Goal: Task Accomplishment & Management: Manage account settings

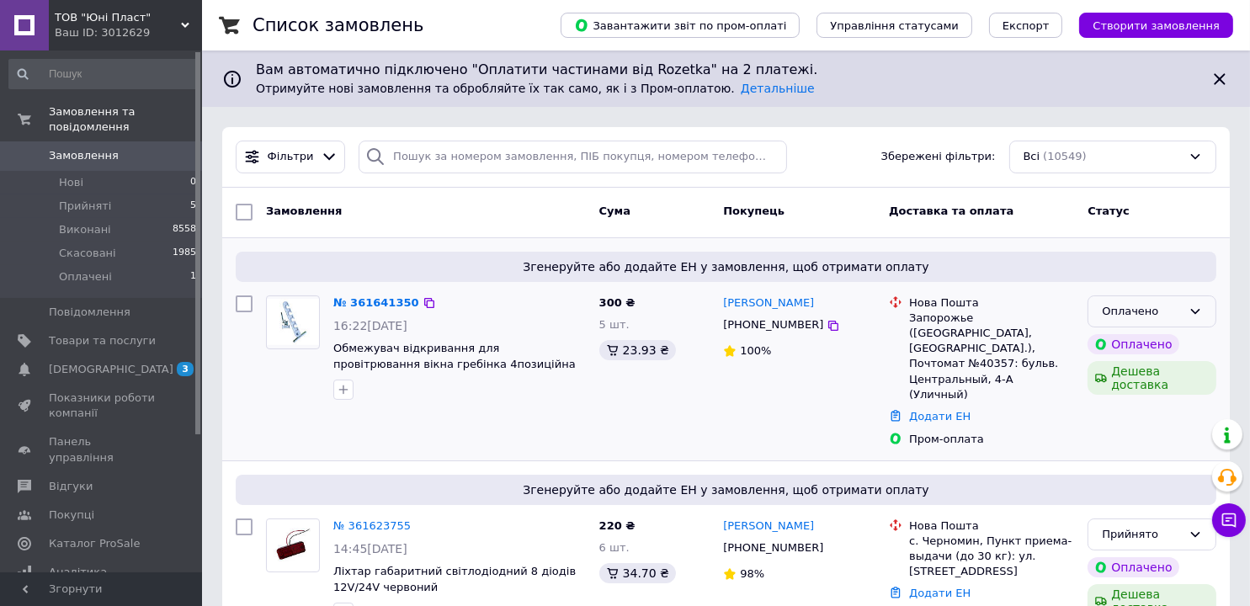
click at [1165, 308] on div "Оплачено" at bounding box center [1141, 312] width 80 height 18
drag, startPoint x: 1133, startPoint y: 344, endPoint x: 1133, endPoint y: 353, distance: 8.5
click at [1133, 344] on li "Прийнято" at bounding box center [1151, 346] width 127 height 31
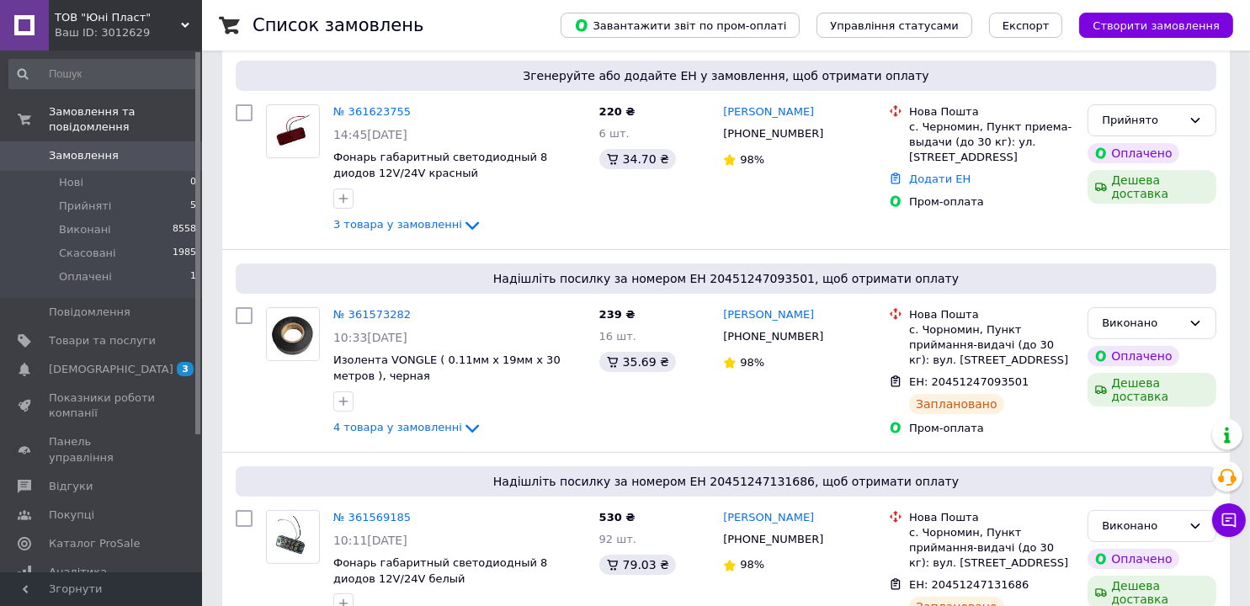
scroll to position [421, 0]
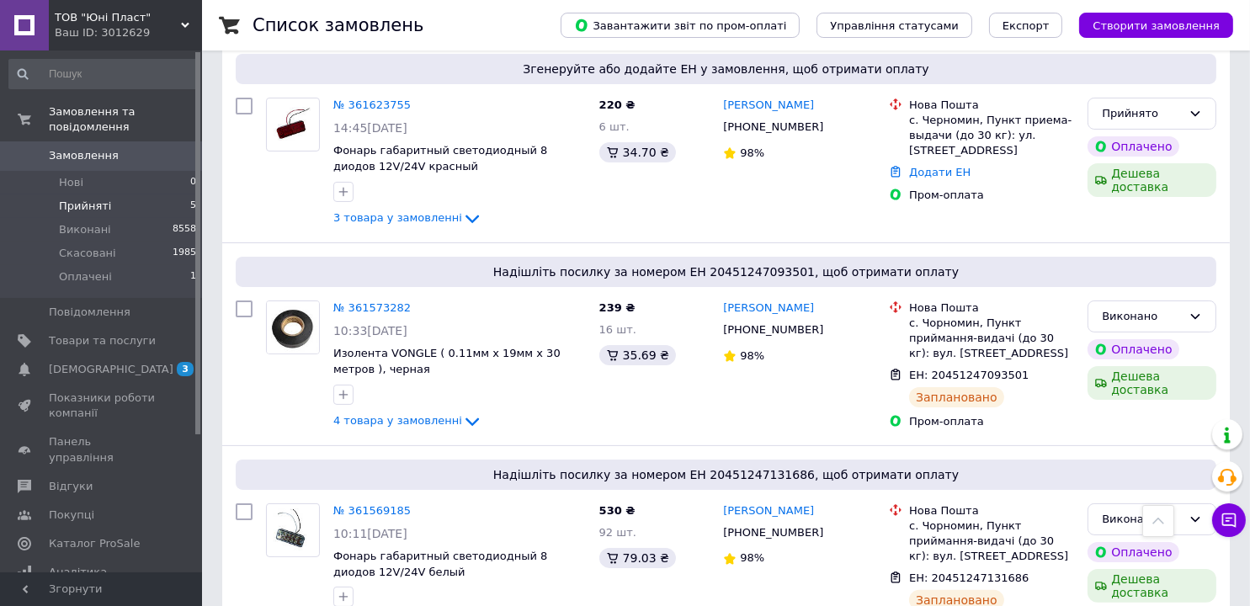
click at [95, 199] on span "Прийняті" at bounding box center [85, 206] width 52 height 15
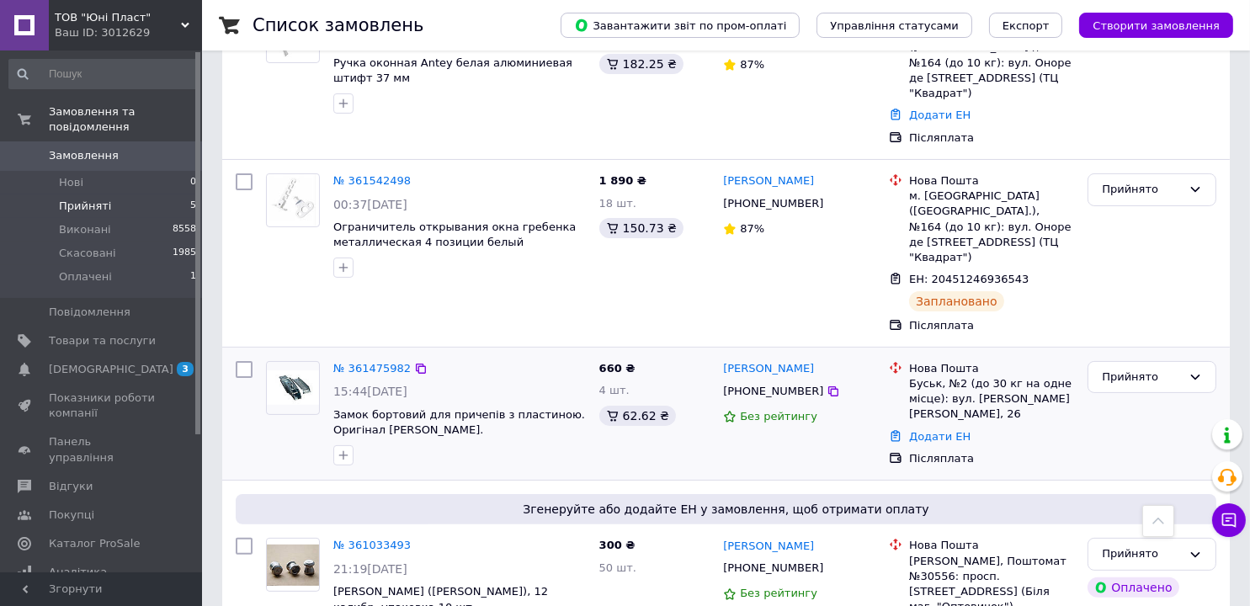
scroll to position [511, 0]
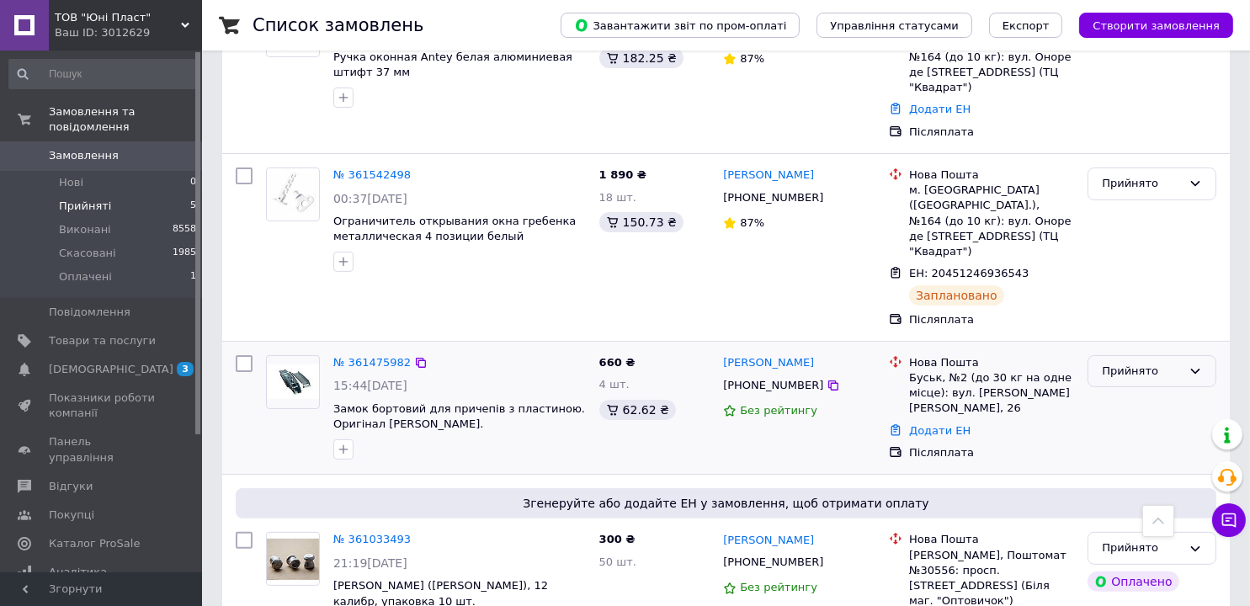
click at [1125, 363] on div "Прийнято" at bounding box center [1141, 372] width 80 height 18
click at [1126, 422] on li "Скасовано" at bounding box center [1151, 437] width 127 height 31
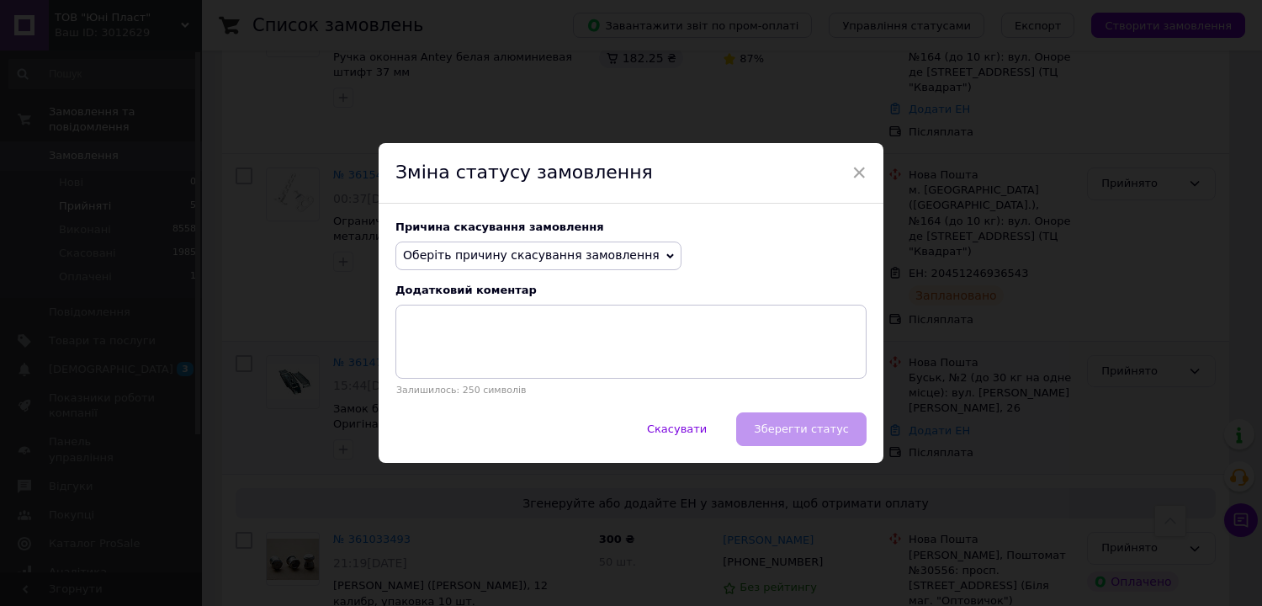
click at [502, 255] on span "Оберіть причину скасування замовлення" at bounding box center [531, 254] width 257 height 13
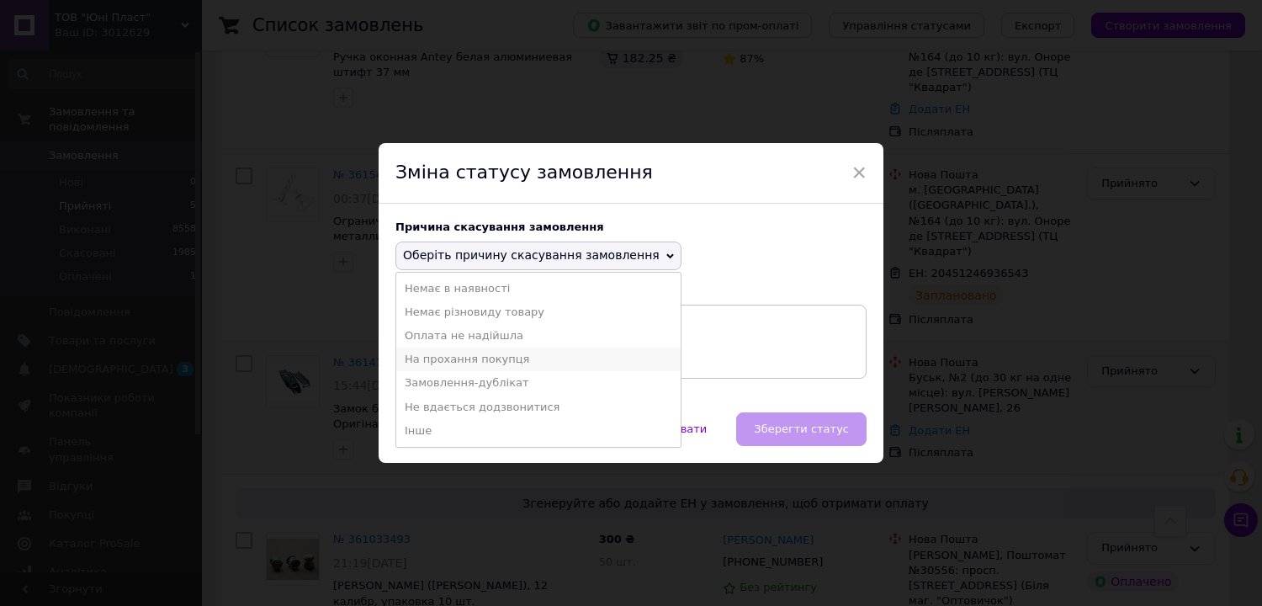
click at [459, 359] on li "На прохання покупця" at bounding box center [538, 360] width 284 height 24
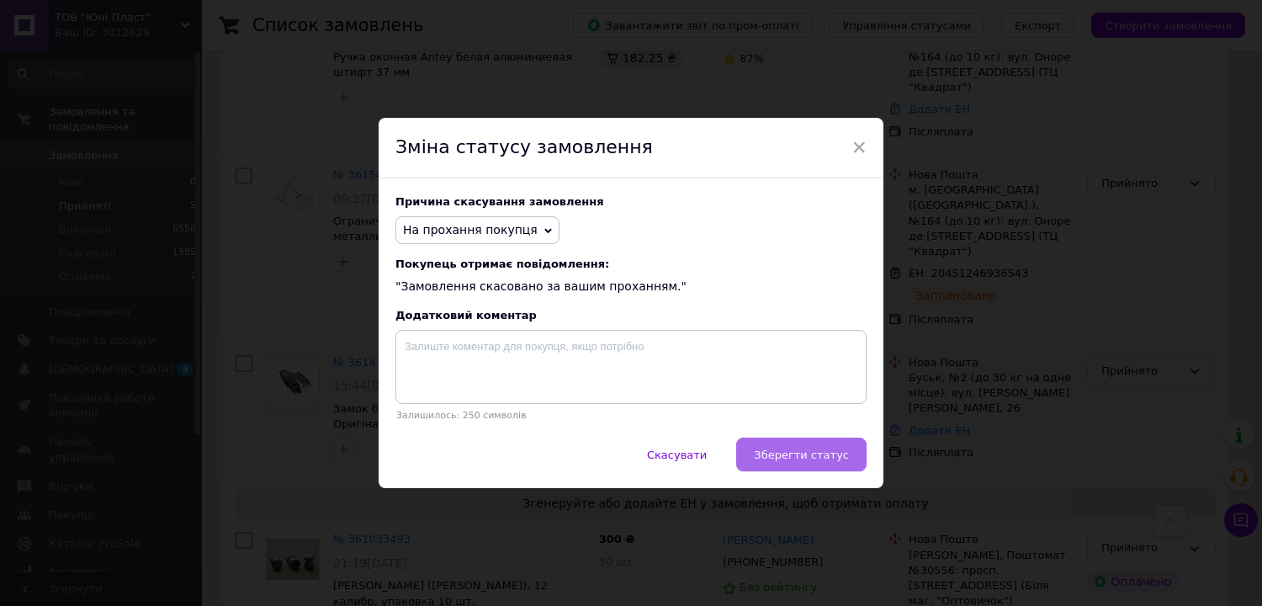
click at [821, 457] on span "Зберегти статус" at bounding box center [801, 454] width 95 height 13
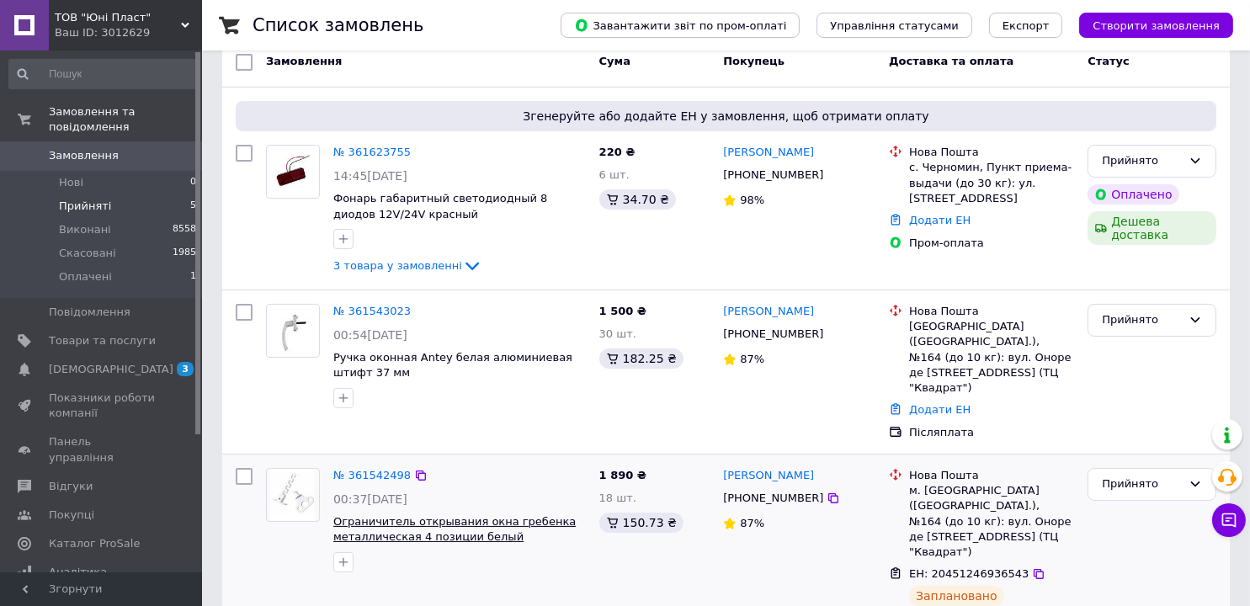
scroll to position [174, 0]
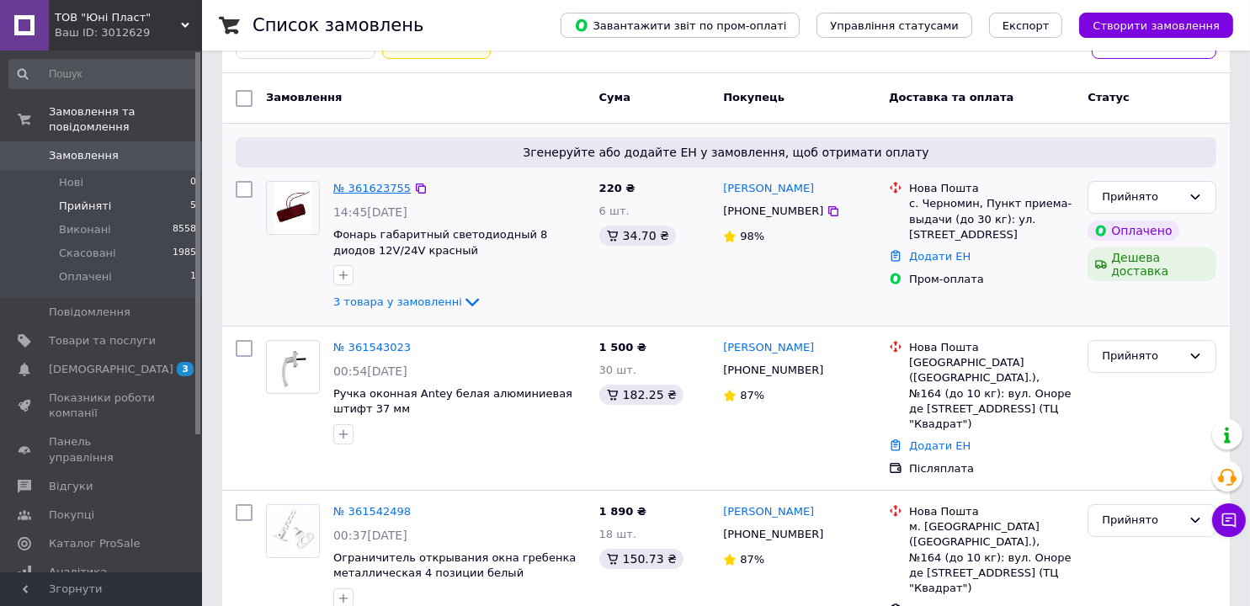
click at [373, 183] on link "№ 361623755" at bounding box center [371, 188] width 77 height 13
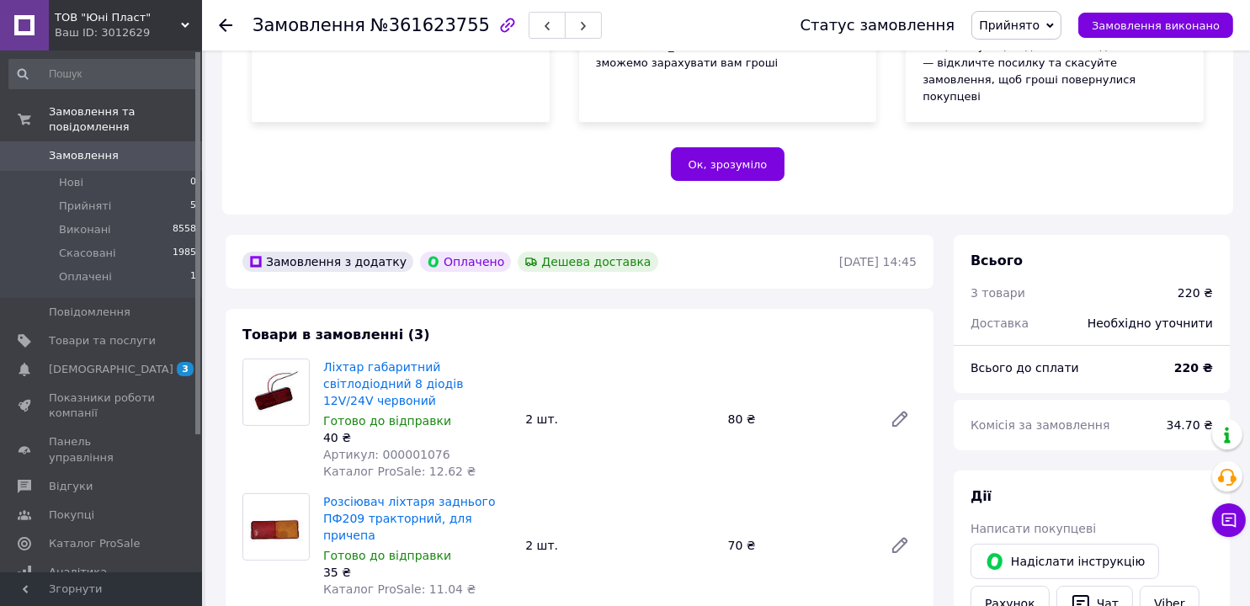
scroll to position [421, 0]
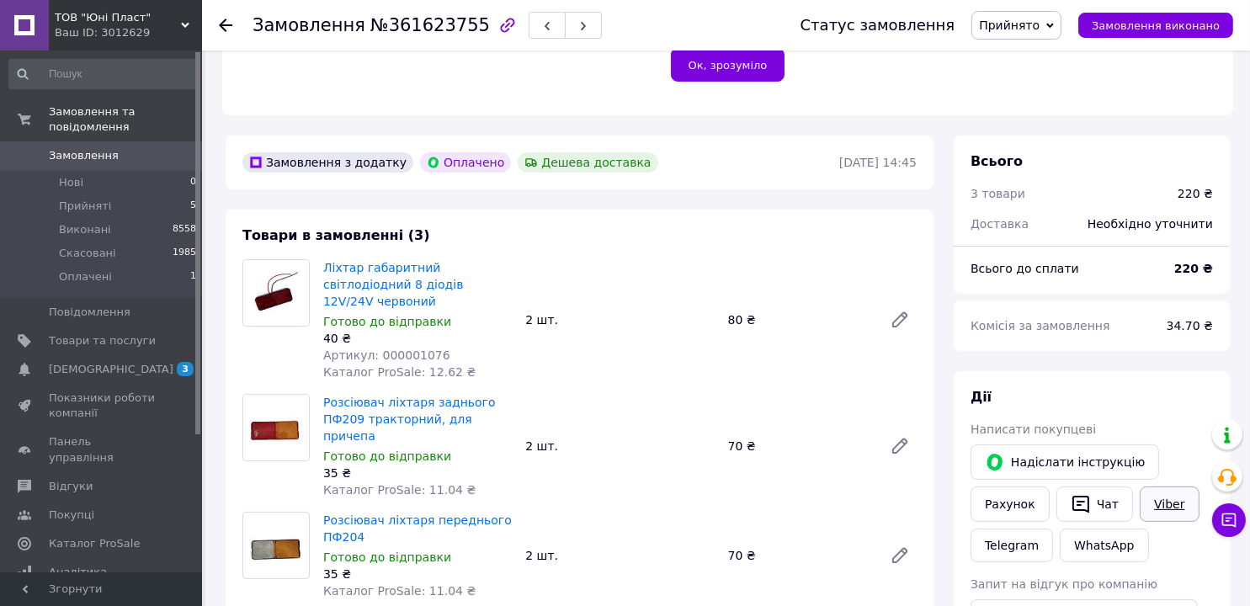
click at [1169, 486] on link "Viber" at bounding box center [1168, 503] width 59 height 35
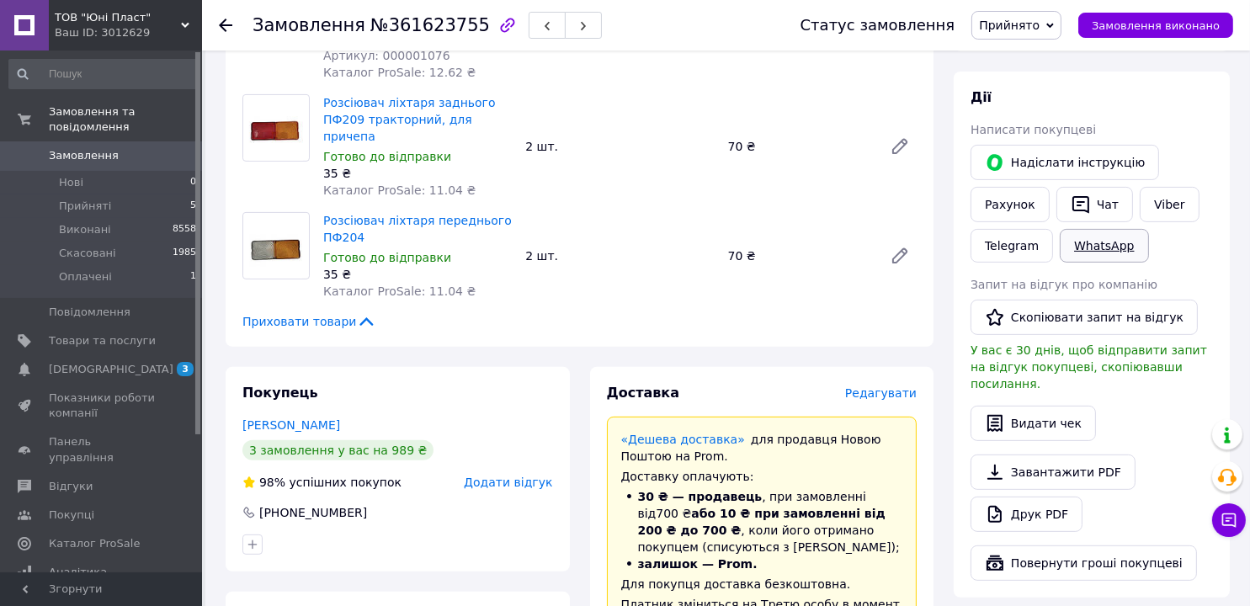
scroll to position [673, 0]
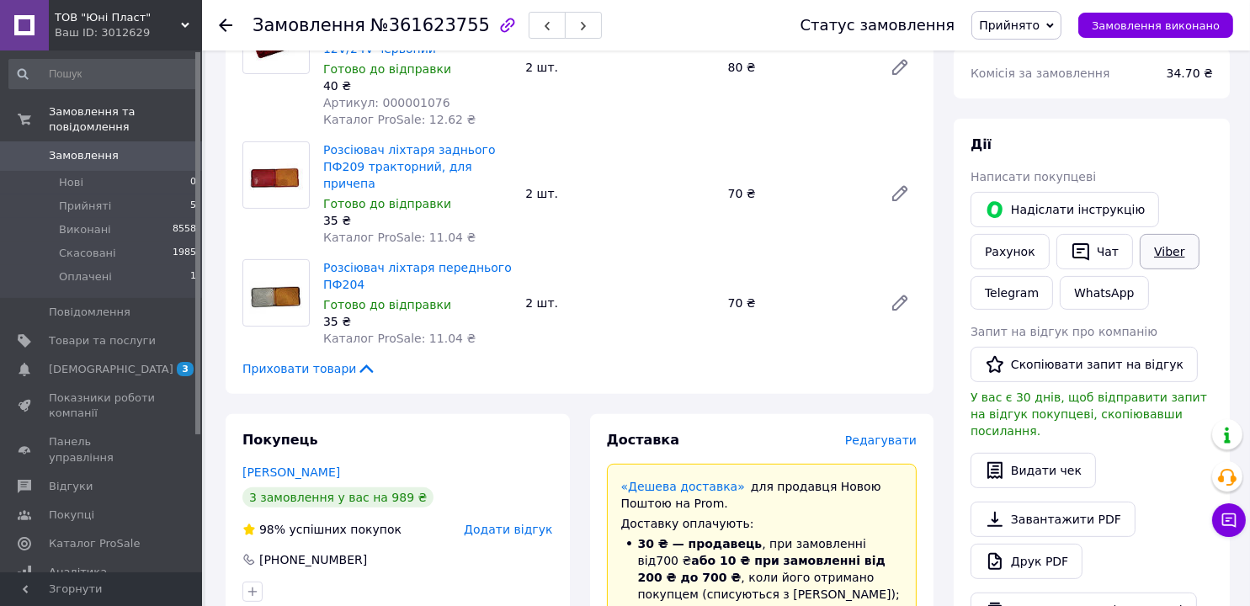
click at [1156, 234] on link "Viber" at bounding box center [1168, 251] width 59 height 35
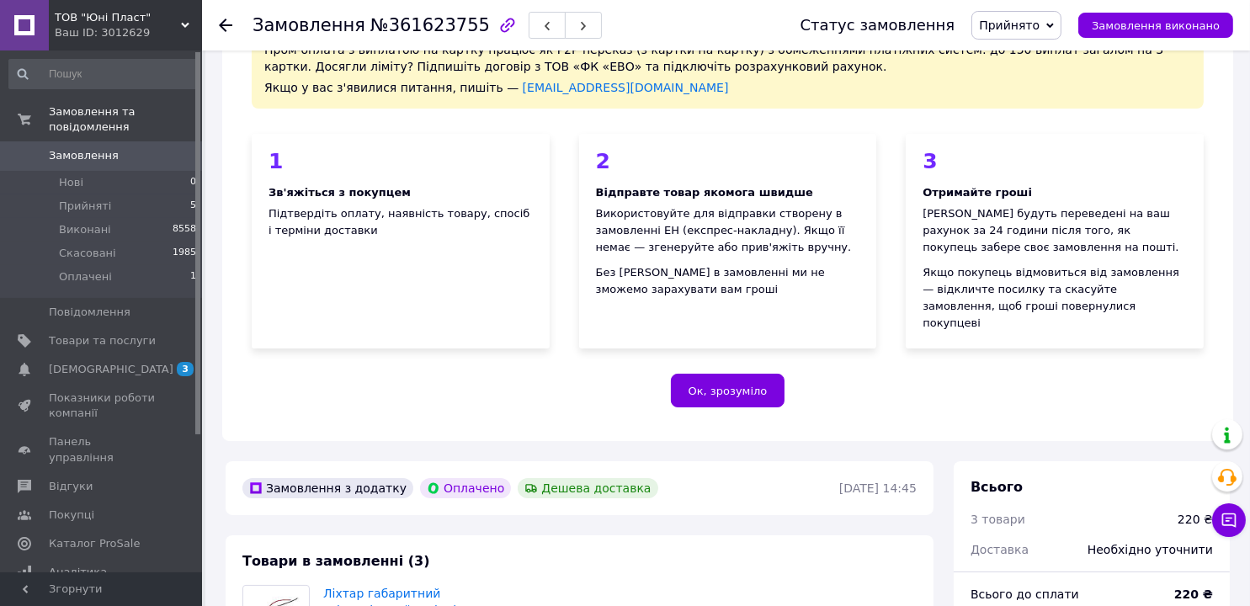
scroll to position [84, 0]
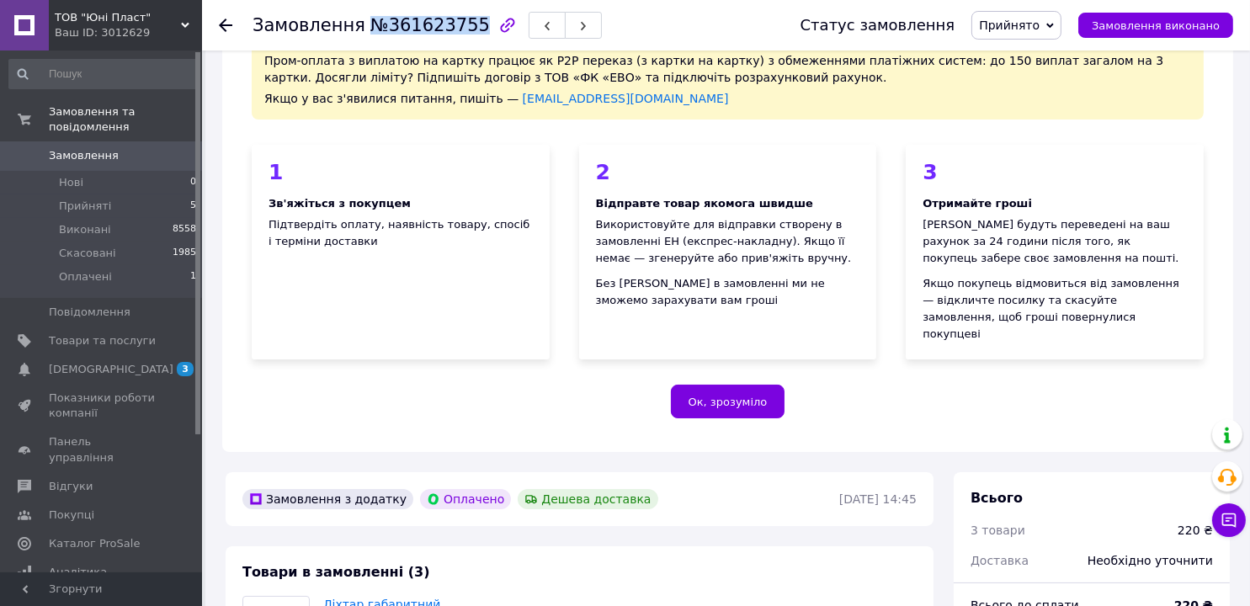
drag, startPoint x: 358, startPoint y: 25, endPoint x: 454, endPoint y: 32, distance: 96.2
click at [459, 33] on span "№361623755" at bounding box center [429, 25] width 119 height 20
copy span "№361623755"
click at [220, 23] on icon at bounding box center [225, 25] width 13 height 13
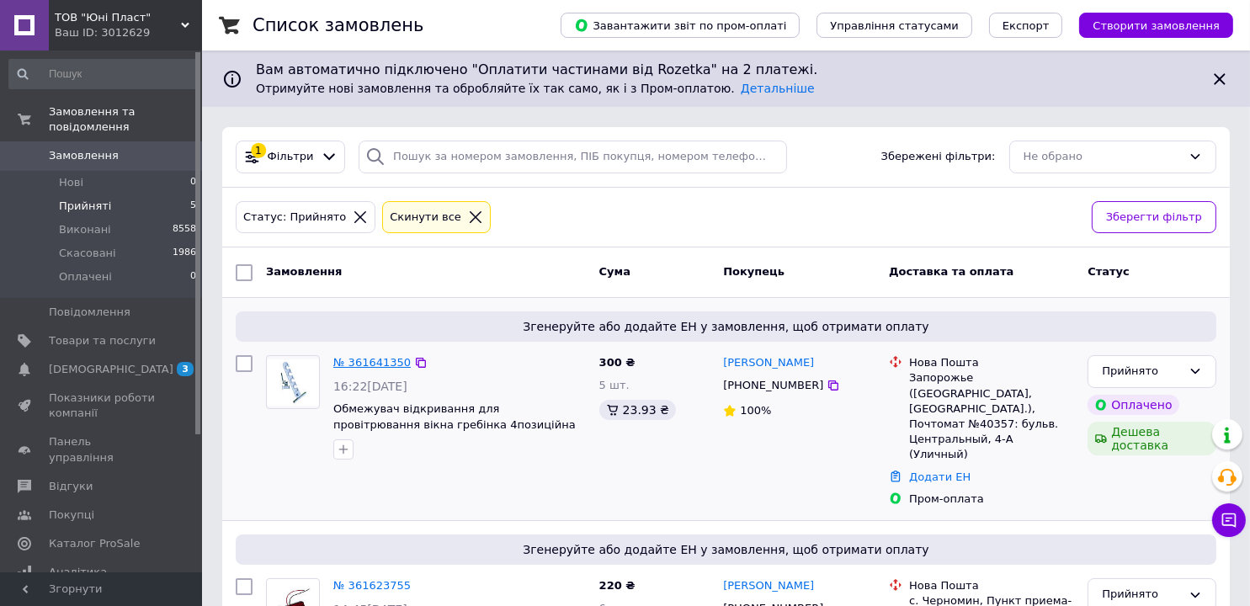
click at [363, 360] on link "№ 361641350" at bounding box center [371, 362] width 77 height 13
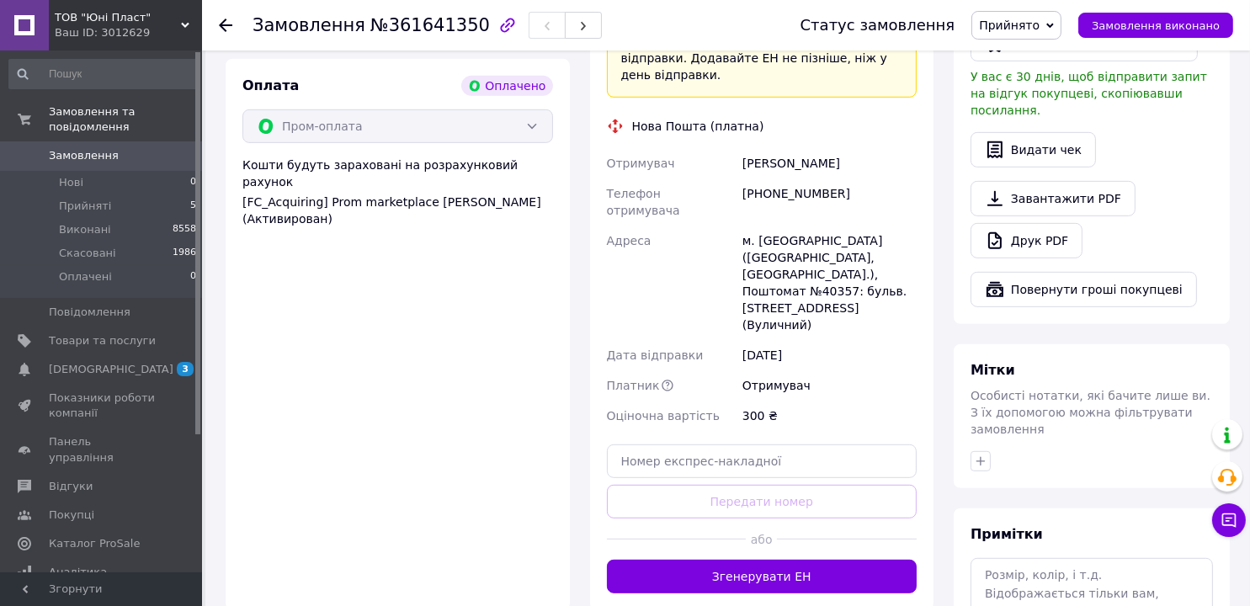
scroll to position [1232, 0]
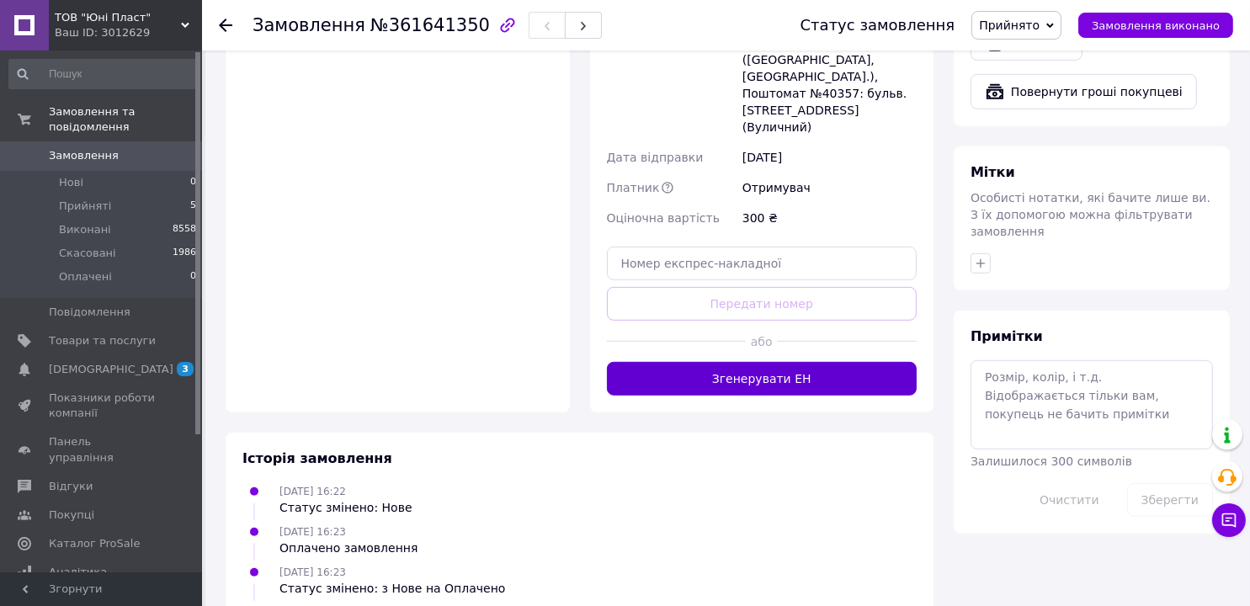
click at [762, 362] on button "Згенерувати ЕН" at bounding box center [762, 379] width 310 height 34
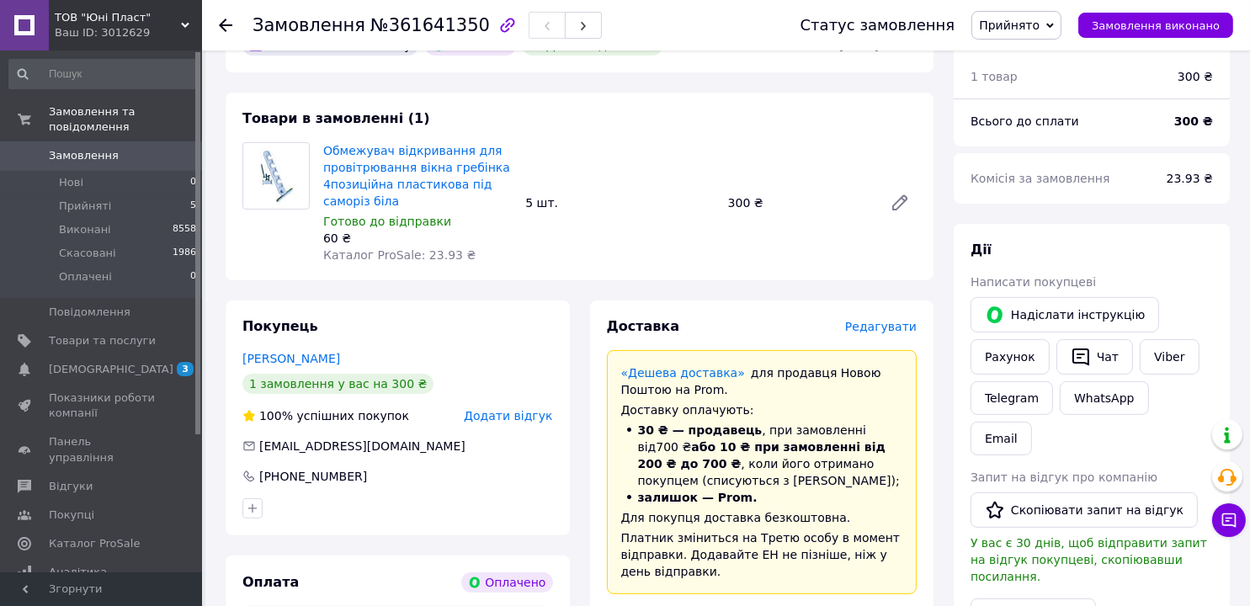
scroll to position [306, 0]
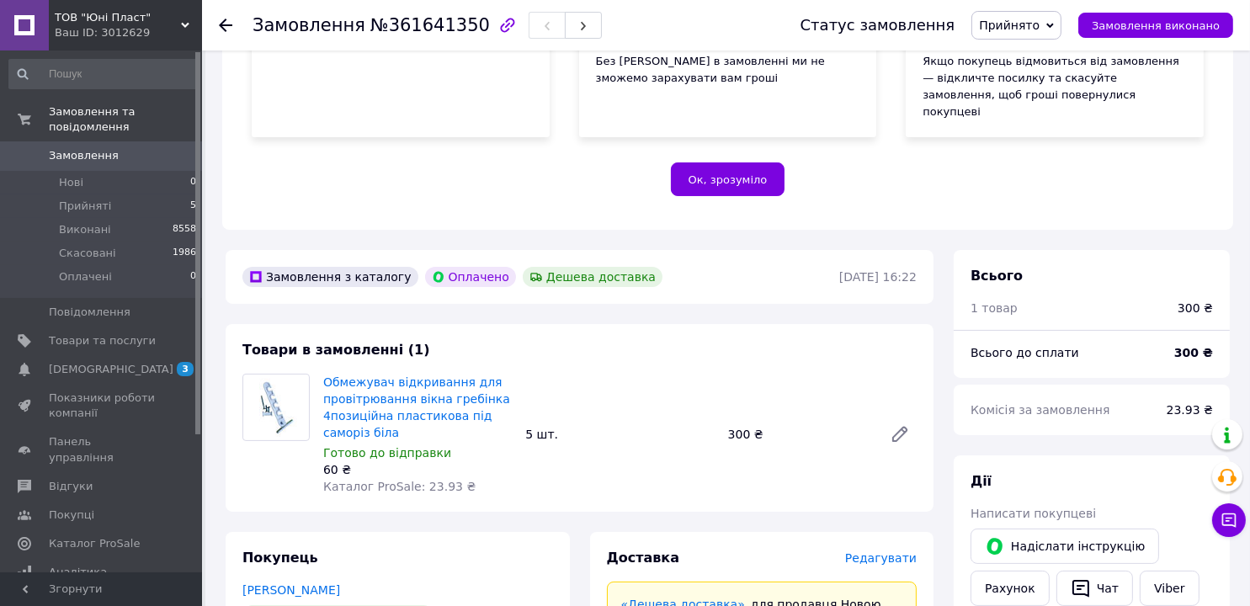
click at [228, 21] on icon at bounding box center [225, 25] width 13 height 13
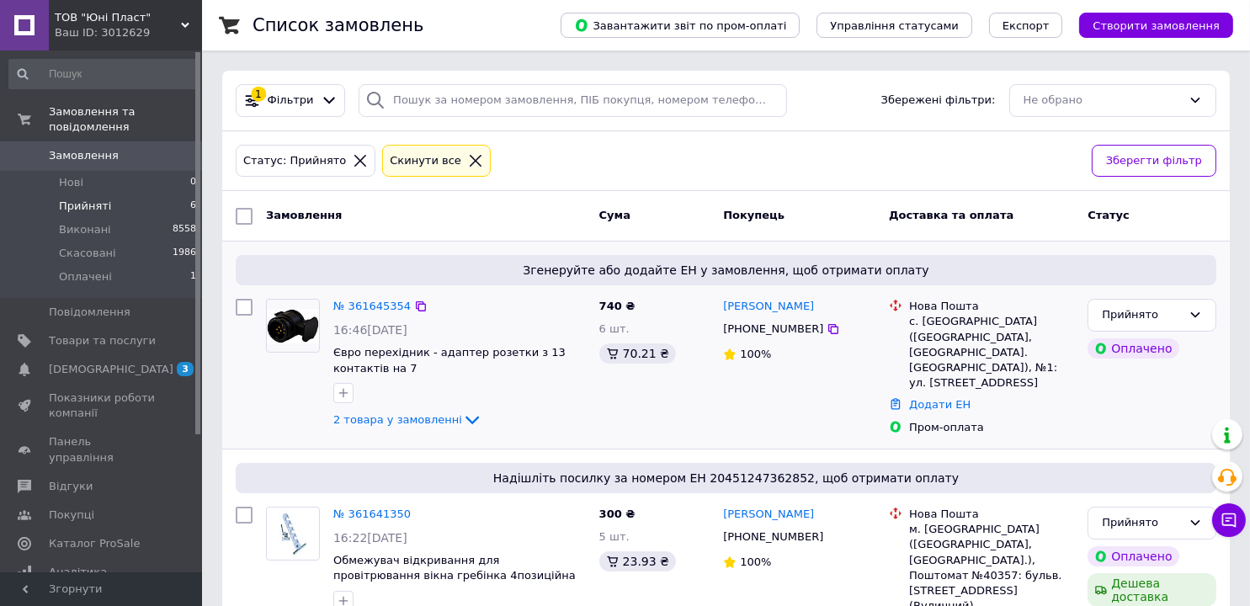
scroll to position [84, 0]
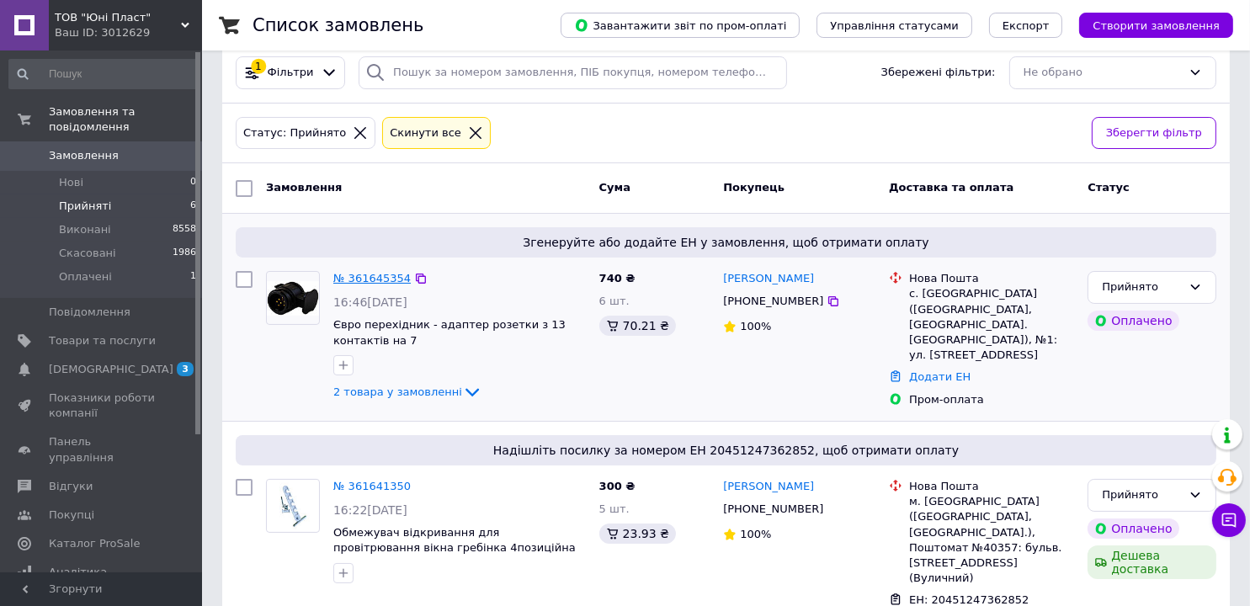
click at [375, 277] on link "№ 361645354" at bounding box center [371, 278] width 77 height 13
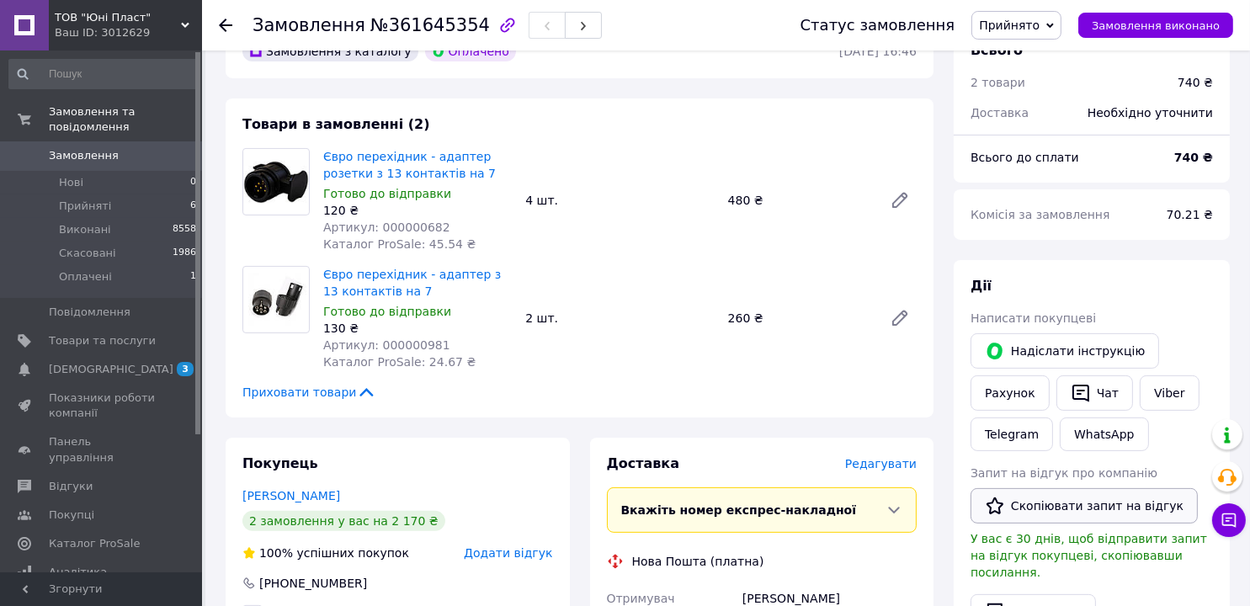
scroll to position [589, 0]
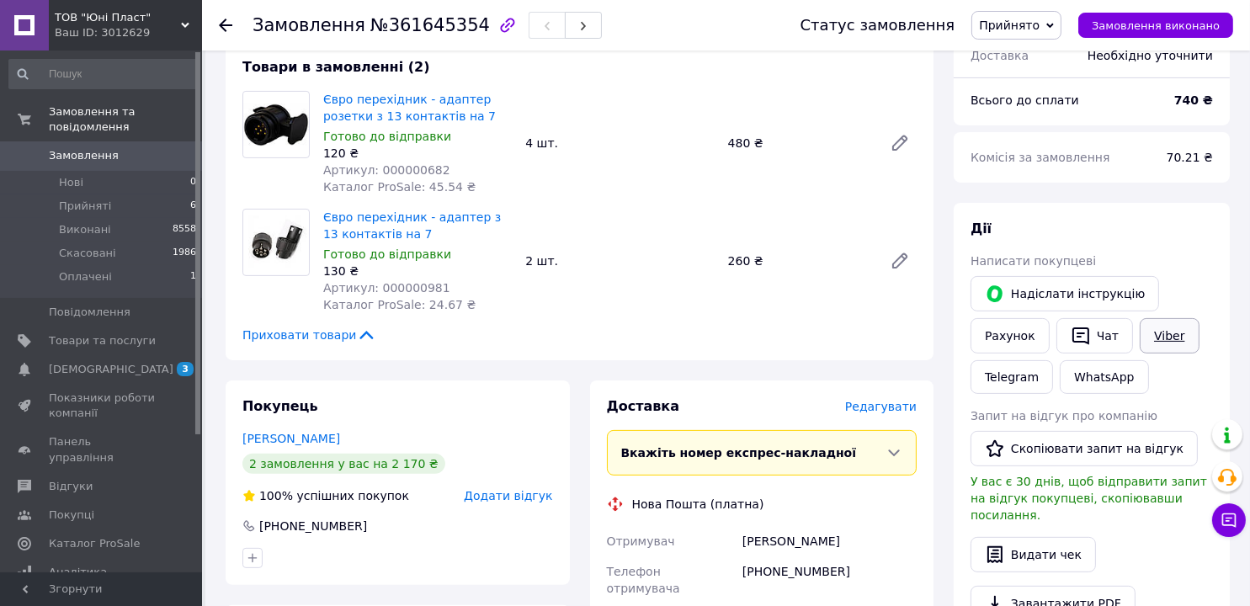
click at [1150, 323] on link "Viber" at bounding box center [1168, 335] width 59 height 35
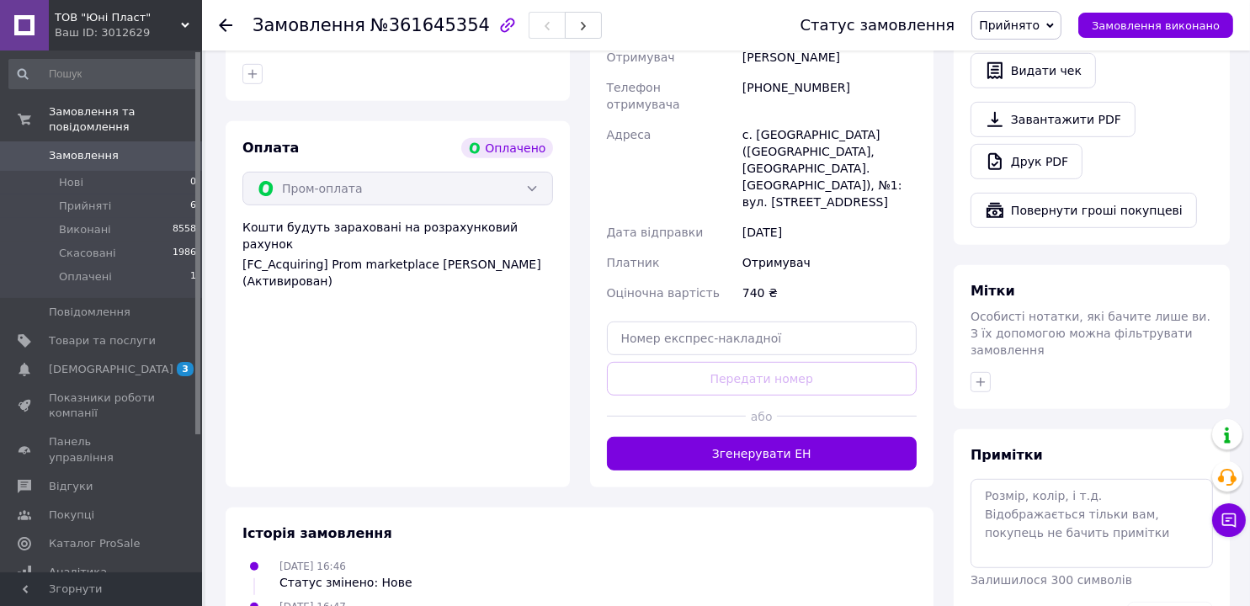
scroll to position [1094, 0]
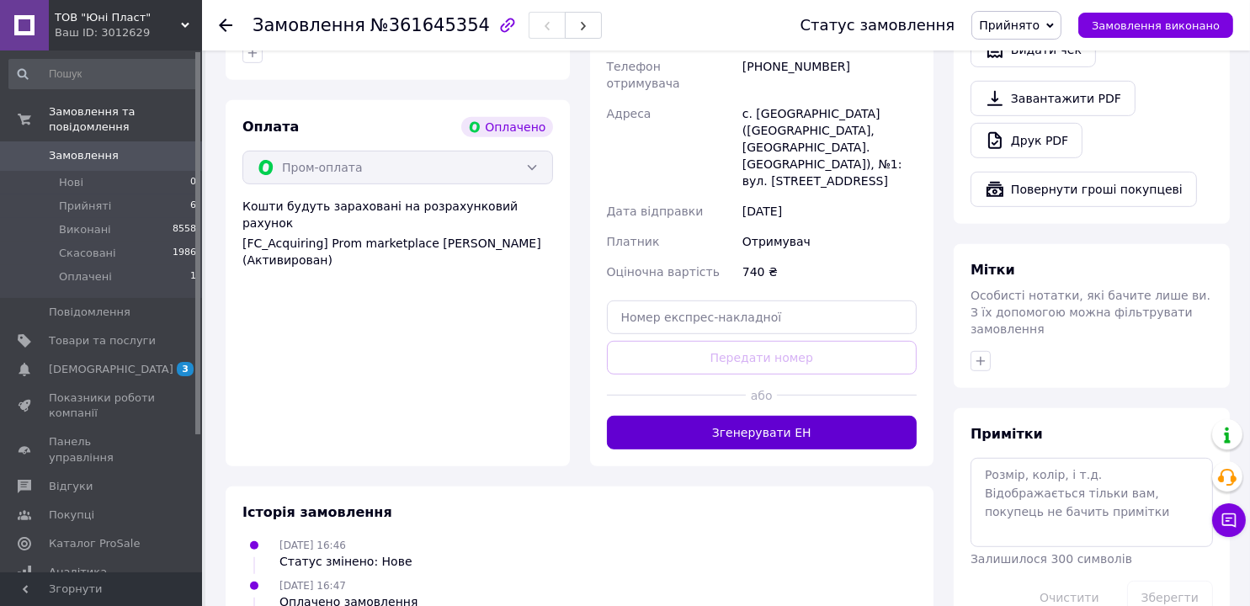
drag, startPoint x: 752, startPoint y: 389, endPoint x: 742, endPoint y: 386, distance: 10.4
click at [752, 416] on button "Згенерувати ЕН" at bounding box center [762, 433] width 310 height 34
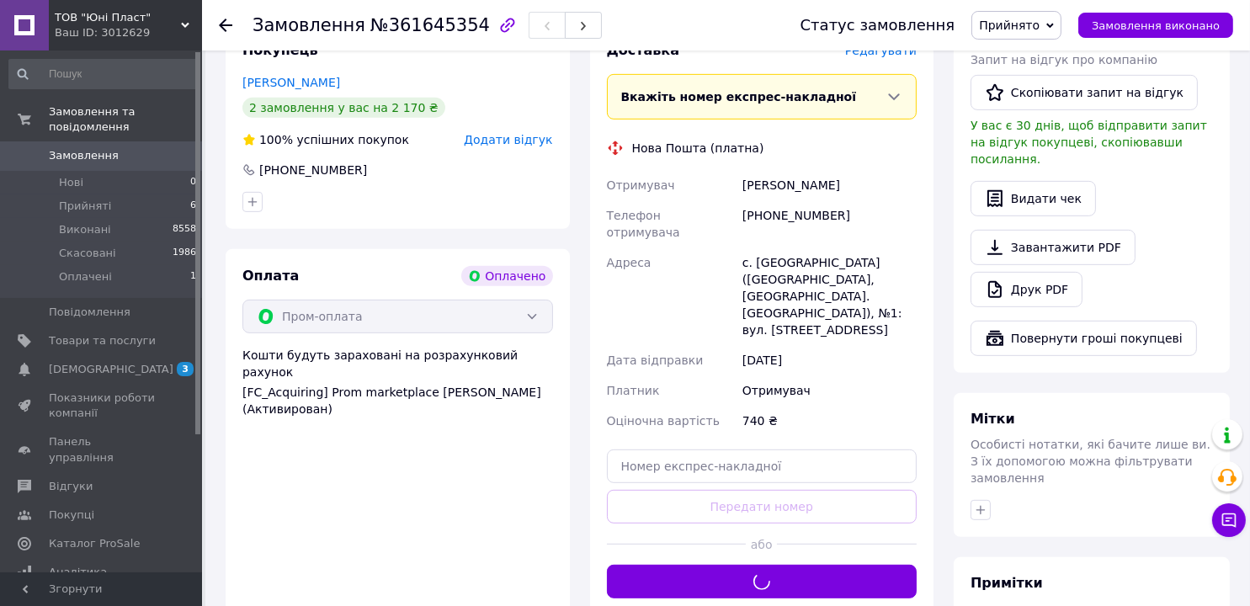
scroll to position [926, 0]
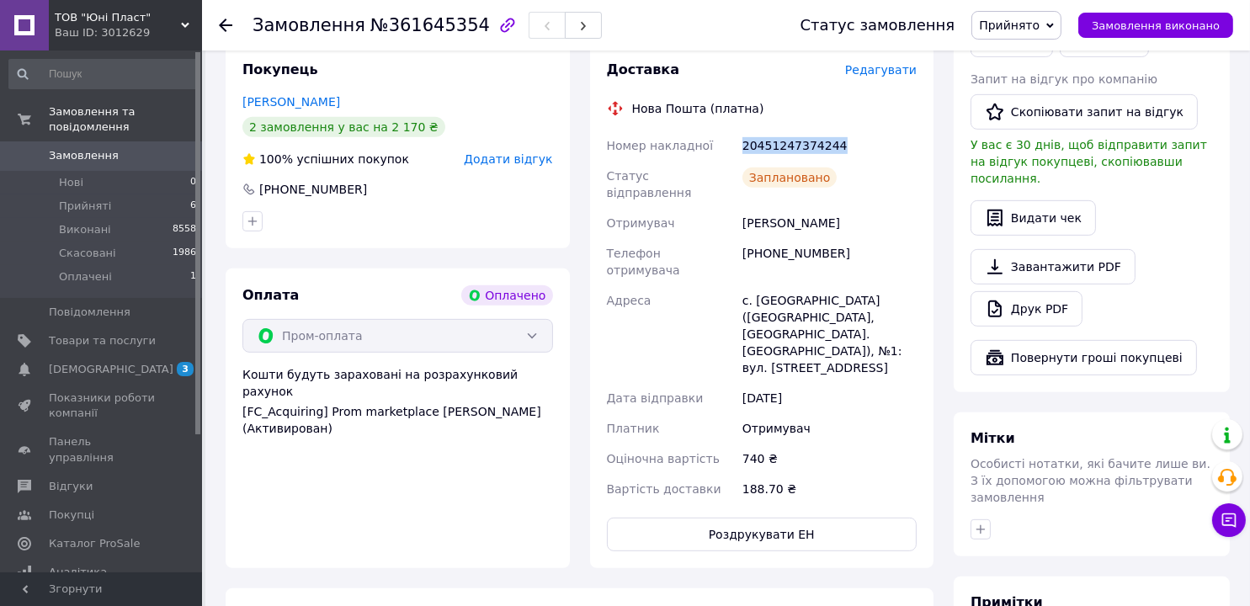
drag, startPoint x: 841, startPoint y: 127, endPoint x: 728, endPoint y: 127, distance: 113.6
click at [728, 130] on div "Номер накладної 20451247374244 Статус відправлення Заплановано Отримувач [PERSO…" at bounding box center [761, 317] width 317 height 374
copy div "Номер накладної 20451247374244"
click at [1029, 25] on span "Прийнято" at bounding box center [1009, 25] width 61 height 13
click at [1027, 56] on li "Виконано" at bounding box center [1016, 58] width 88 height 25
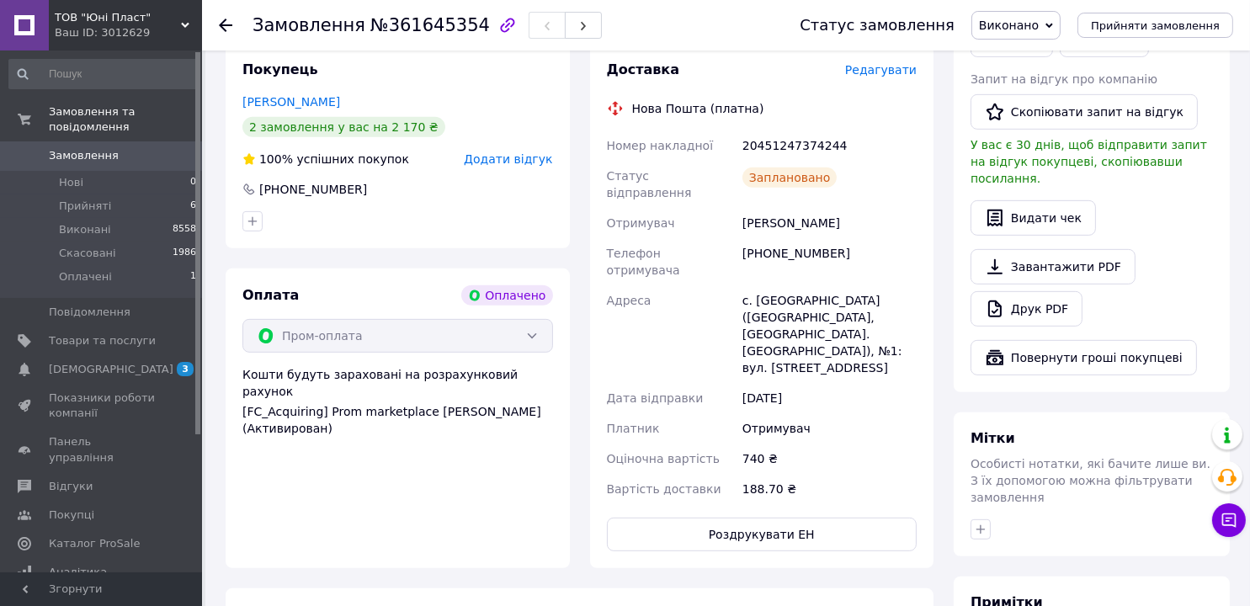
drag, startPoint x: 222, startPoint y: 25, endPoint x: 229, endPoint y: 32, distance: 9.5
click at [222, 25] on icon at bounding box center [225, 25] width 13 height 13
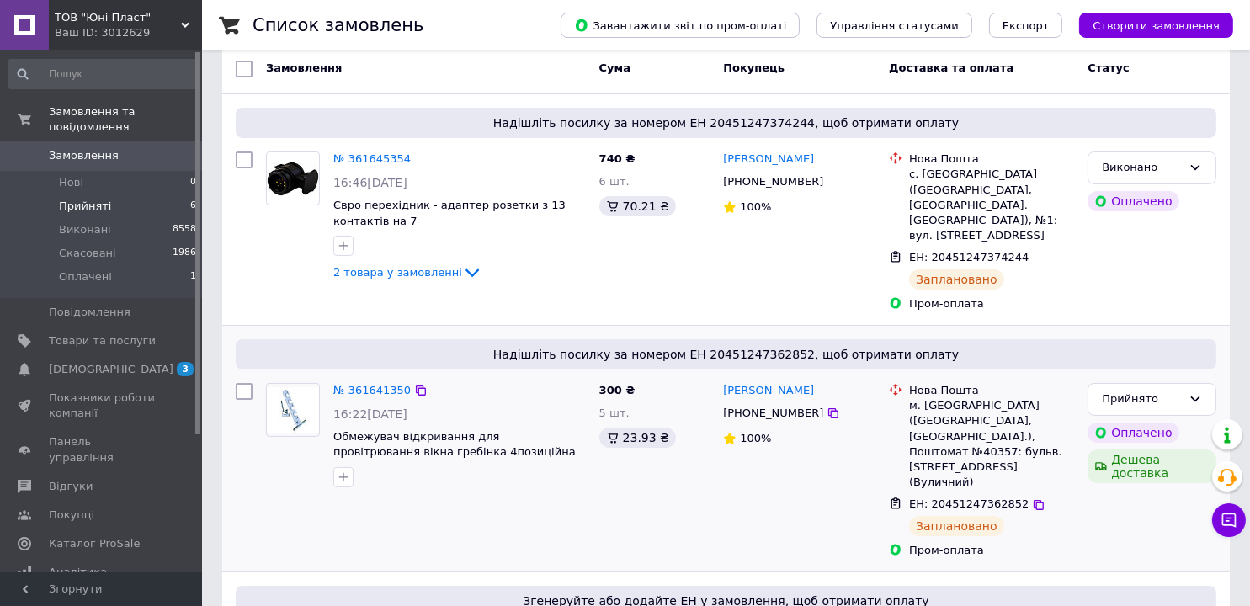
scroll to position [252, 0]
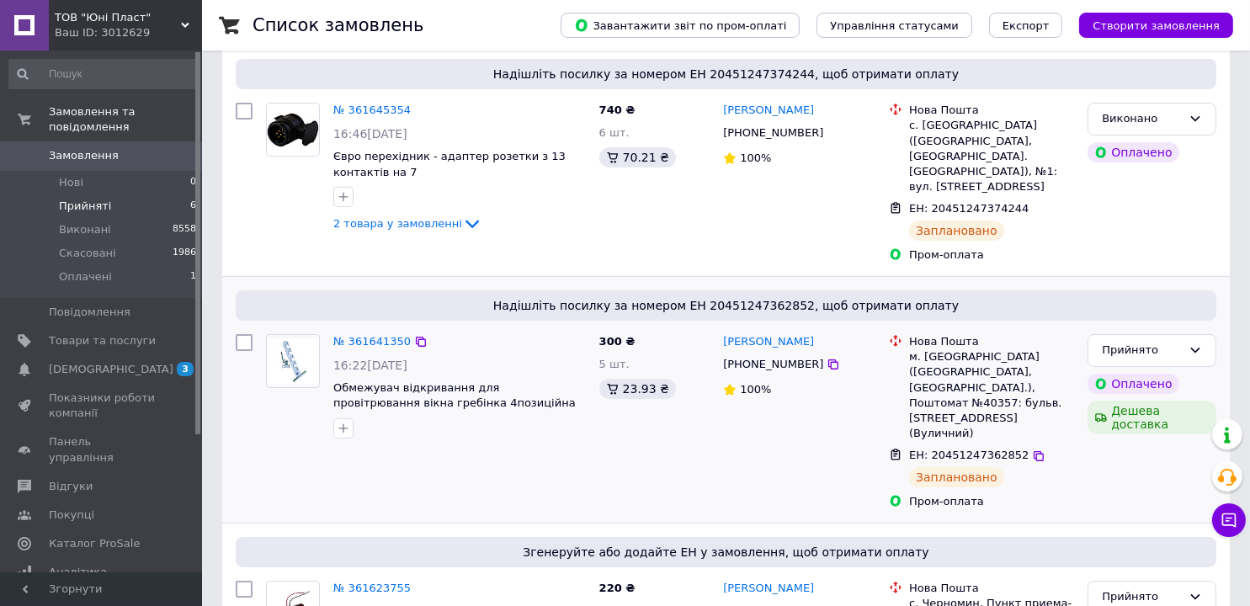
drag, startPoint x: 1022, startPoint y: 395, endPoint x: 955, endPoint y: 428, distance: 74.1
click at [1032, 449] on icon at bounding box center [1038, 455] width 13 height 13
click at [375, 335] on link "№ 361641350" at bounding box center [371, 341] width 77 height 13
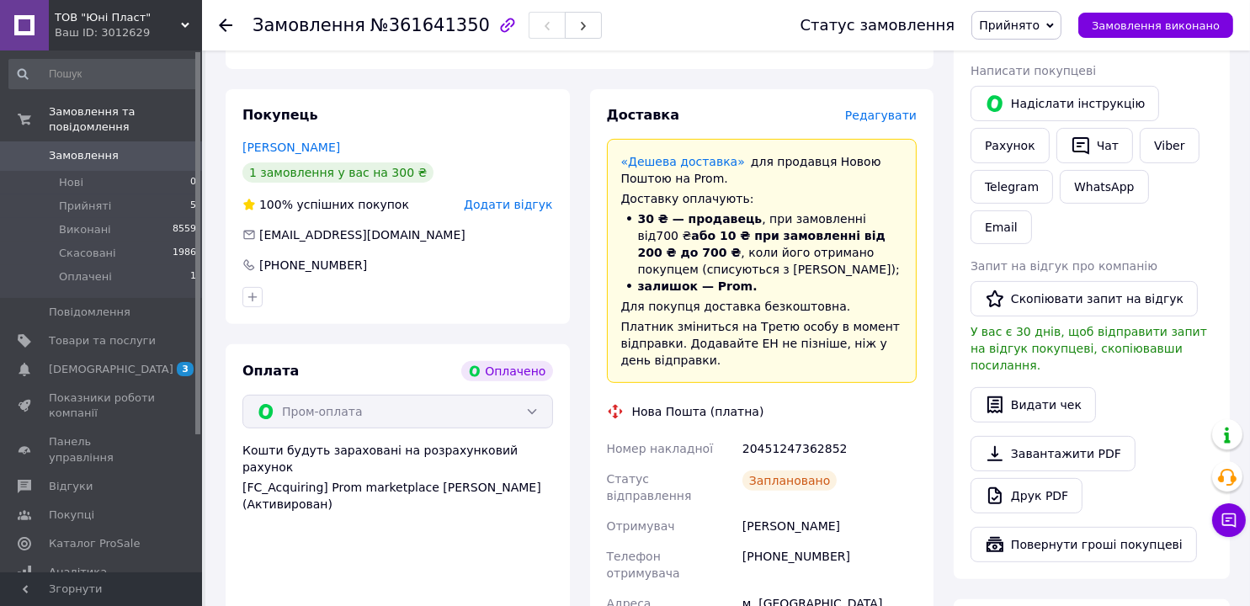
scroll to position [589, 0]
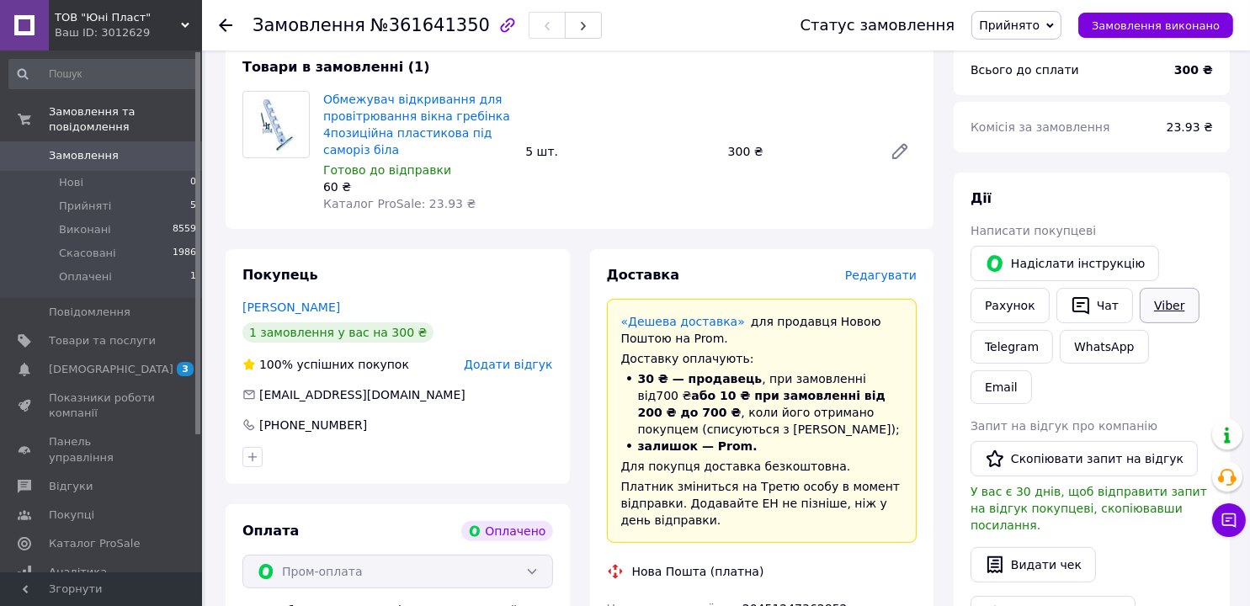
click at [1161, 288] on link "Viber" at bounding box center [1168, 305] width 59 height 35
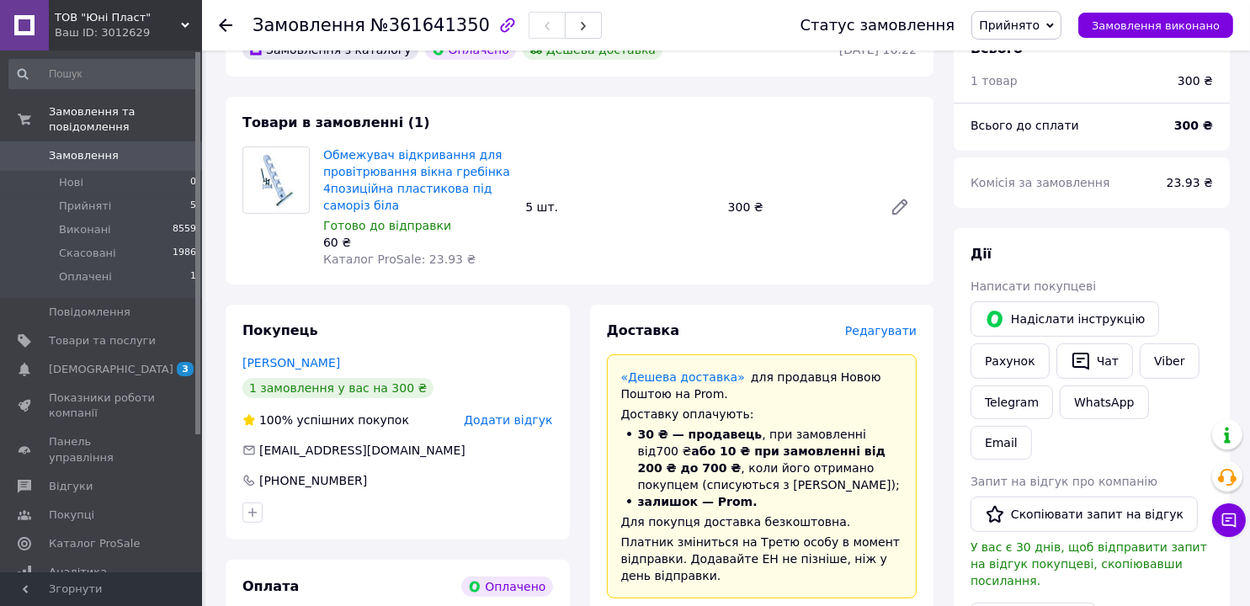
scroll to position [505, 0]
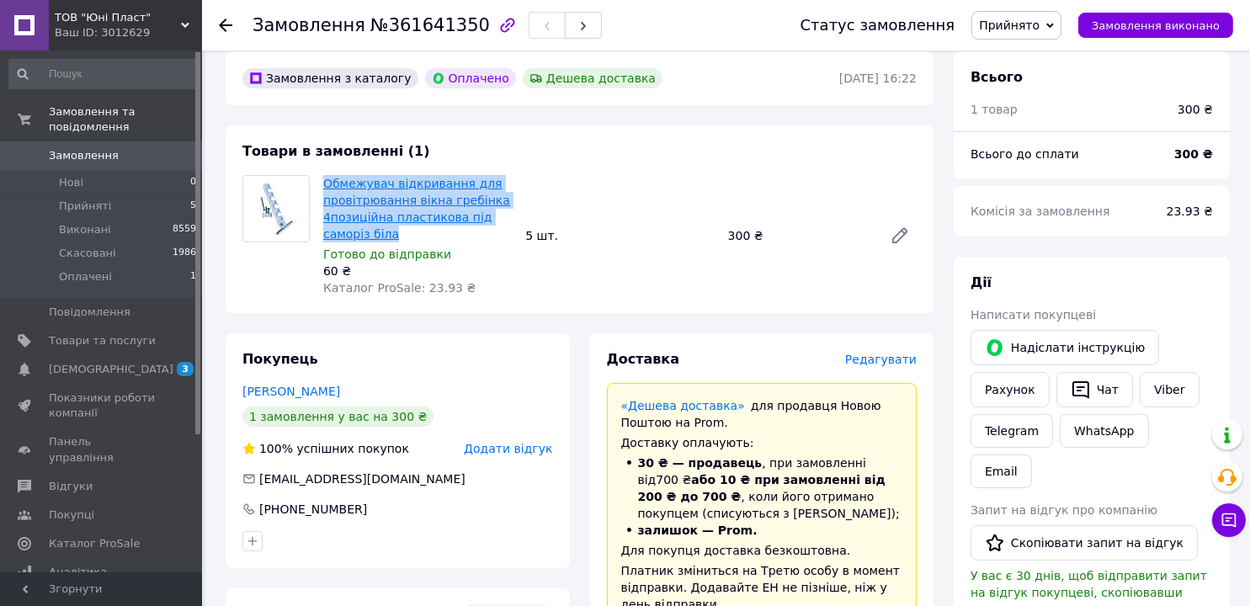
drag, startPoint x: 403, startPoint y: 223, endPoint x: 324, endPoint y: 170, distance: 95.2
click at [324, 175] on span "Обмежувач відкривання для провітрювання вікна гребінка 4позиційна пластикова пі…" at bounding box center [417, 208] width 188 height 67
copy link "Обмежувач відкривання для провітрювання вікна гребінка 4позиційна пластикова пі…"
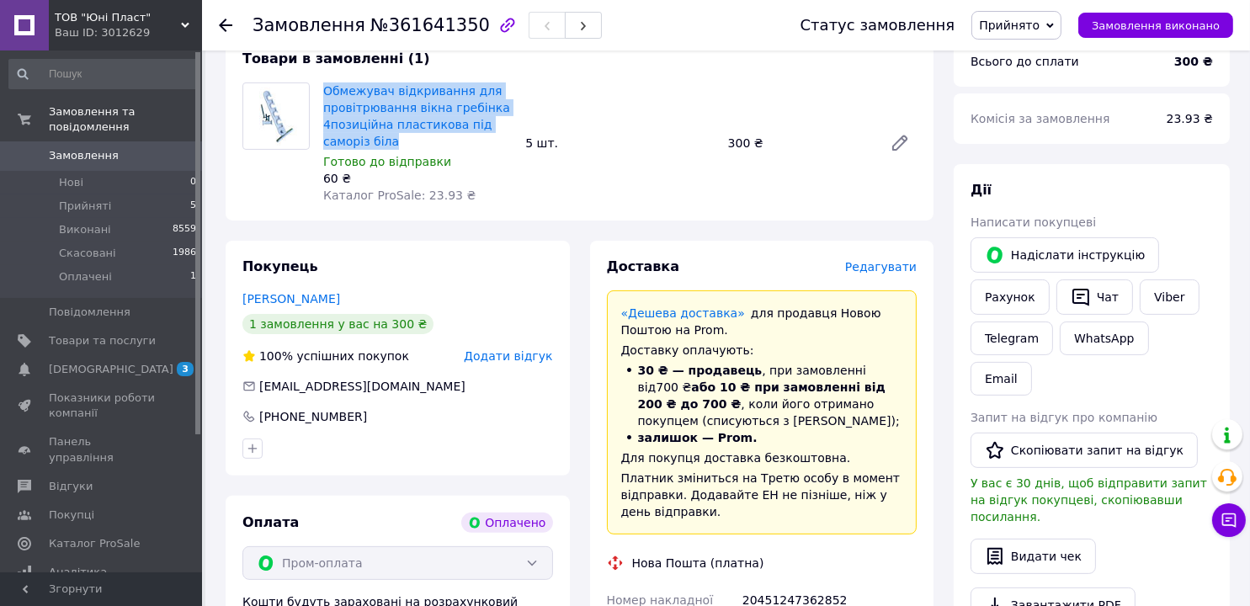
scroll to position [757, 0]
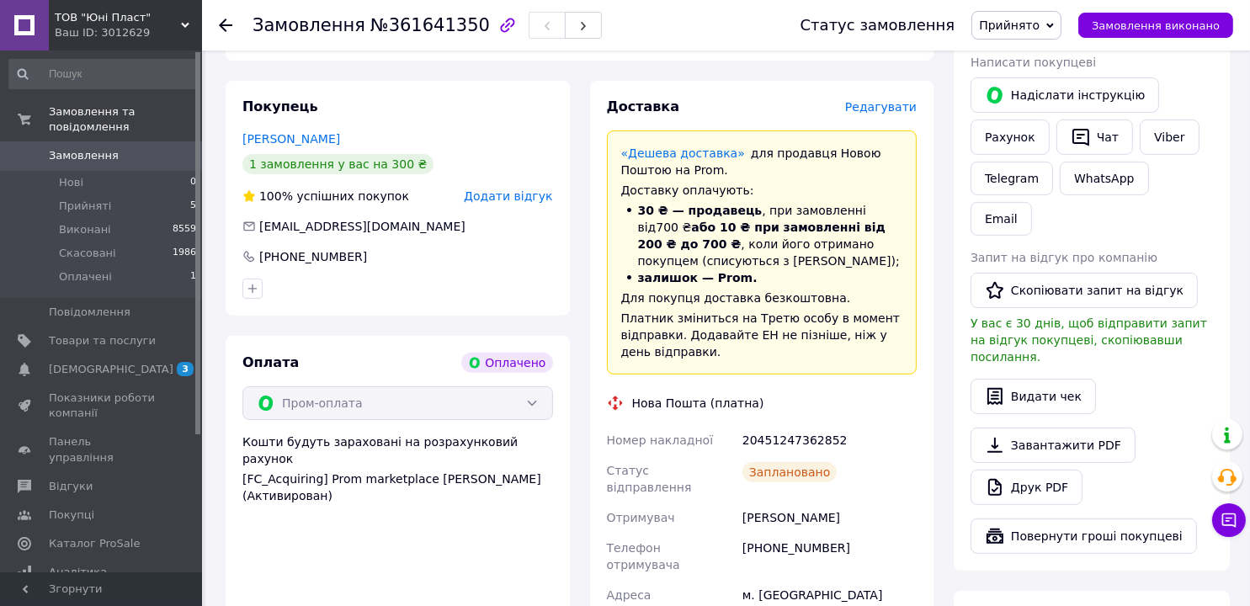
click at [1028, 23] on span "Прийнято" at bounding box center [1009, 25] width 61 height 13
click at [1029, 57] on li "Виконано" at bounding box center [1016, 58] width 88 height 25
click at [114, 265] on li "Оплачені 1" at bounding box center [103, 281] width 206 height 32
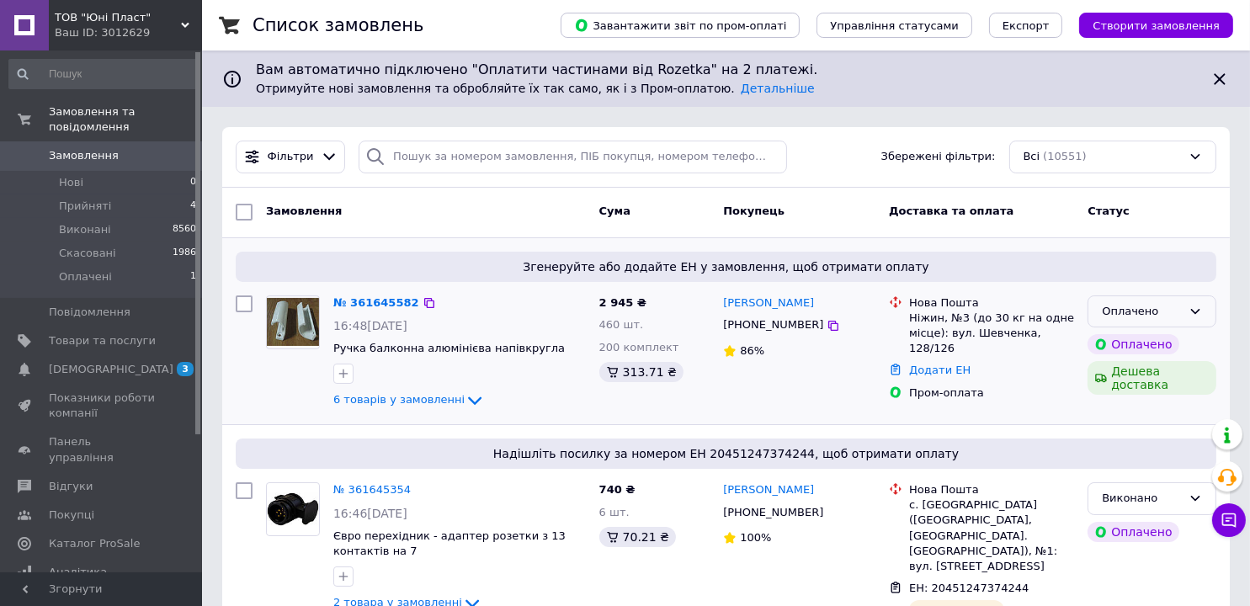
click at [1136, 304] on div "Оплачено" at bounding box center [1141, 312] width 80 height 18
click at [1128, 343] on li "Прийнято" at bounding box center [1151, 346] width 127 height 31
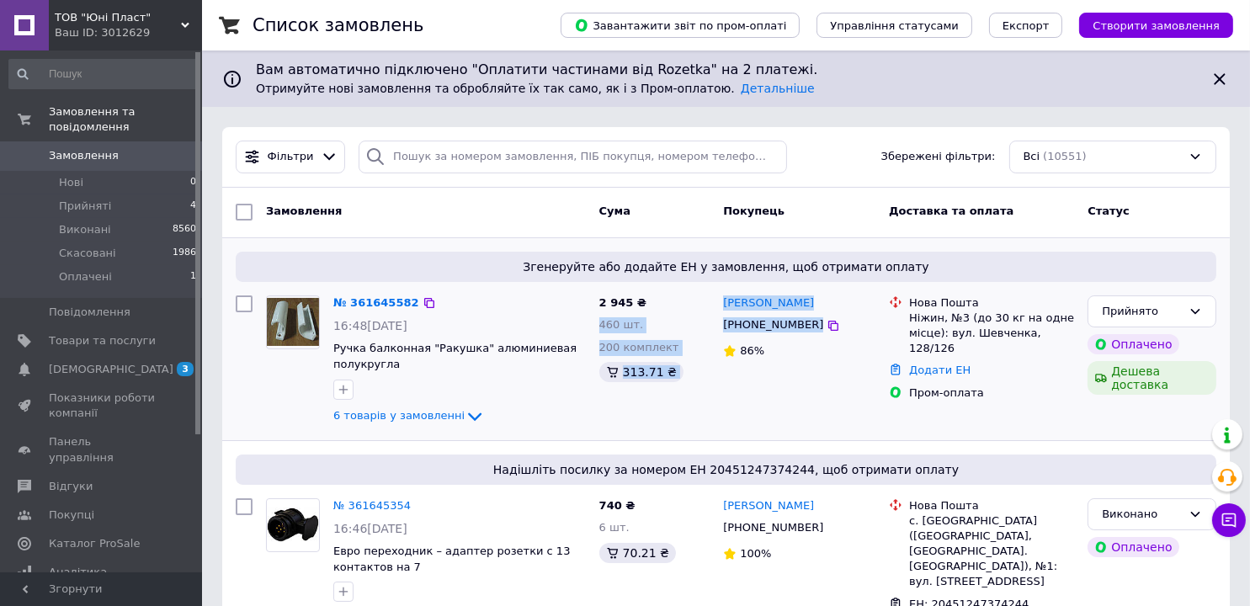
drag, startPoint x: 828, startPoint y: 326, endPoint x: 714, endPoint y: 300, distance: 116.4
click at [714, 300] on div "№ 361645582 16:48[DATE] Ручка балконная "Ракушка" алюминиевая полукругла 6 това…" at bounding box center [726, 361] width 994 height 145
drag, startPoint x: 802, startPoint y: 371, endPoint x: 805, endPoint y: 353, distance: 18.8
click at [802, 371] on div "[PERSON_NAME] [PHONE_NUMBER] 86%" at bounding box center [799, 361] width 166 height 145
drag, startPoint x: 814, startPoint y: 326, endPoint x: 722, endPoint y: 302, distance: 94.9
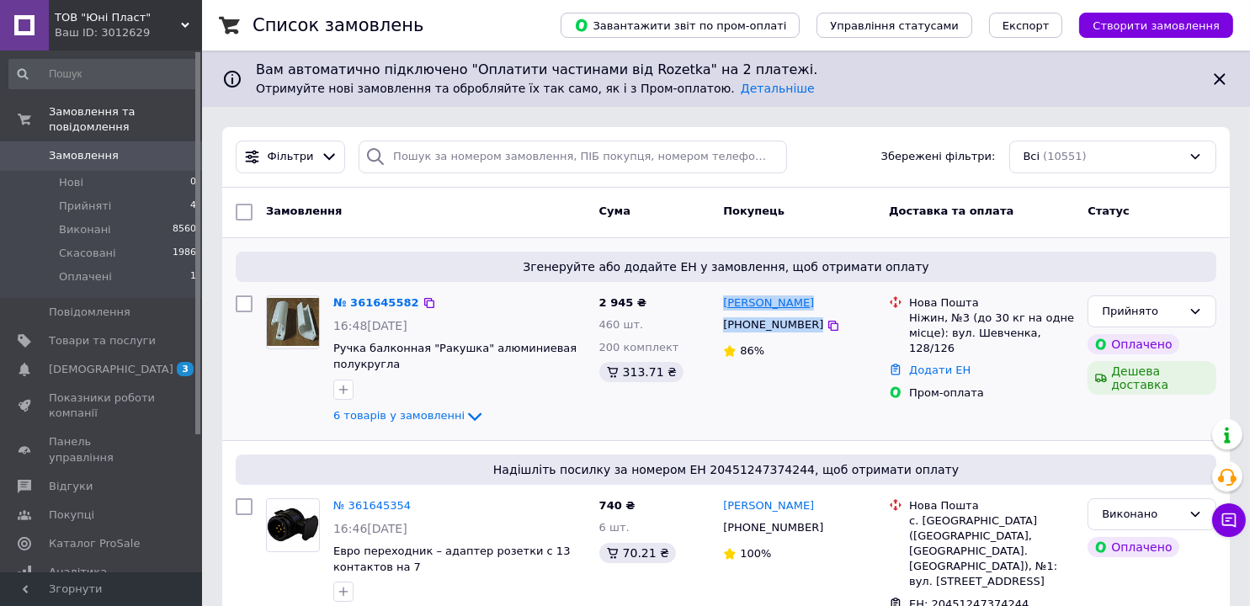
click at [722, 302] on div "[PERSON_NAME] [PHONE_NUMBER] 86%" at bounding box center [799, 361] width 166 height 145
copy div "[PERSON_NAME] [PHONE_NUMBER]"
click at [367, 296] on link "№ 361645582" at bounding box center [376, 302] width 86 height 13
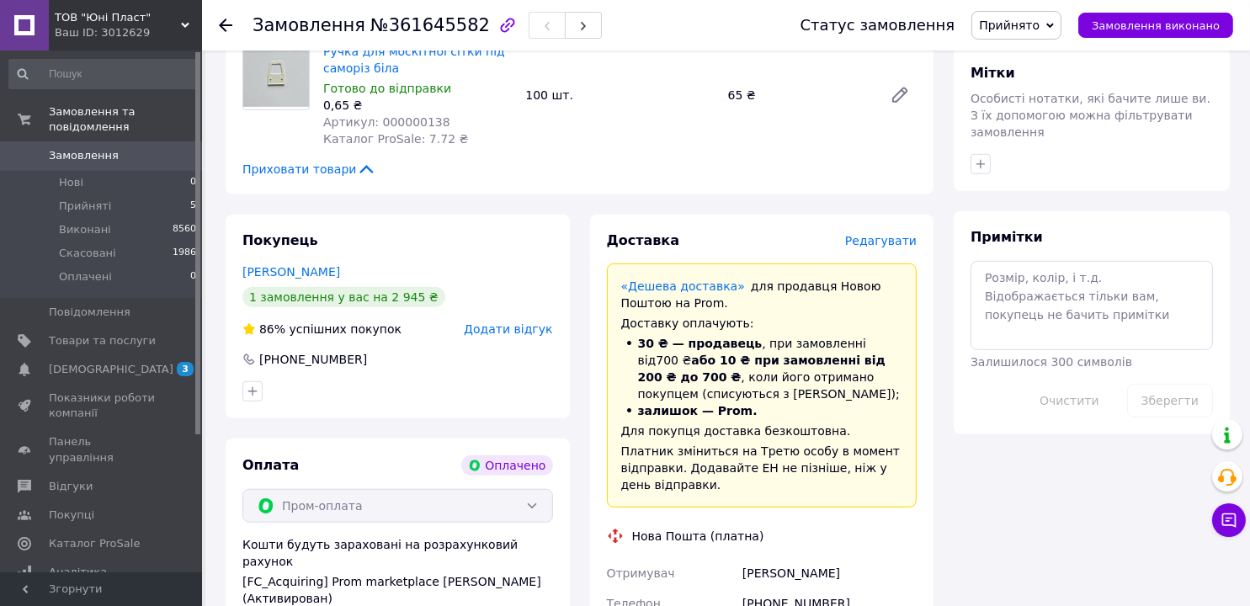
scroll to position [1262, 0]
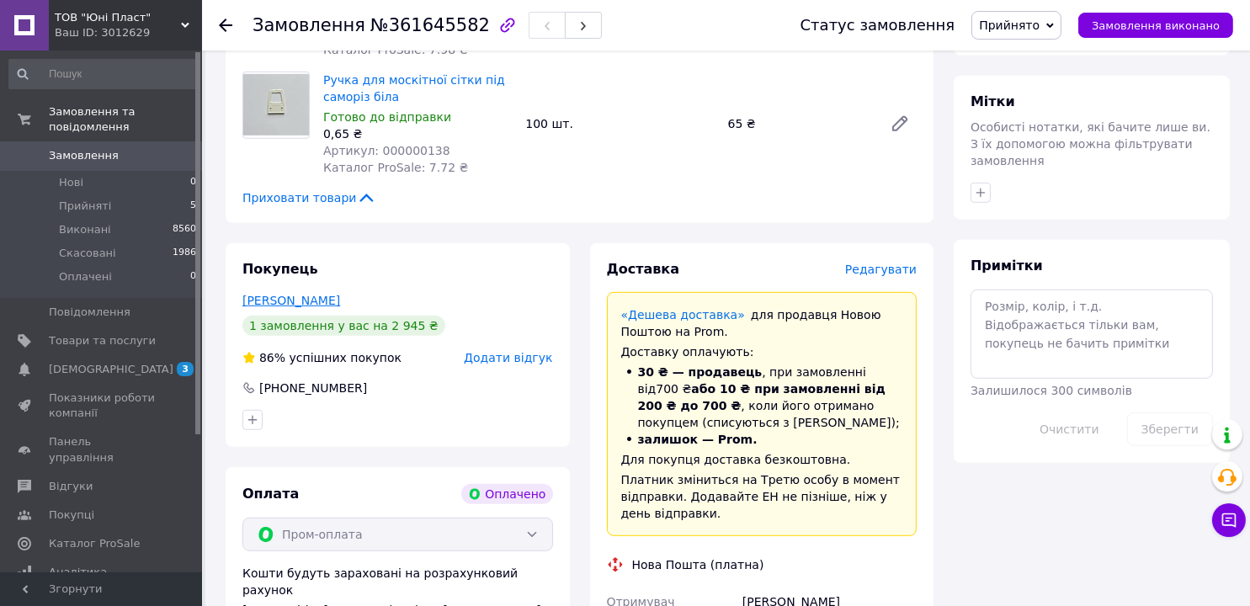
click at [288, 294] on link "[PERSON_NAME]" at bounding box center [291, 300] width 98 height 13
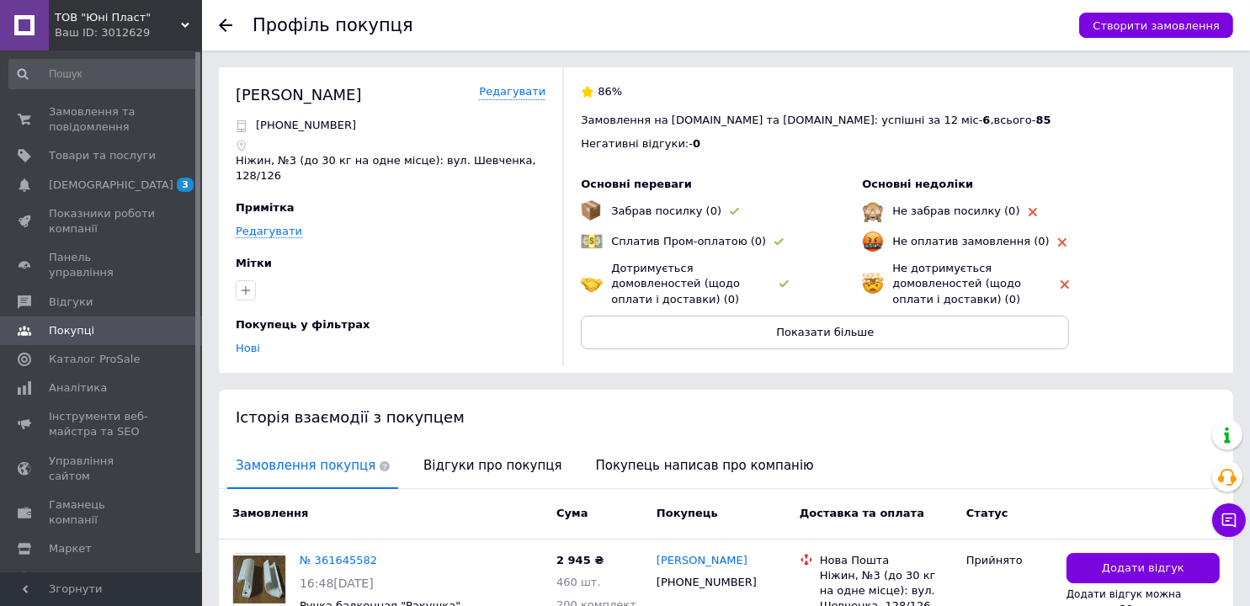
click at [225, 24] on icon at bounding box center [225, 25] width 13 height 13
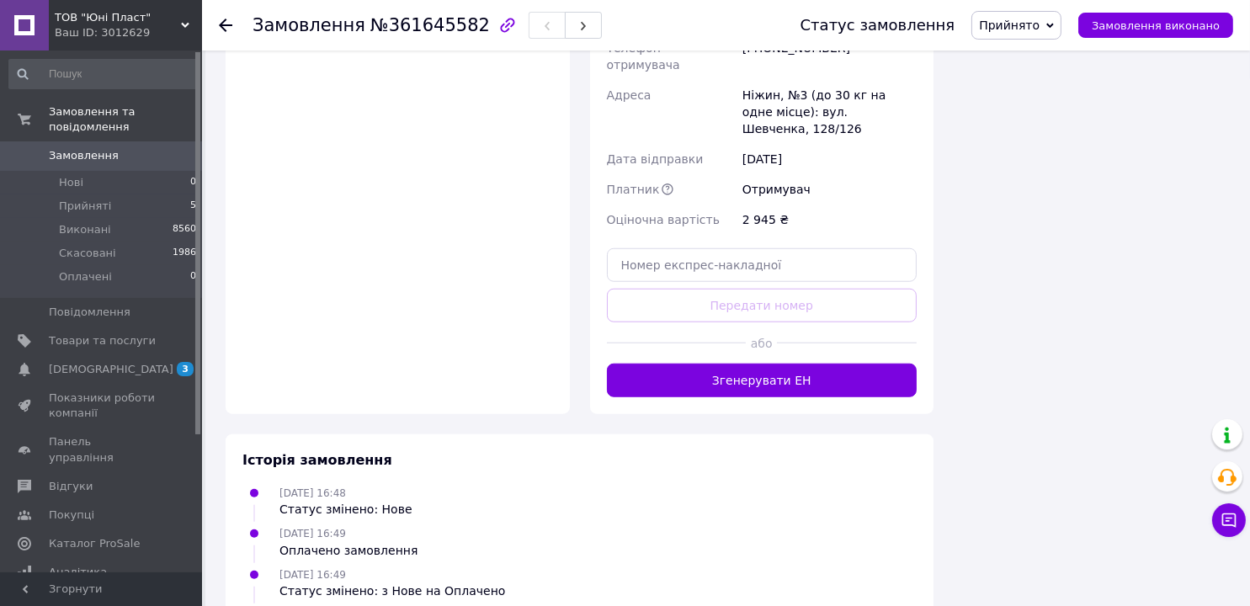
scroll to position [1848, 0]
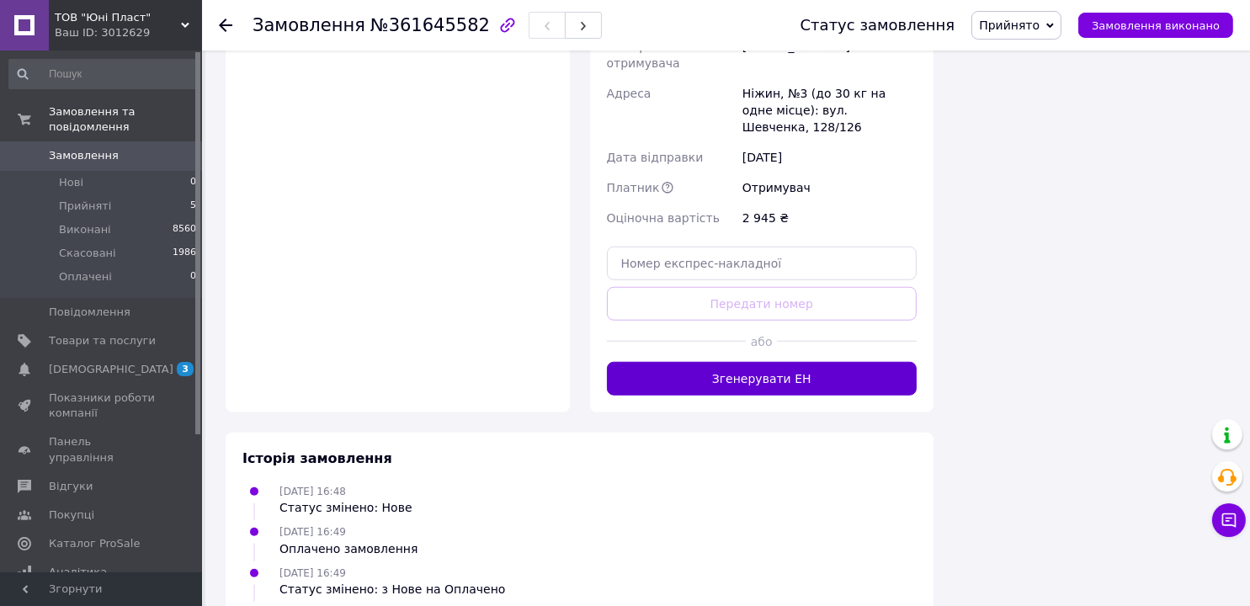
click at [752, 362] on button "Згенерувати ЕН" at bounding box center [762, 379] width 310 height 34
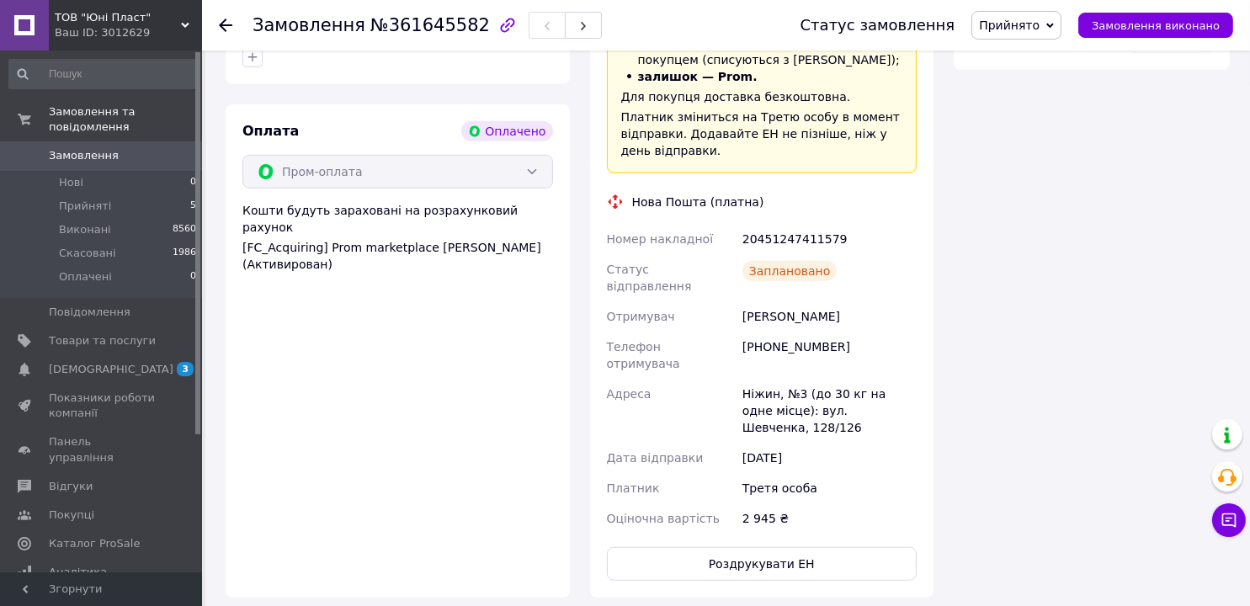
scroll to position [1511, 0]
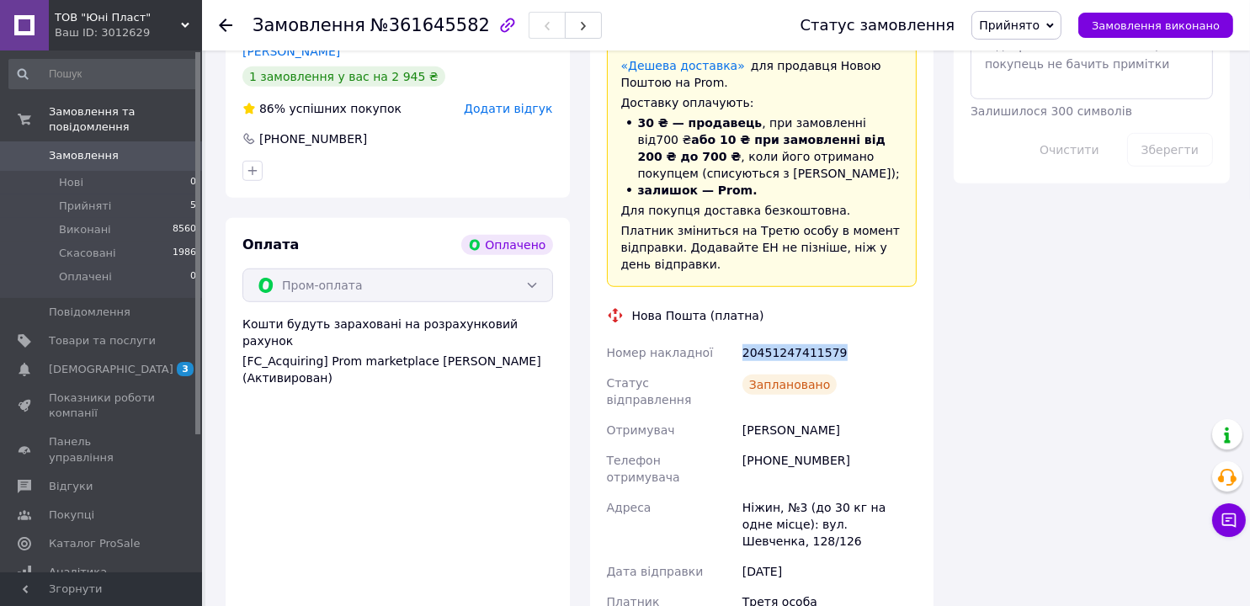
drag, startPoint x: 802, startPoint y: 319, endPoint x: 730, endPoint y: 319, distance: 71.5
click at [730, 337] on div "Номер накладної 20451247411579 Статус відправлення Заплановано Отримувач [PERSO…" at bounding box center [761, 492] width 317 height 310
copy div "Номер накладної 20451247411579"
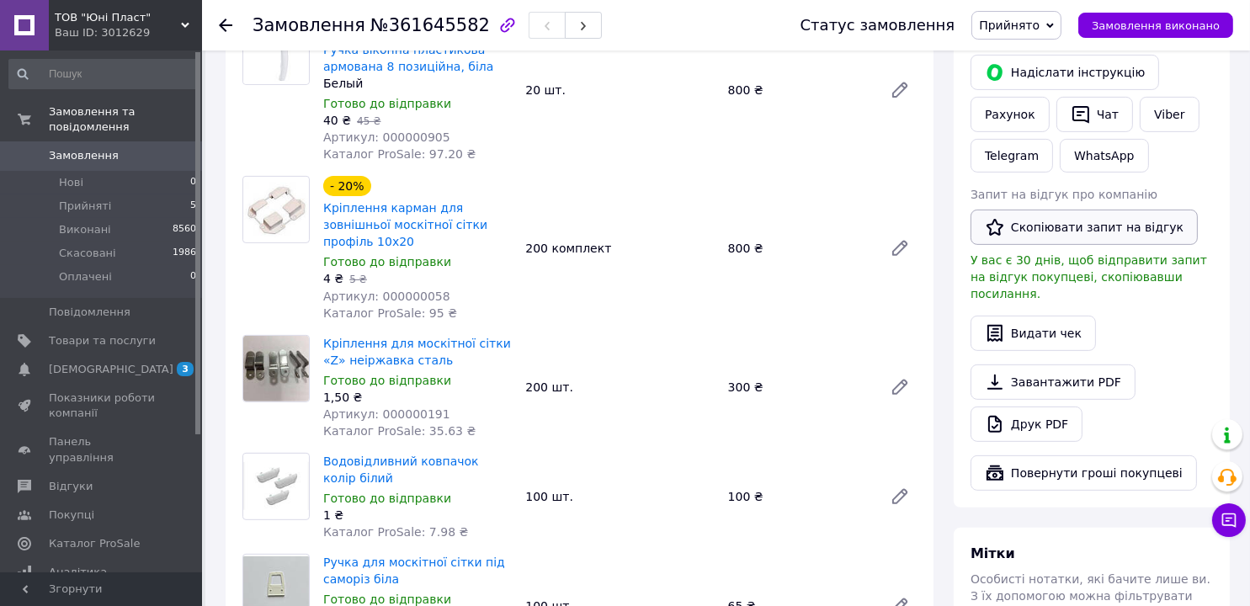
scroll to position [754, 0]
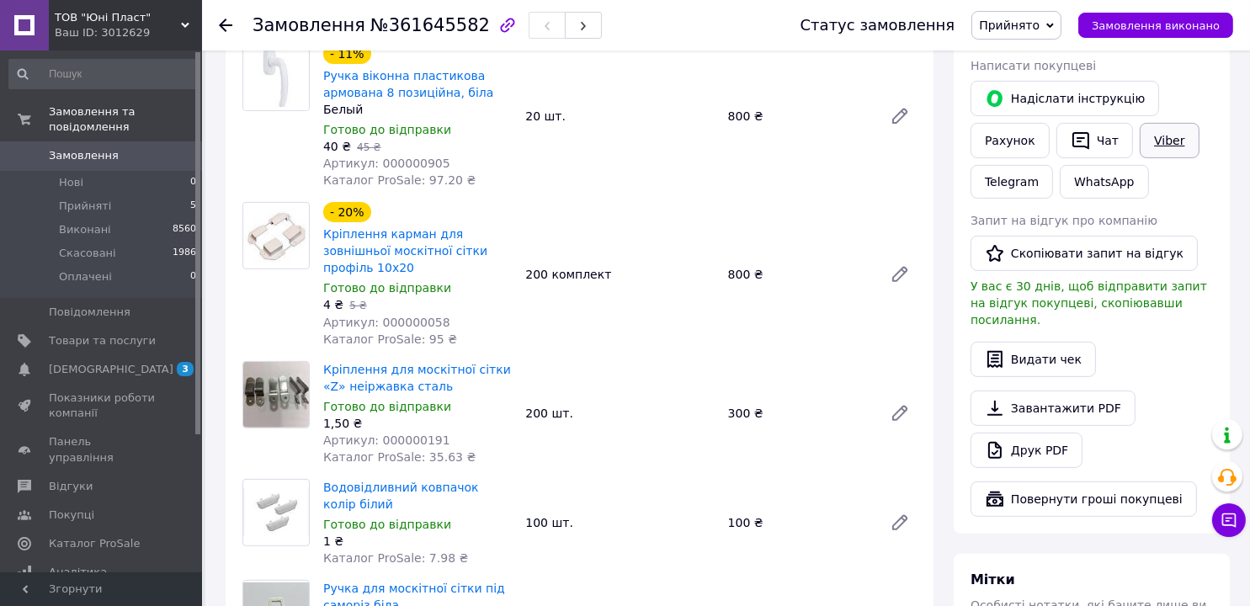
click at [1160, 123] on link "Viber" at bounding box center [1168, 140] width 59 height 35
click at [1037, 19] on span "Прийнято" at bounding box center [1009, 25] width 61 height 13
click at [1030, 51] on li "Виконано" at bounding box center [1016, 58] width 88 height 25
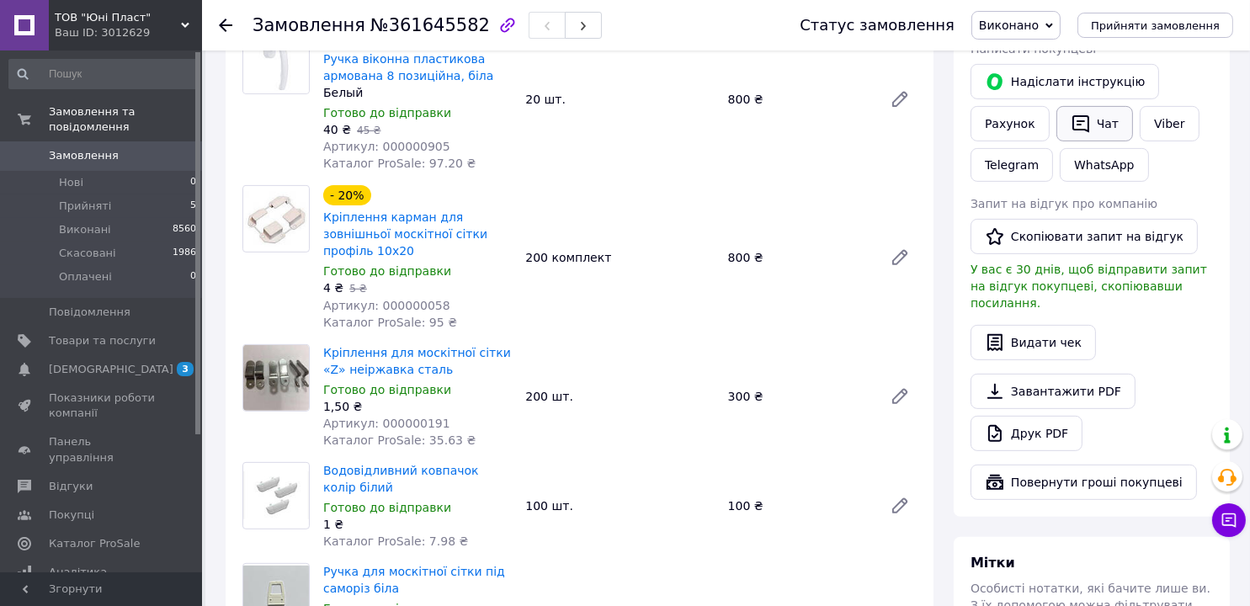
scroll to position [670, 0]
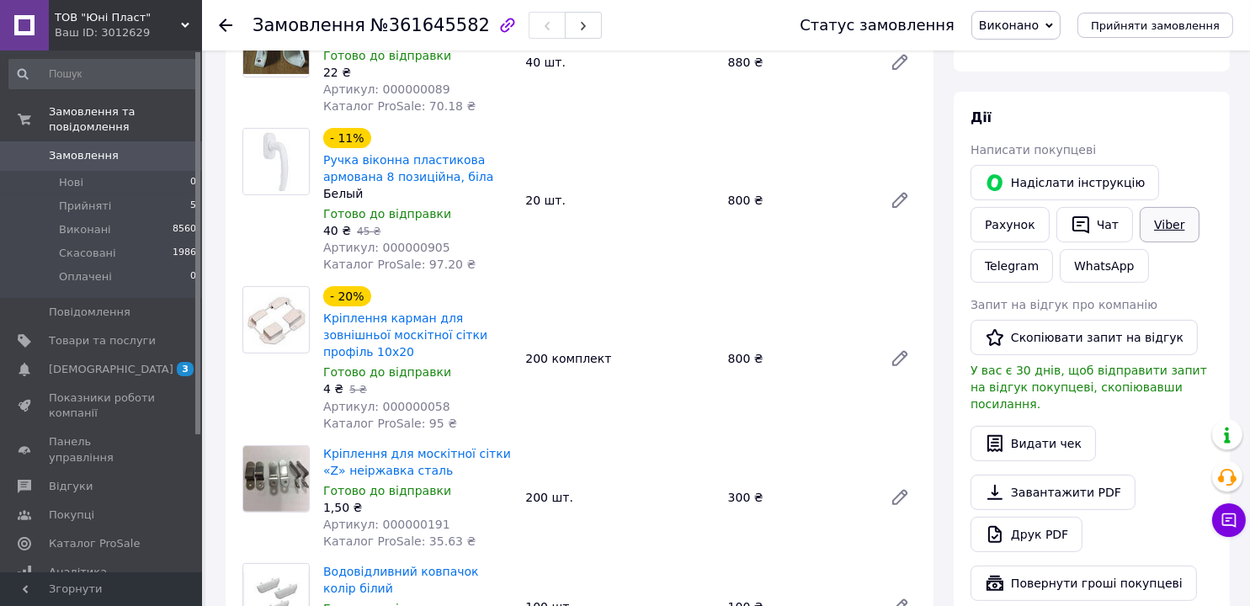
click at [1160, 208] on link "Viber" at bounding box center [1168, 224] width 59 height 35
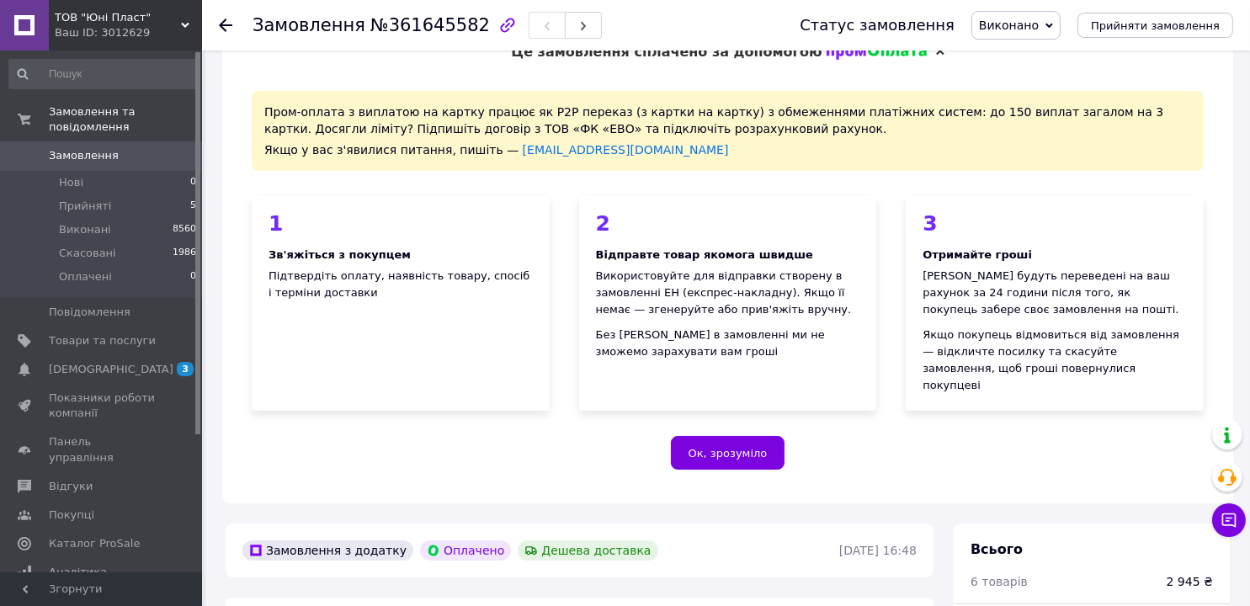
scroll to position [0, 0]
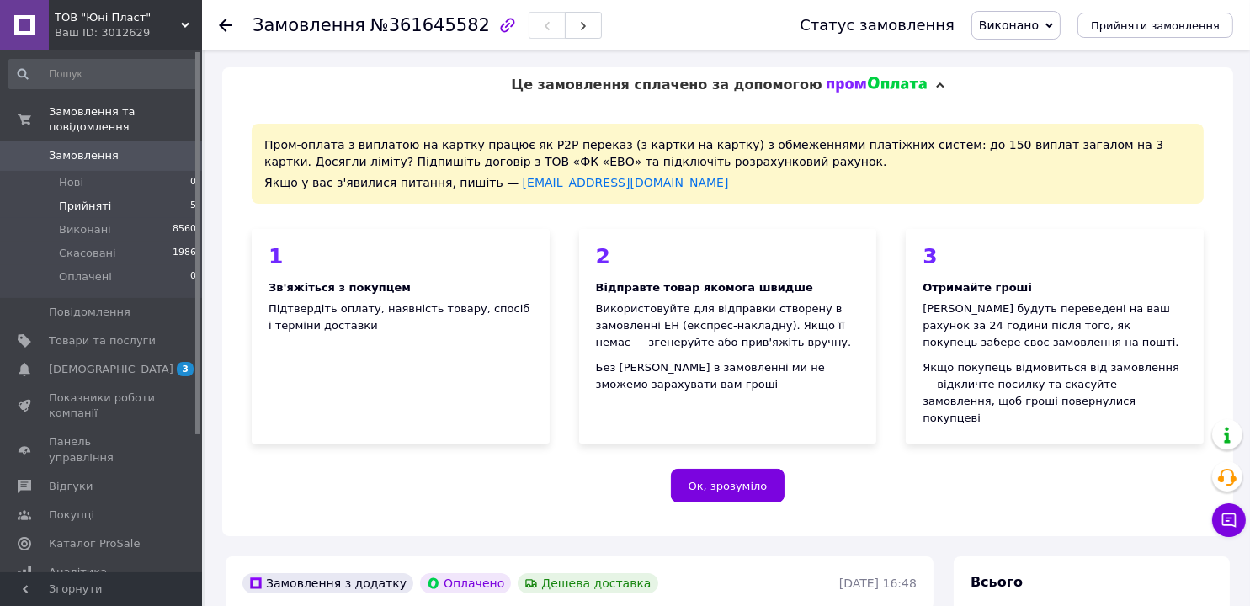
click at [105, 194] on li "Прийняті 5" at bounding box center [103, 206] width 206 height 24
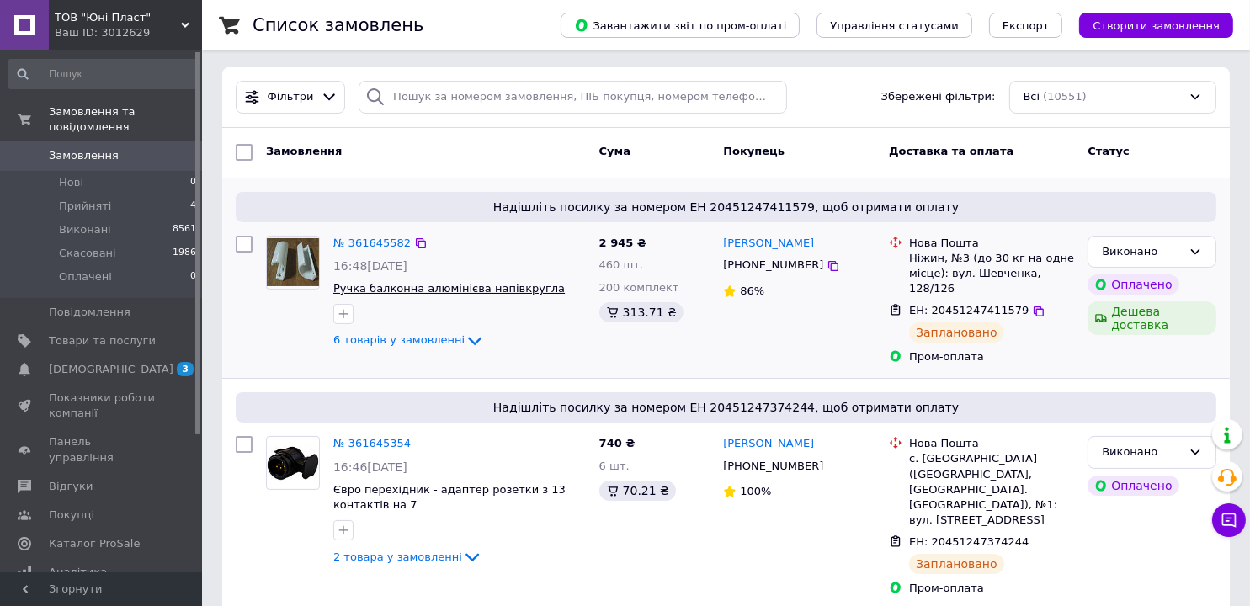
scroll to position [84, 0]
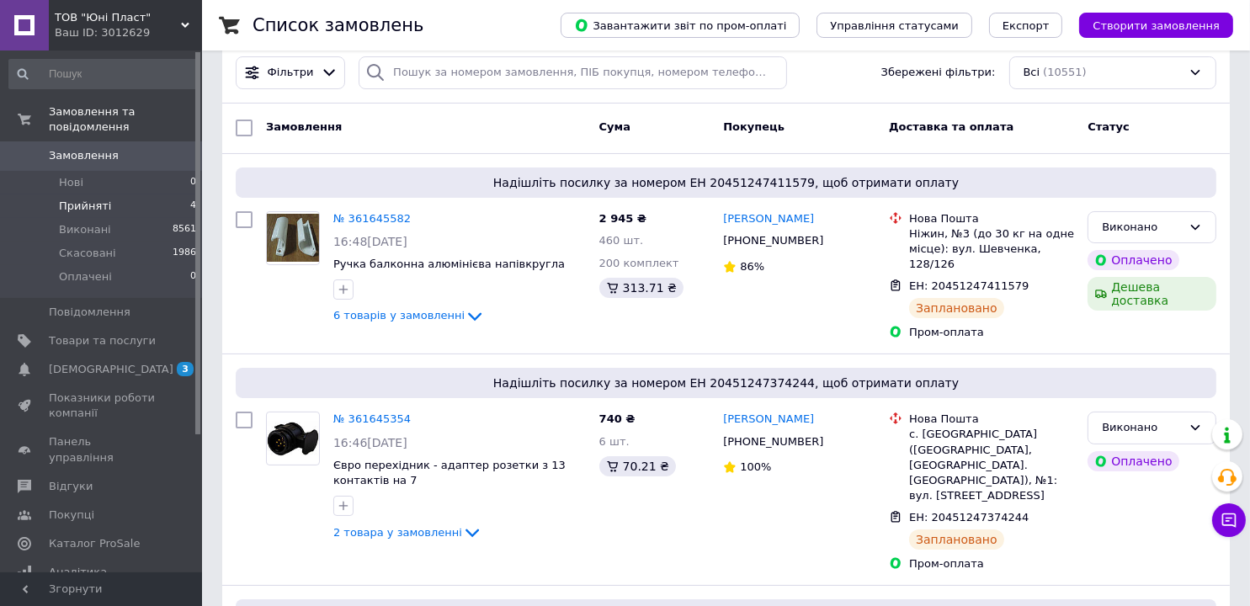
click at [108, 194] on li "Прийняті 4" at bounding box center [103, 206] width 206 height 24
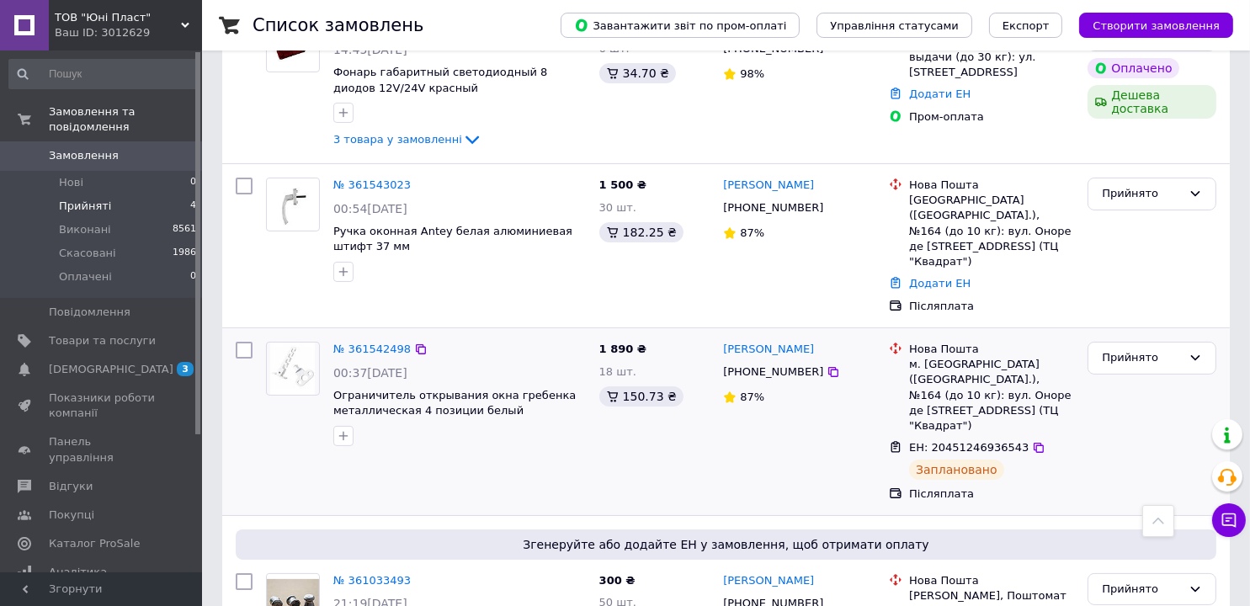
scroll to position [379, 0]
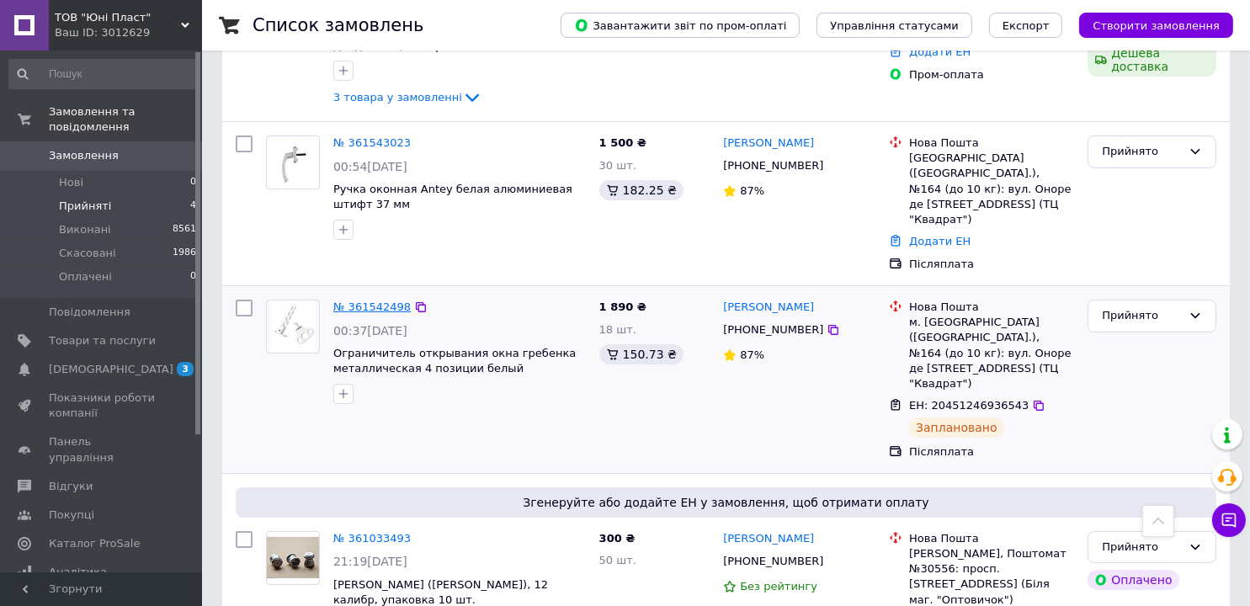
click at [368, 300] on link "№ 361542498" at bounding box center [371, 306] width 77 height 13
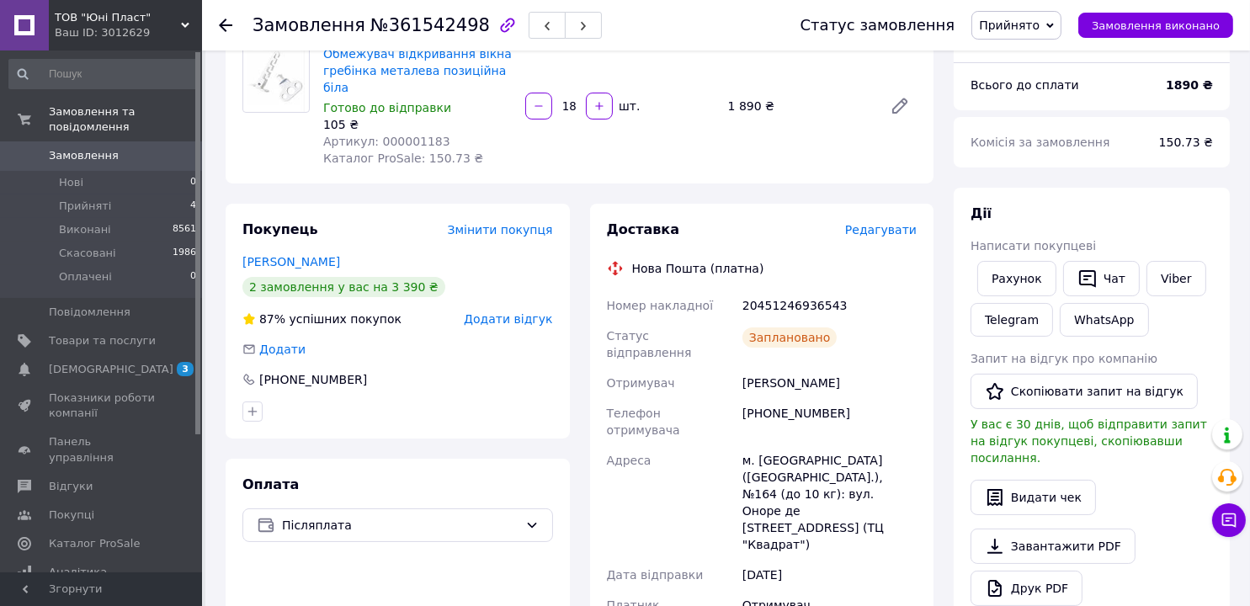
scroll to position [126, 0]
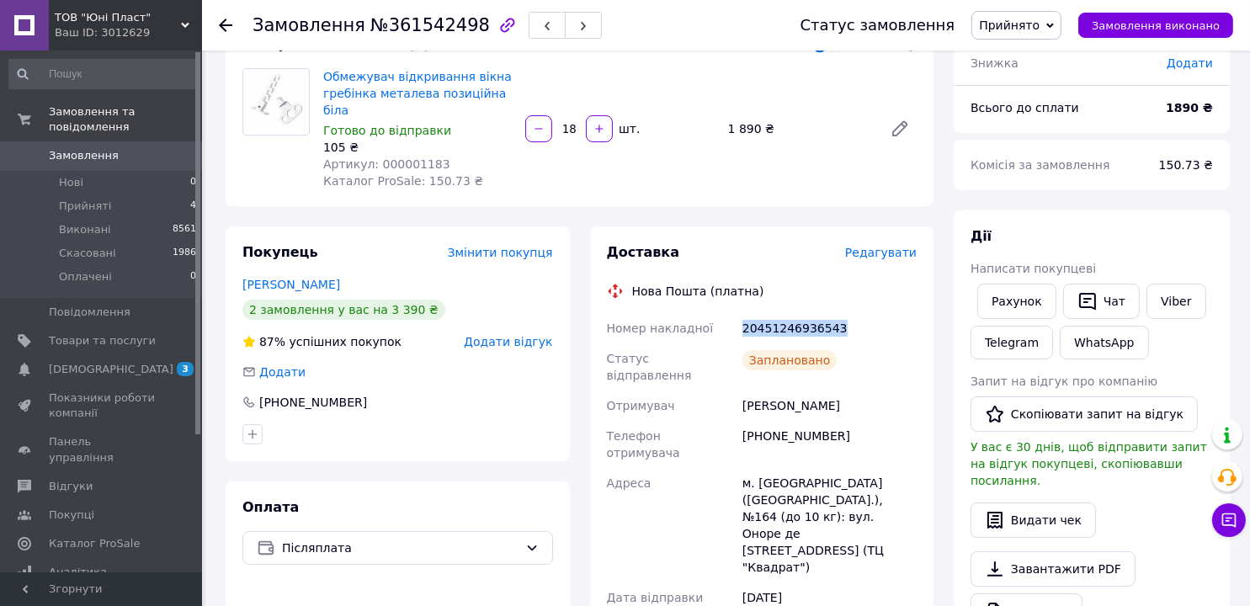
drag, startPoint x: 792, startPoint y: 317, endPoint x: 728, endPoint y: 317, distance: 64.0
click at [728, 317] on div "Номер накладної 20451246936543 Статус відправлення Заплановано Отримувач [PERSO…" at bounding box center [761, 570] width 317 height 515
click at [1176, 299] on link "Viber" at bounding box center [1175, 301] width 59 height 35
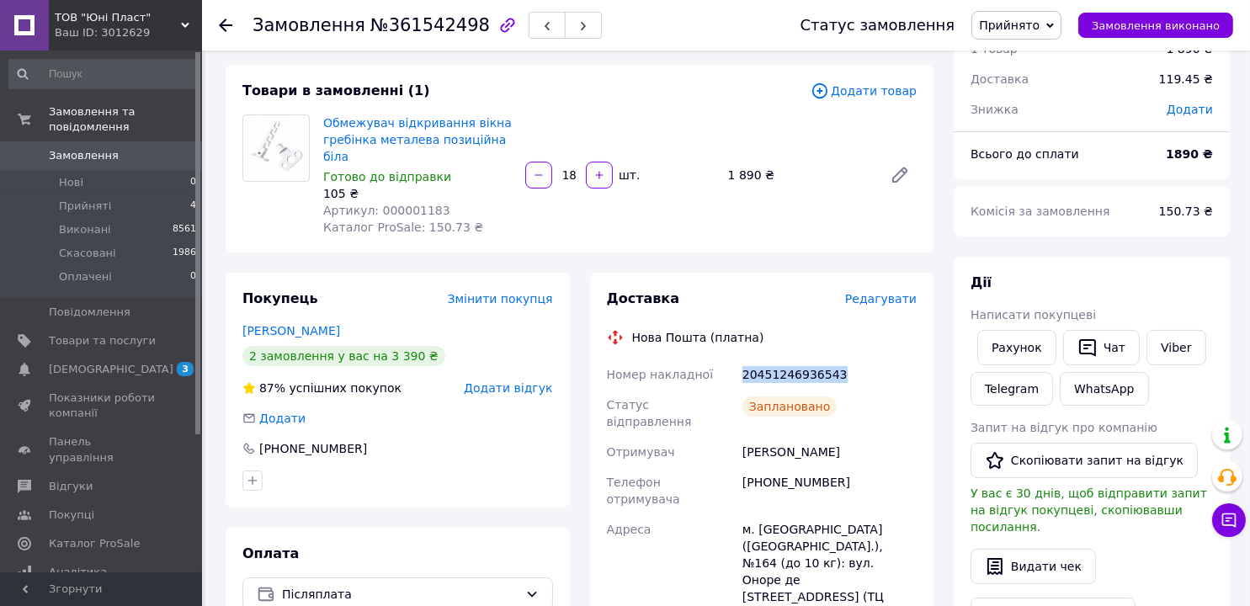
scroll to position [0, 0]
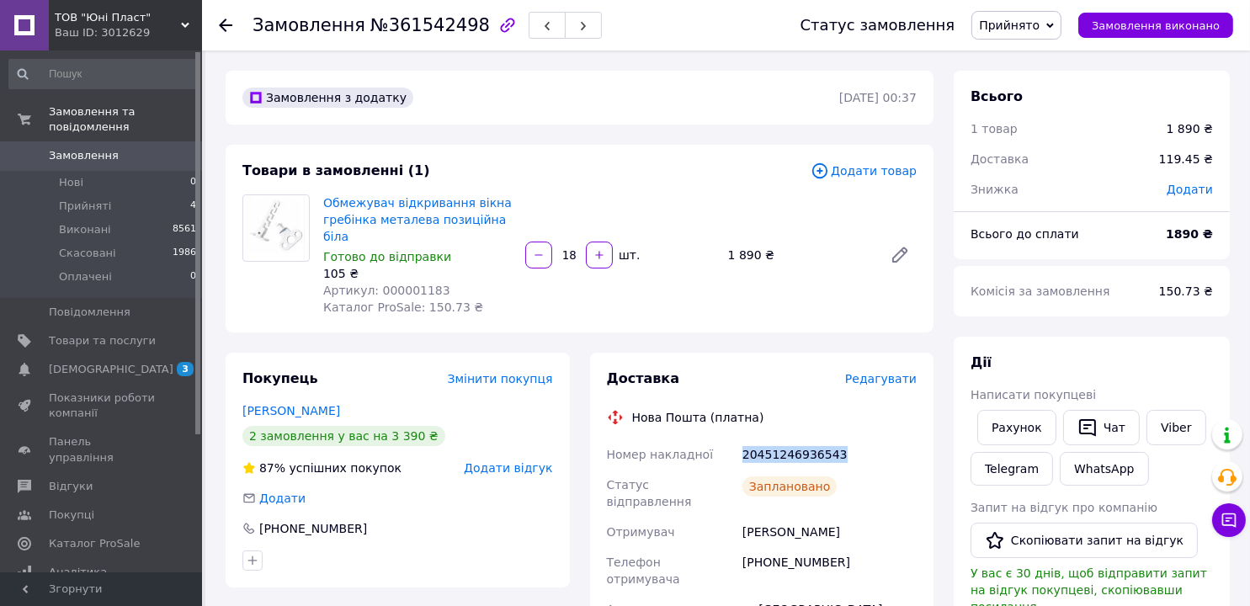
click at [1033, 15] on span "Прийнято" at bounding box center [1016, 25] width 90 height 29
click at [1024, 61] on li "Виконано" at bounding box center [1016, 58] width 88 height 25
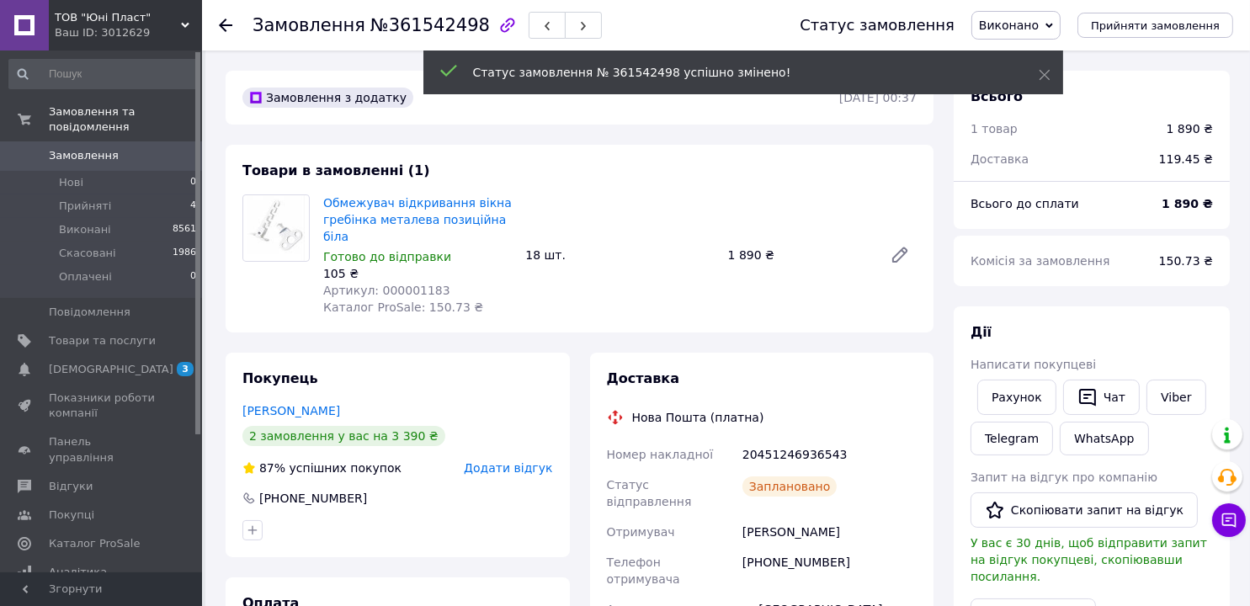
click at [228, 25] on icon at bounding box center [225, 25] width 13 height 13
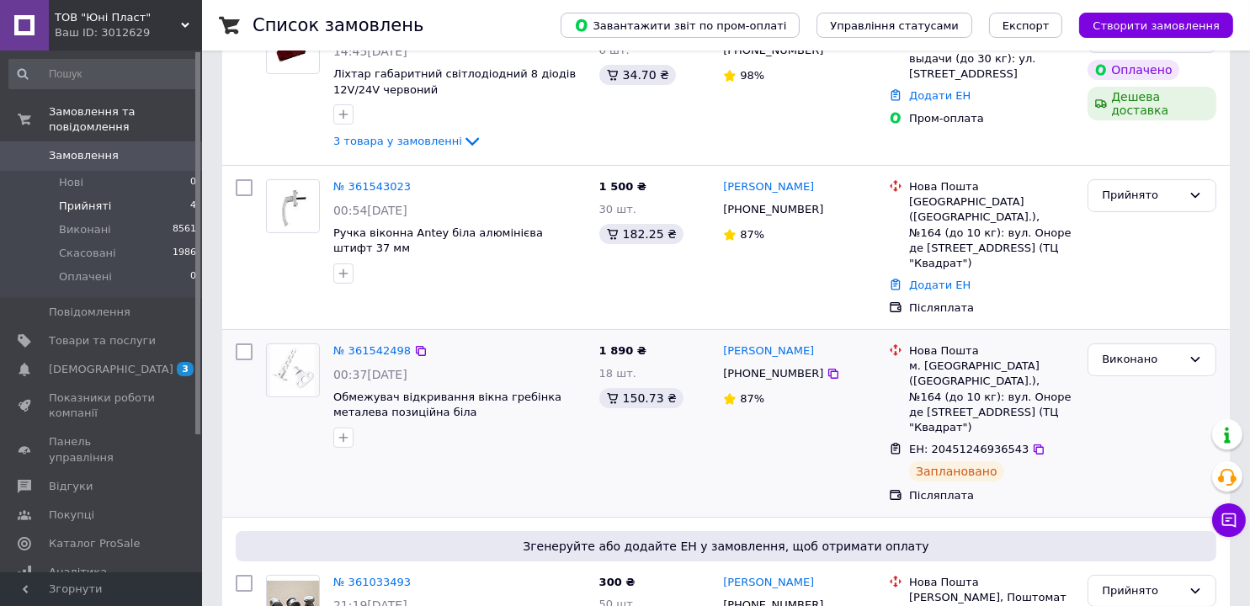
scroll to position [337, 0]
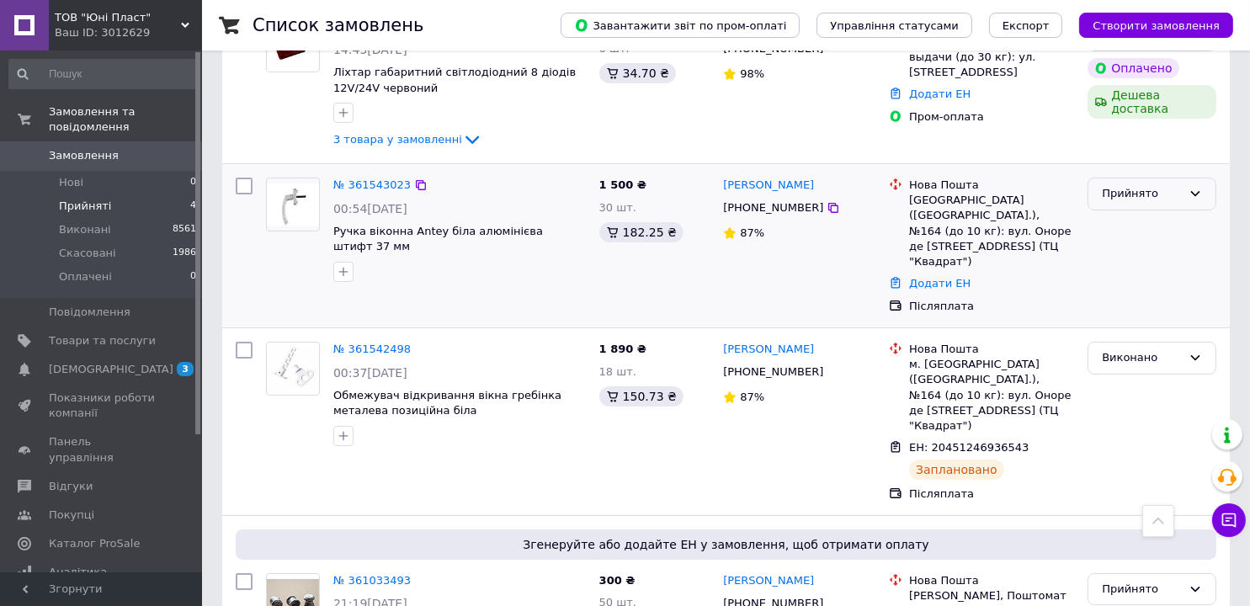
click at [1138, 193] on div "Прийнято" at bounding box center [1141, 194] width 80 height 18
click at [1133, 259] on li "Скасовано" at bounding box center [1151, 259] width 127 height 31
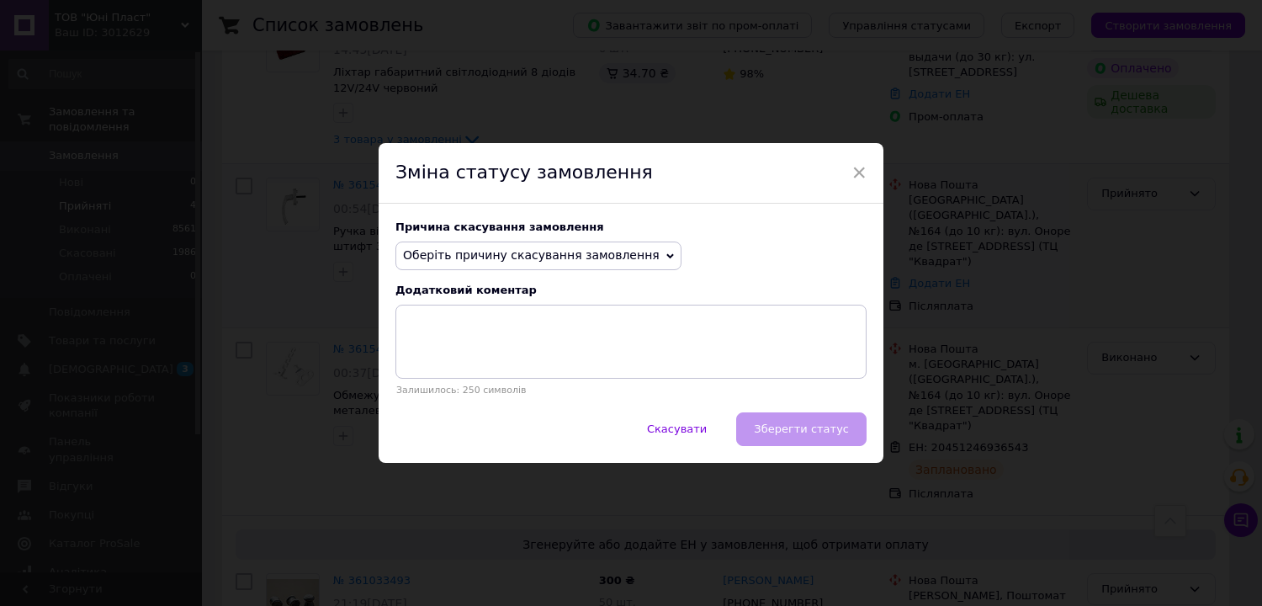
click at [500, 257] on span "Оберіть причину скасування замовлення" at bounding box center [531, 254] width 257 height 13
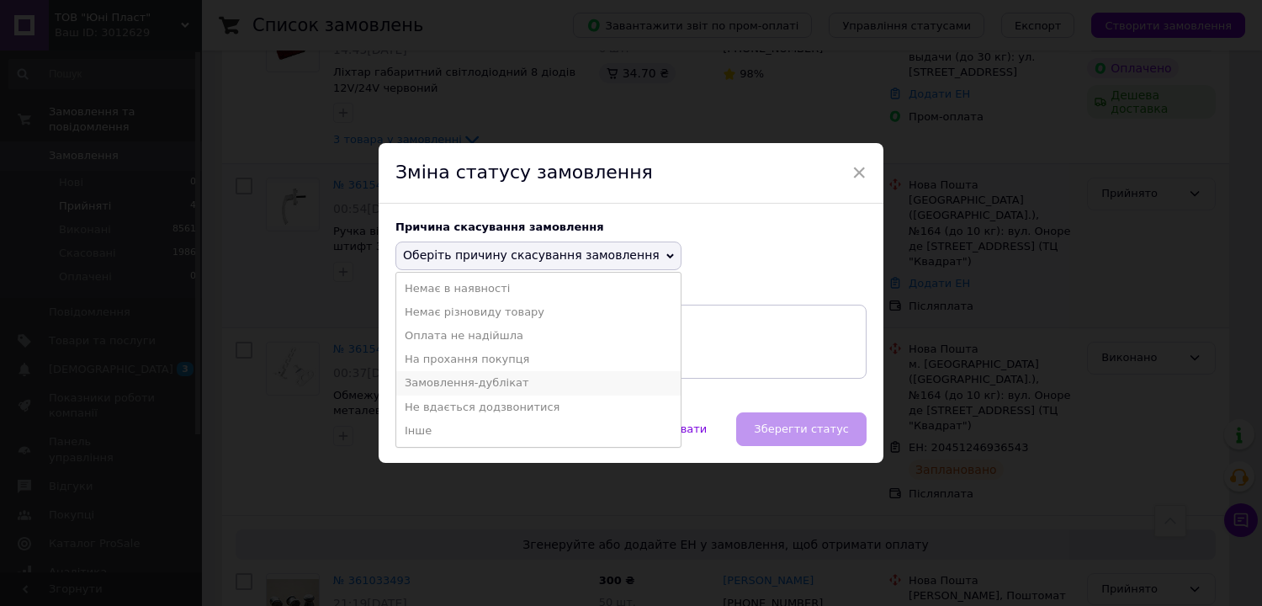
click at [469, 382] on li "Замовлення-дублікат" at bounding box center [538, 383] width 284 height 24
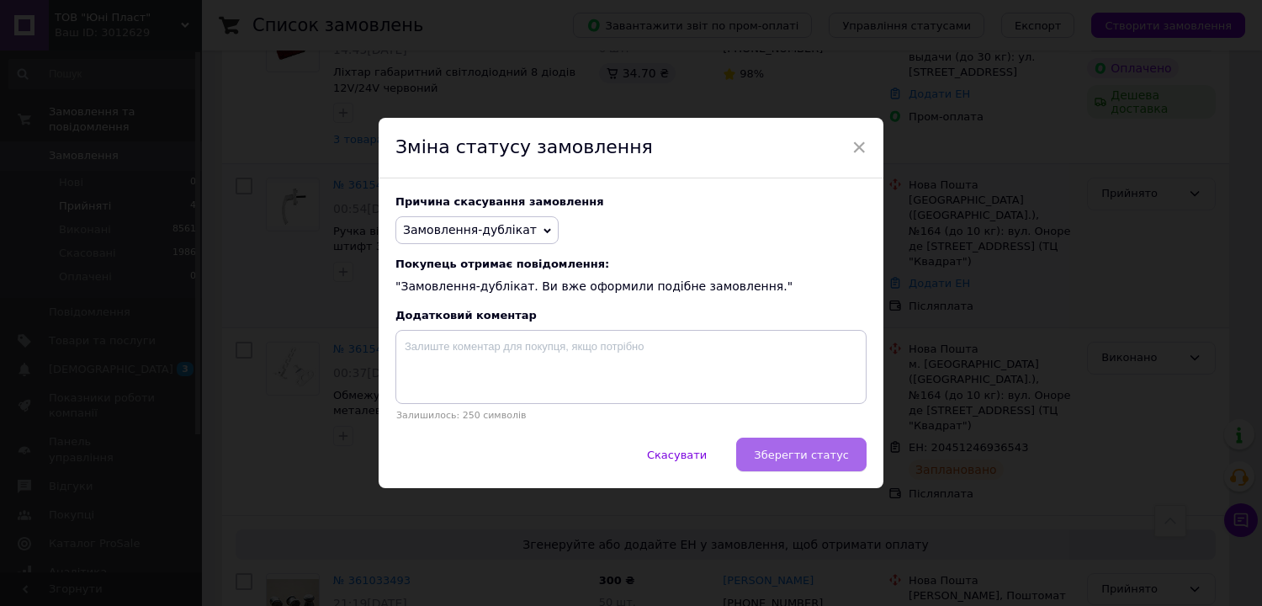
click at [817, 459] on span "Зберегти статус" at bounding box center [801, 454] width 95 height 13
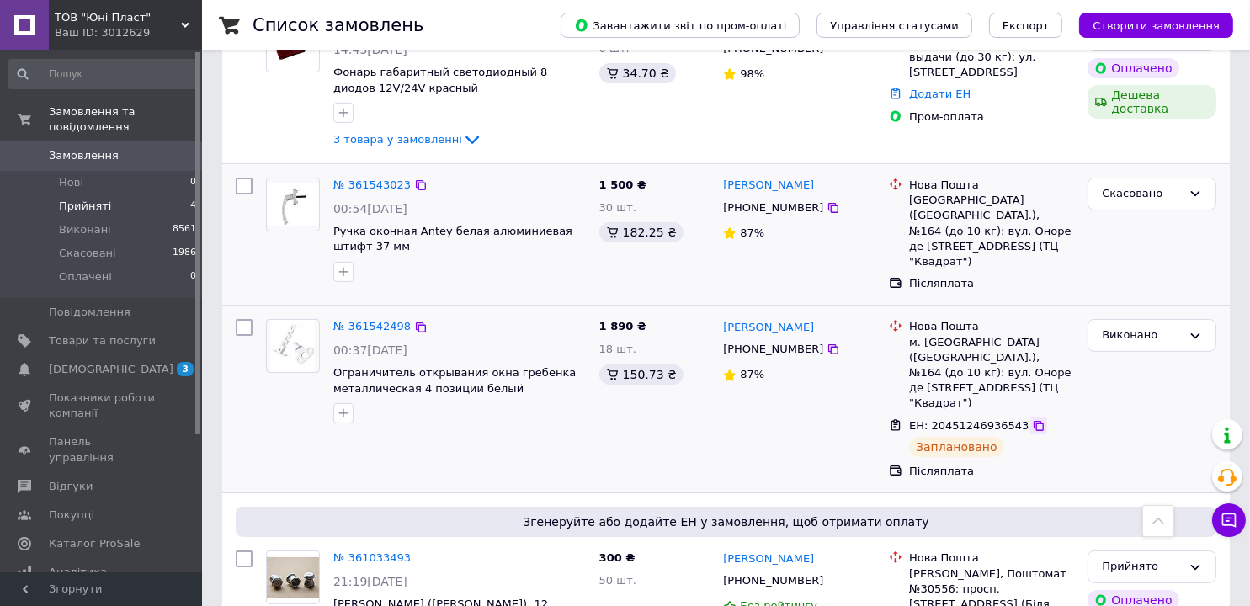
click at [1032, 419] on icon at bounding box center [1038, 425] width 13 height 13
click at [88, 199] on span "Прийняті" at bounding box center [85, 206] width 52 height 15
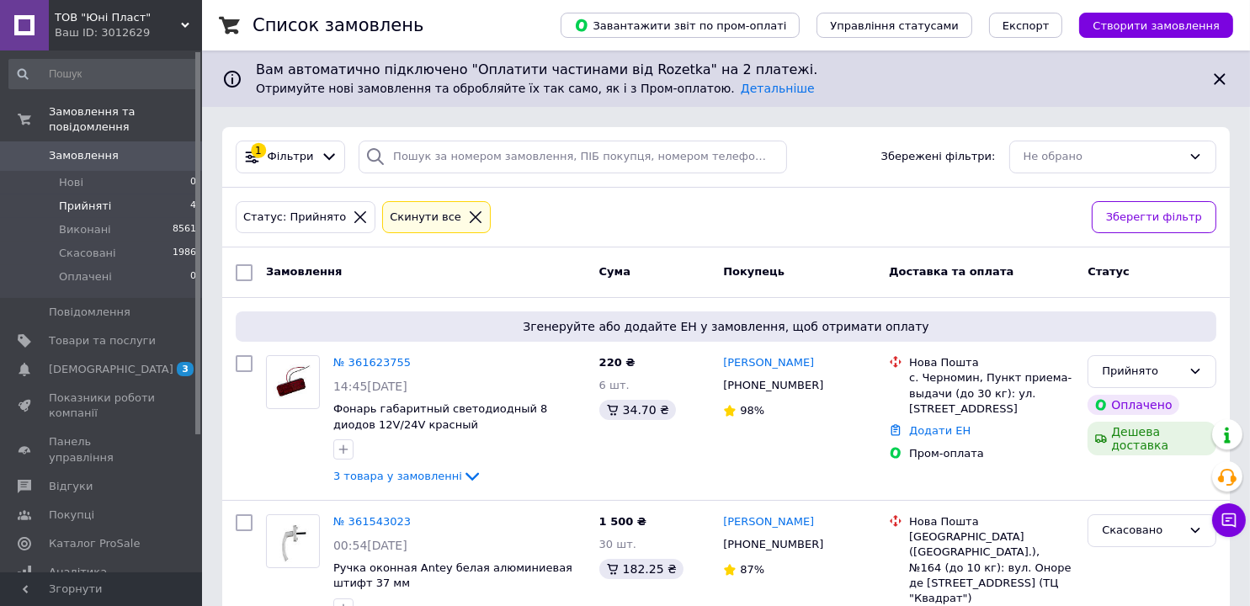
click at [98, 199] on span "Прийняті" at bounding box center [85, 206] width 52 height 15
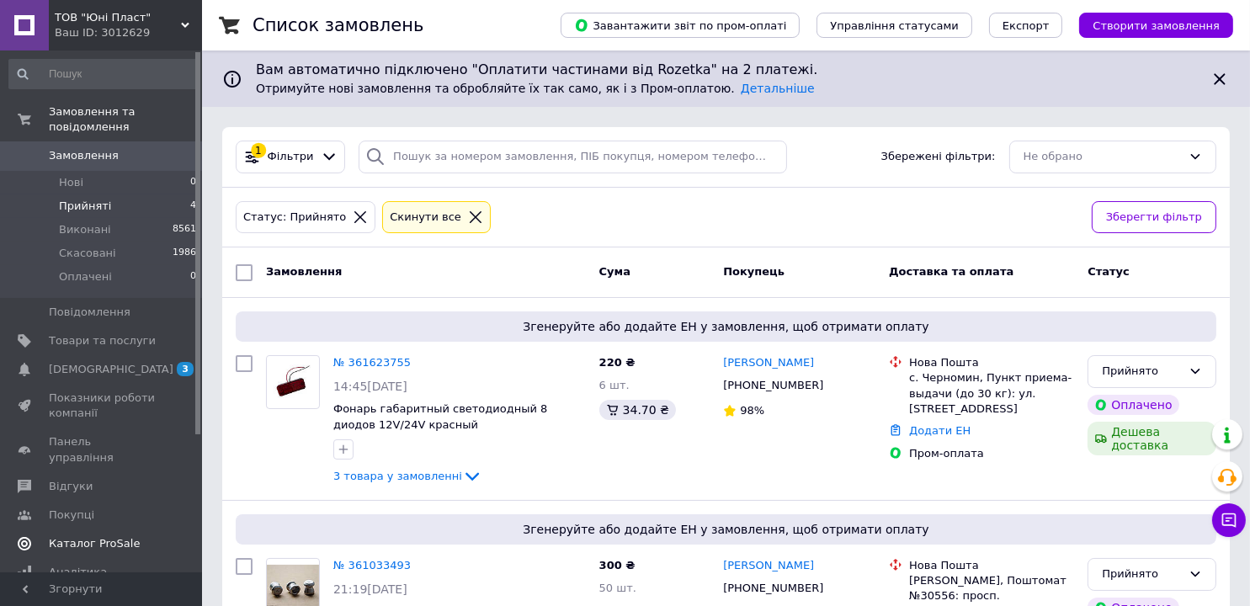
click at [104, 362] on span "[DEMOGRAPHIC_DATA]" at bounding box center [111, 369] width 125 height 15
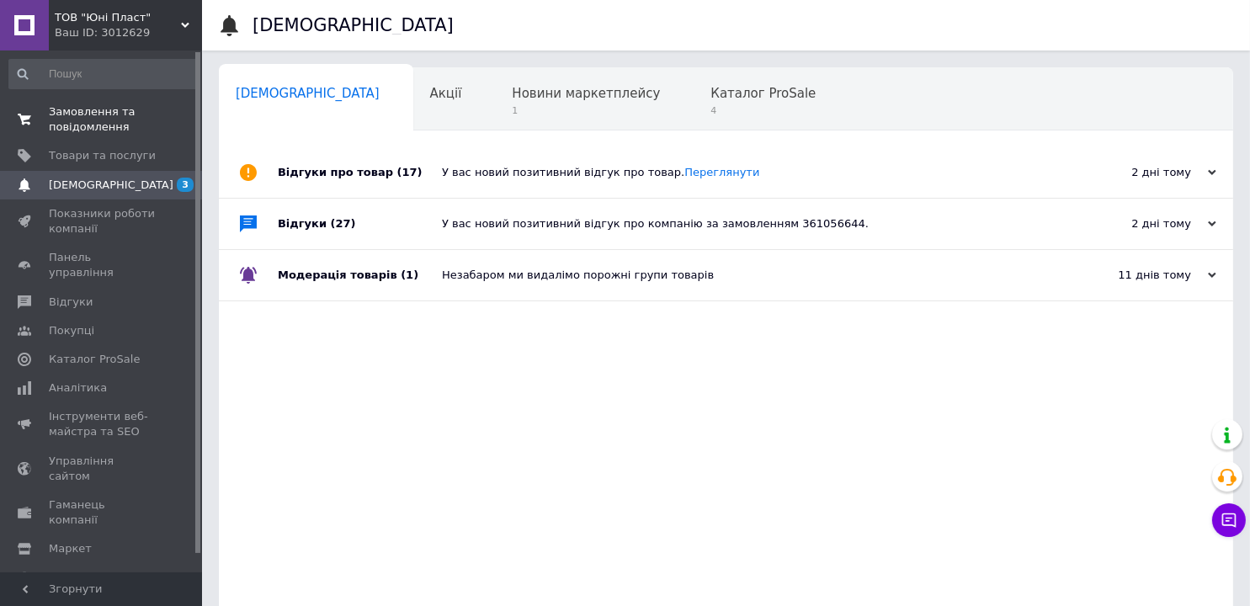
click at [80, 114] on span "Замовлення та повідомлення" at bounding box center [102, 119] width 107 height 30
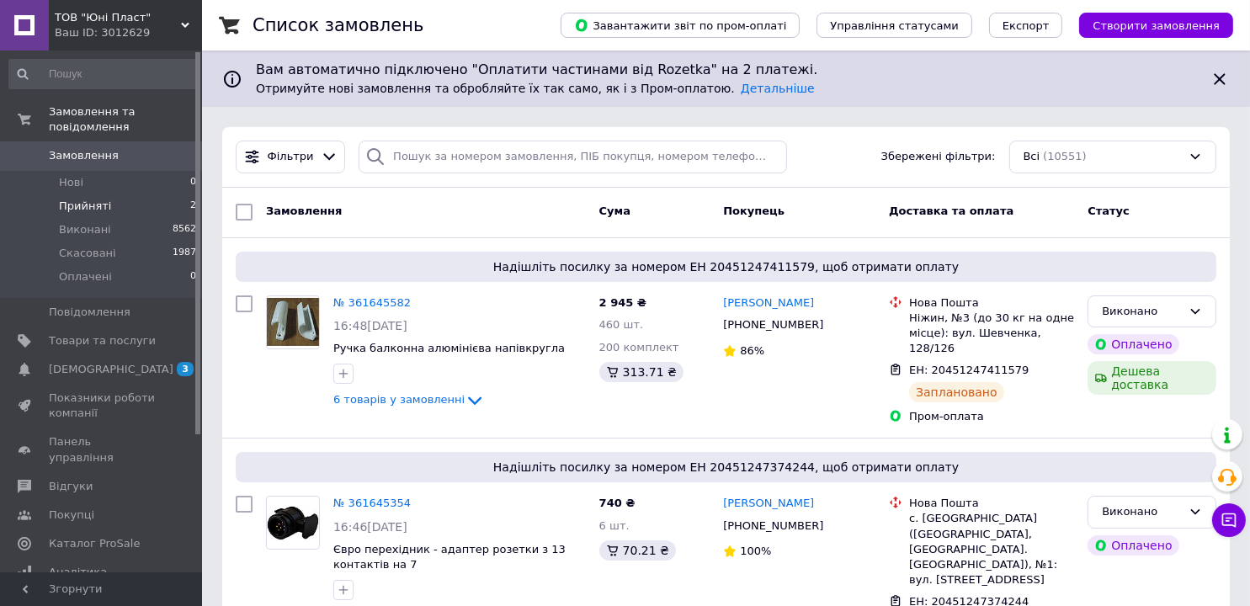
click at [77, 199] on span "Прийняті" at bounding box center [85, 206] width 52 height 15
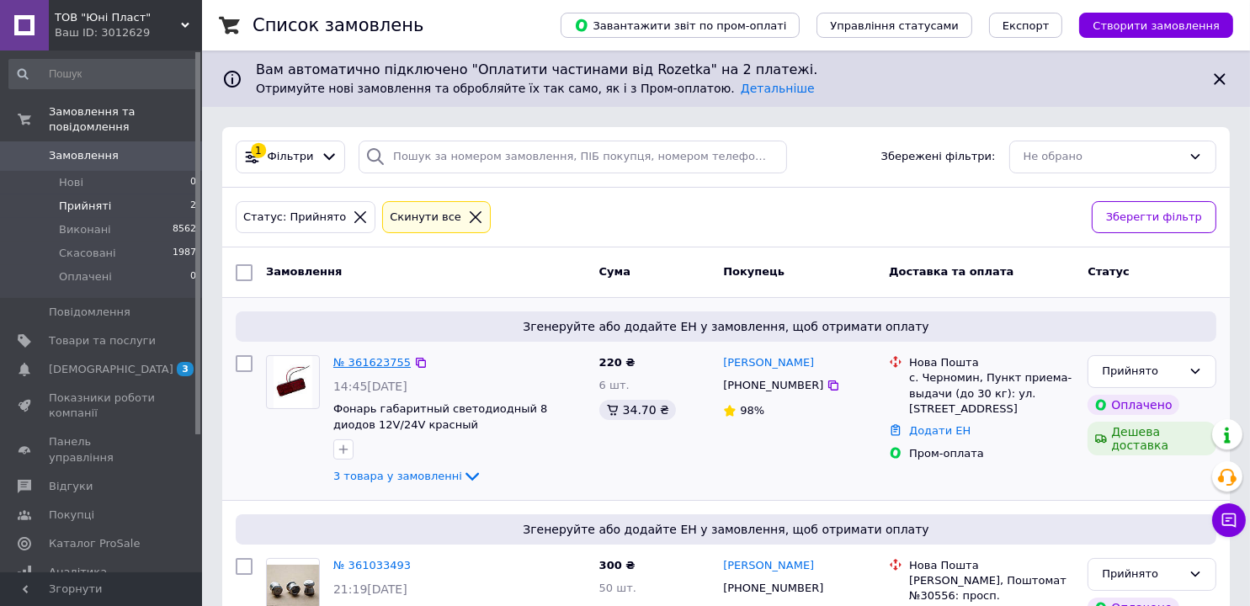
click at [363, 362] on link "№ 361623755" at bounding box center [371, 362] width 77 height 13
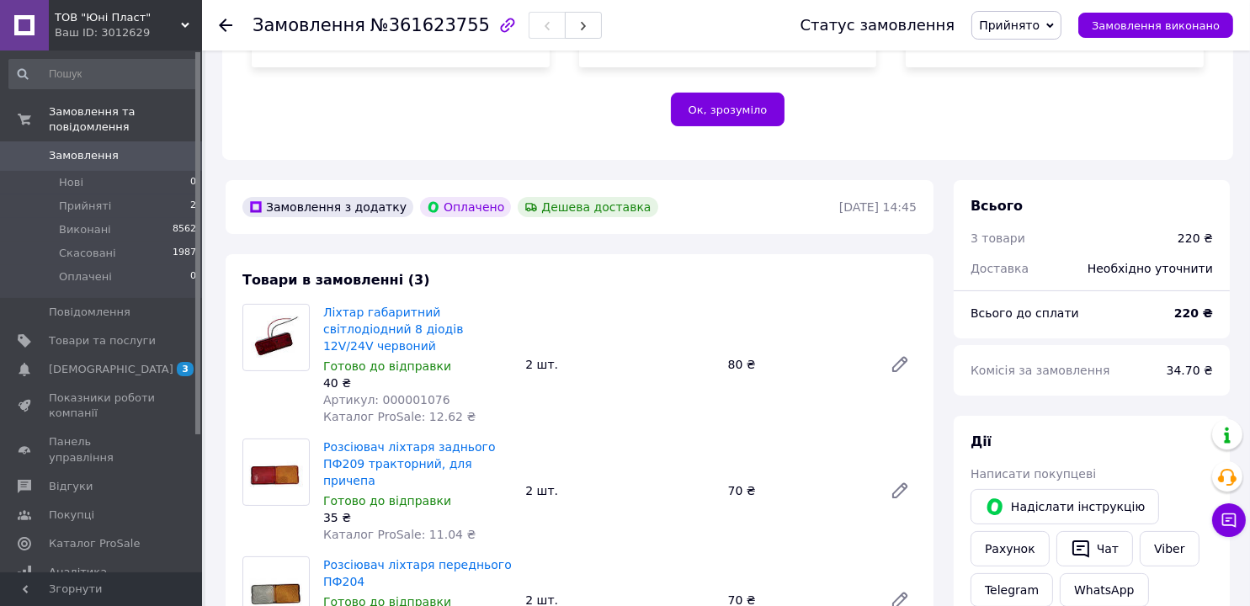
scroll to position [168, 0]
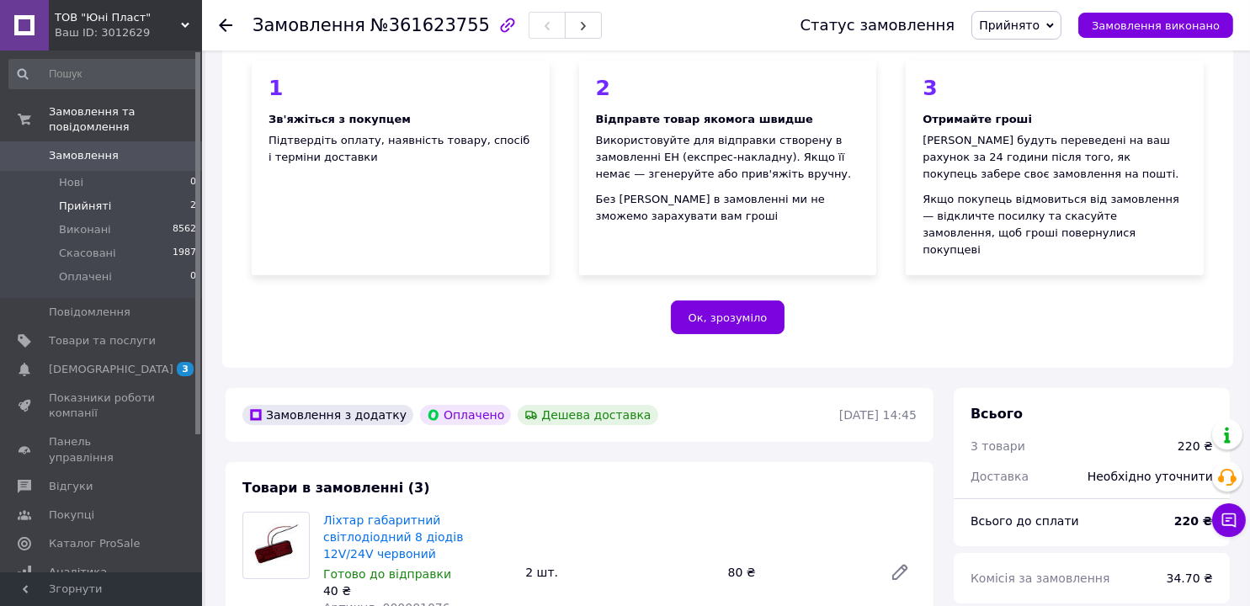
click at [82, 199] on span "Прийняті" at bounding box center [85, 206] width 52 height 15
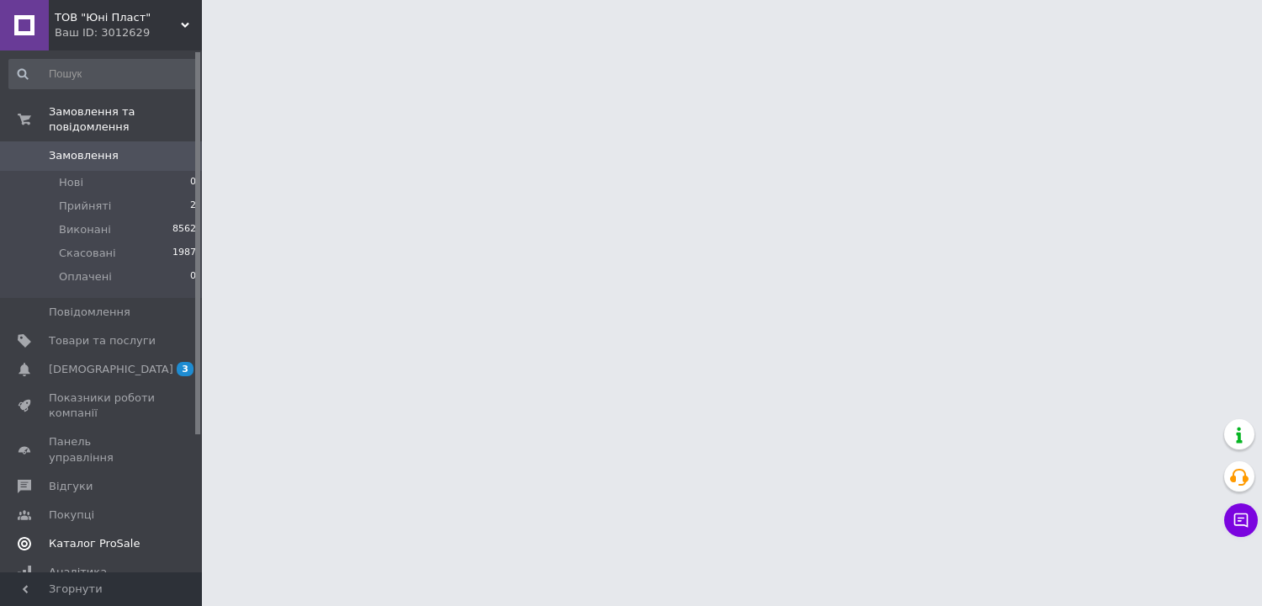
click at [93, 362] on span "[DEMOGRAPHIC_DATA]" at bounding box center [111, 369] width 125 height 15
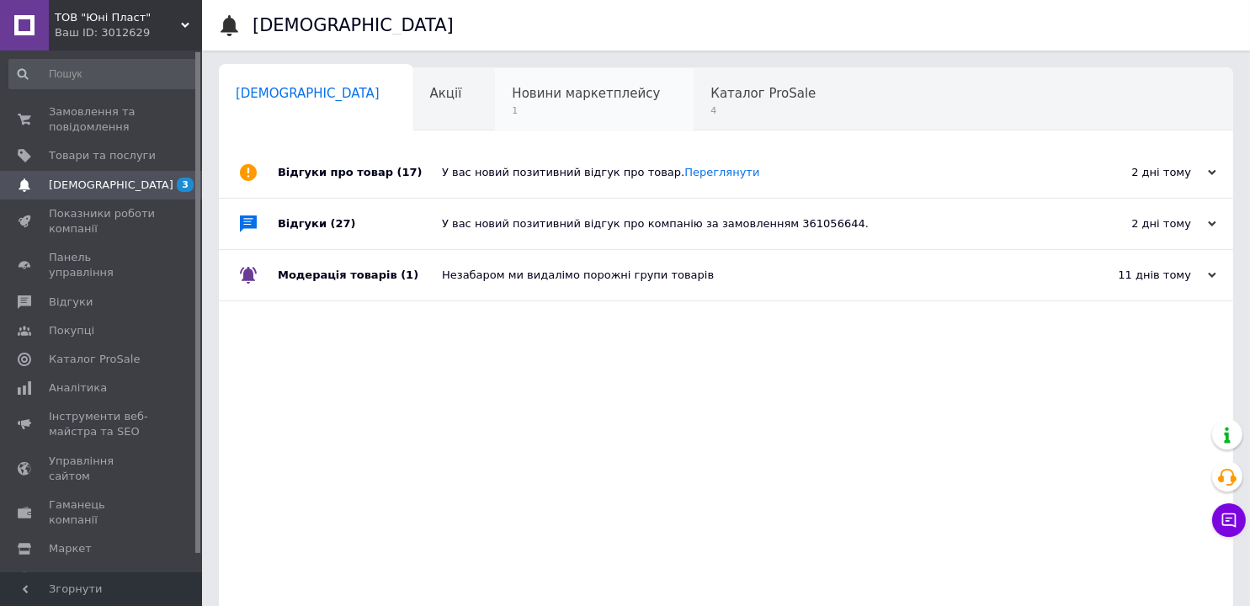
click at [512, 90] on span "Новини маркетплейсу" at bounding box center [586, 93] width 148 height 15
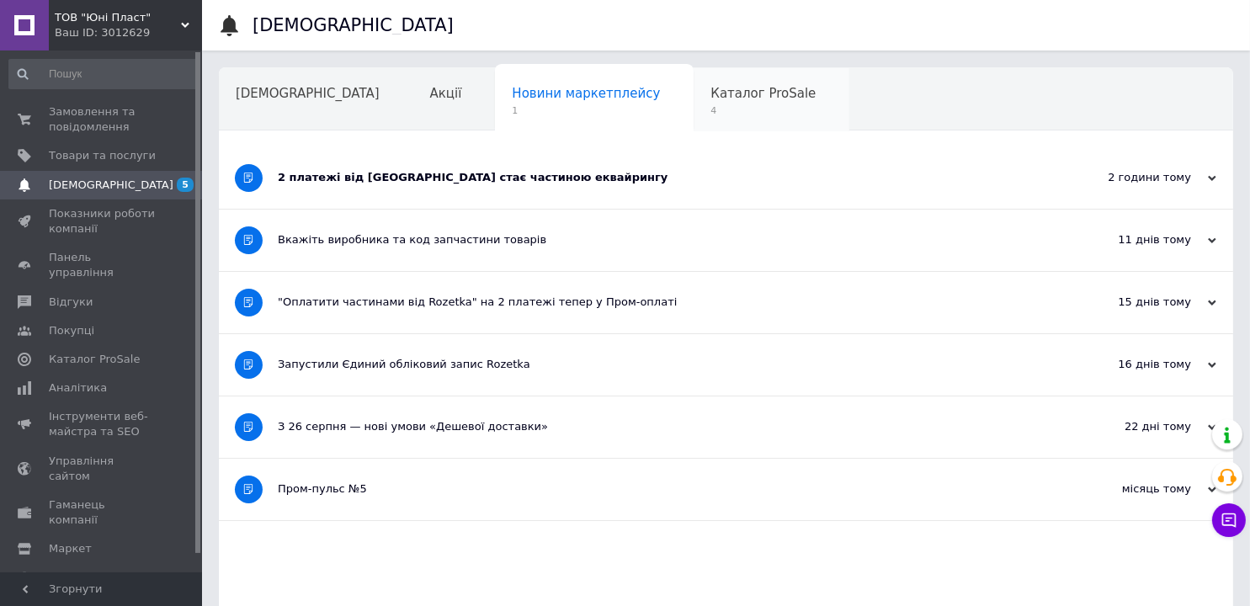
click at [710, 97] on span "Каталог ProSale" at bounding box center [762, 93] width 105 height 15
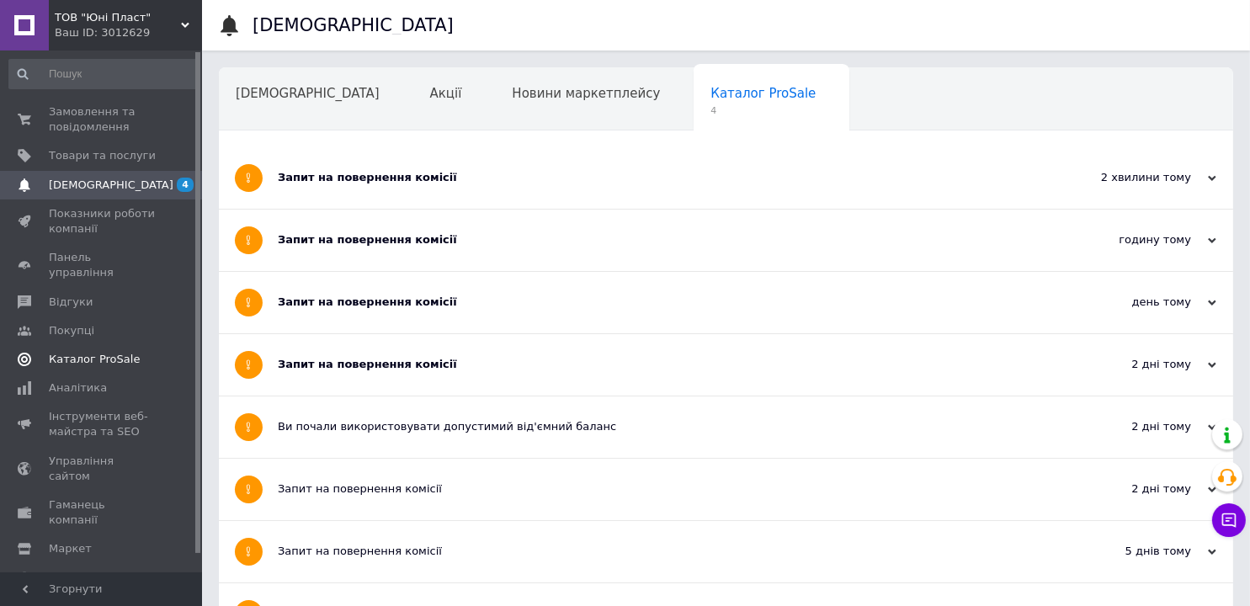
click at [97, 352] on span "Каталог ProSale" at bounding box center [94, 359] width 91 height 15
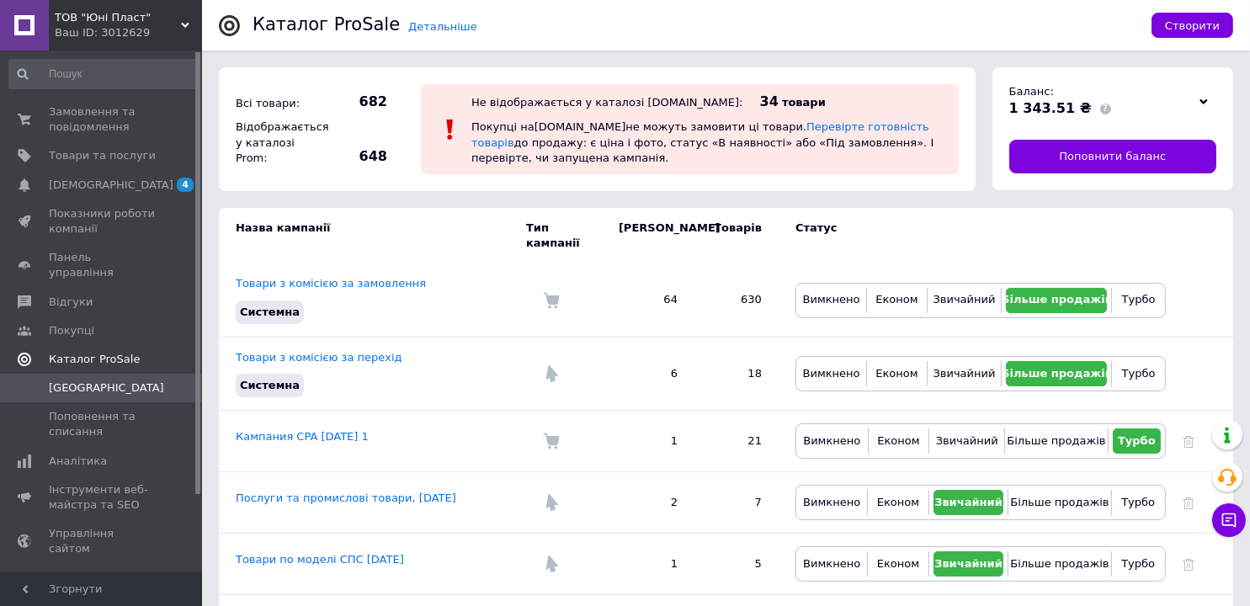
click at [91, 352] on span "Каталог ProSale" at bounding box center [94, 359] width 91 height 15
click at [73, 352] on span "Каталог ProSale" at bounding box center [94, 359] width 91 height 15
click at [85, 221] on span "Показники роботи компанії" at bounding box center [102, 221] width 107 height 30
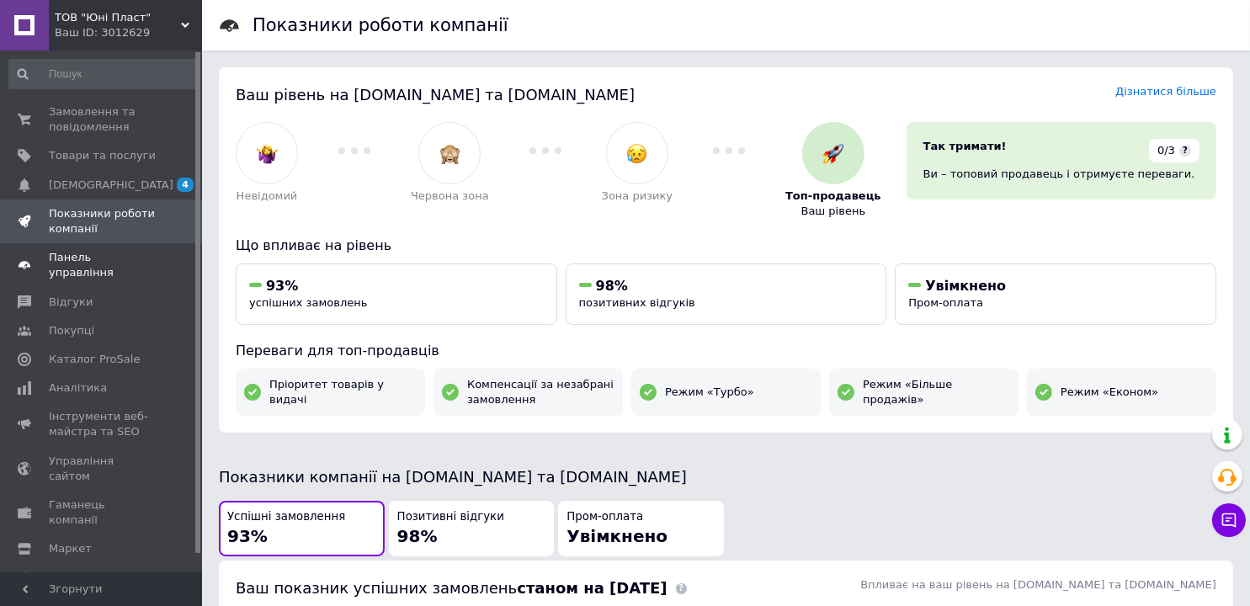
click at [95, 262] on span "Панель управління" at bounding box center [102, 265] width 107 height 30
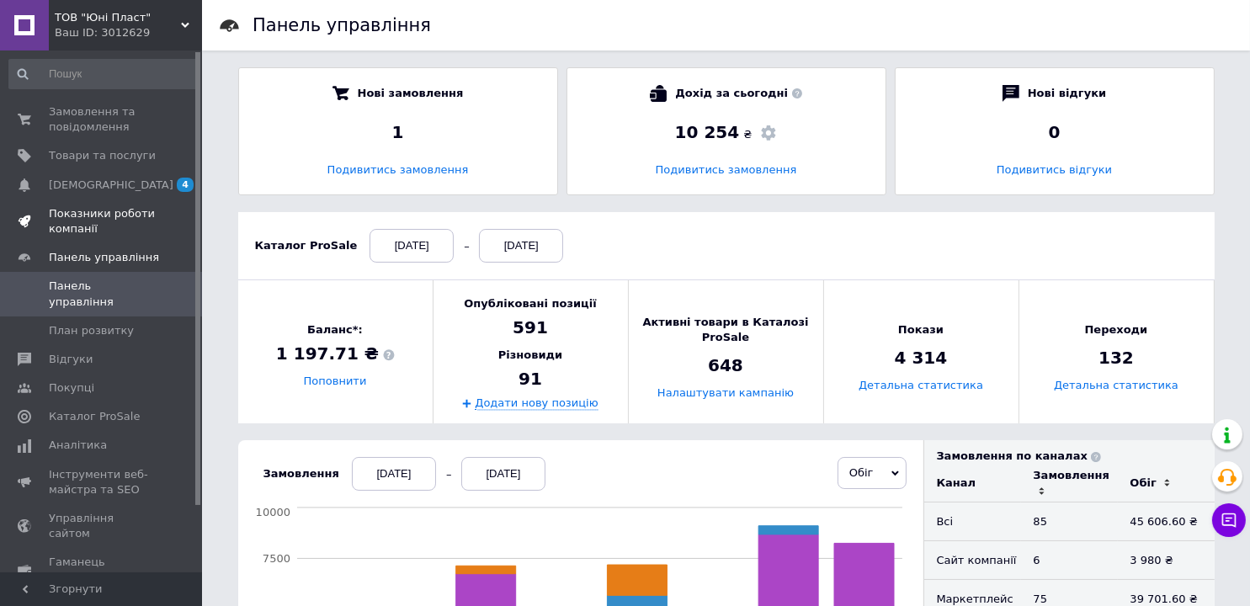
click at [85, 221] on span "Показники роботи компанії" at bounding box center [102, 221] width 107 height 30
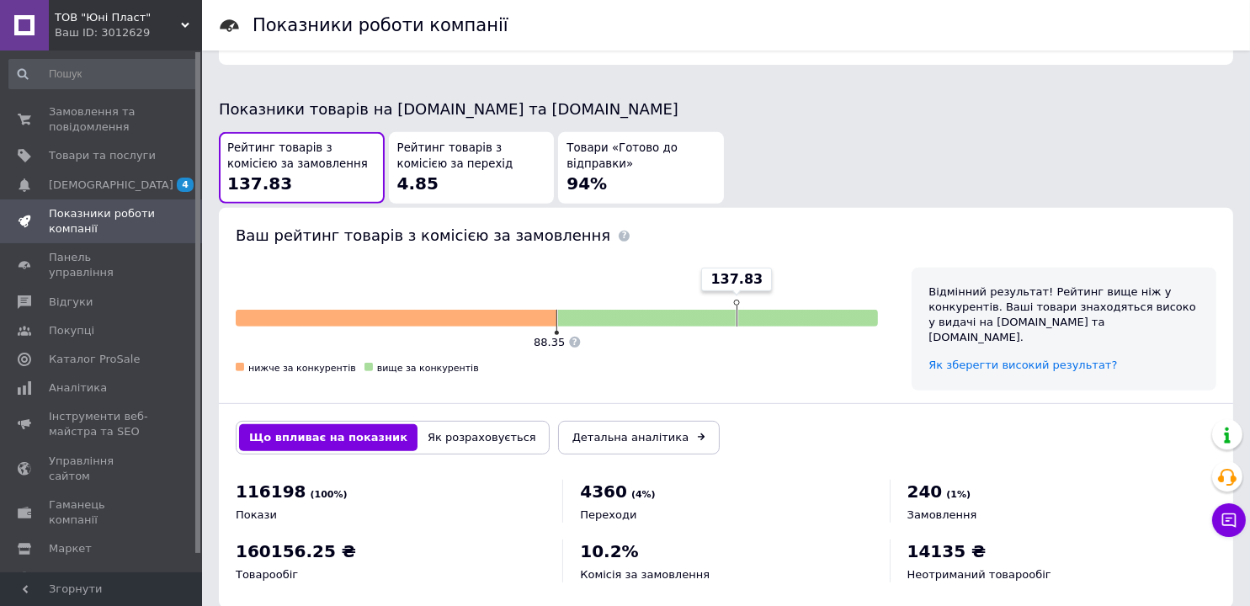
scroll to position [881, 0]
click at [81, 121] on span "Замовлення та повідомлення" at bounding box center [102, 119] width 107 height 30
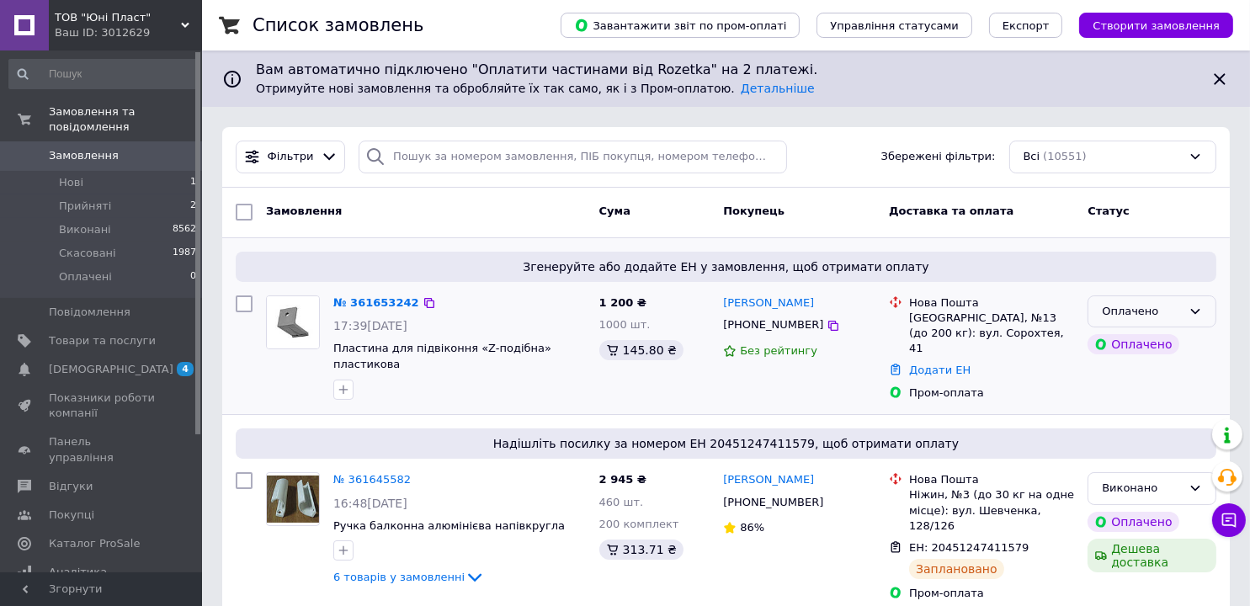
click at [1133, 309] on div "Оплачено" at bounding box center [1141, 312] width 80 height 18
click at [1132, 342] on li "Прийнято" at bounding box center [1151, 346] width 127 height 31
click at [366, 303] on link "№ 361653242" at bounding box center [376, 302] width 86 height 13
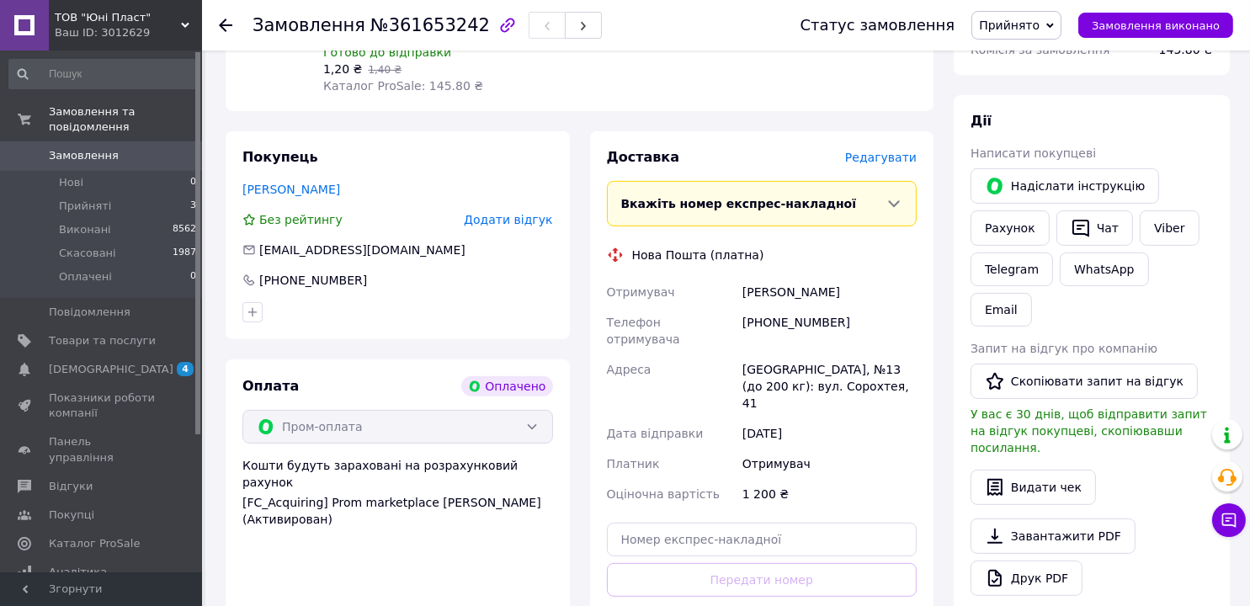
scroll to position [926, 0]
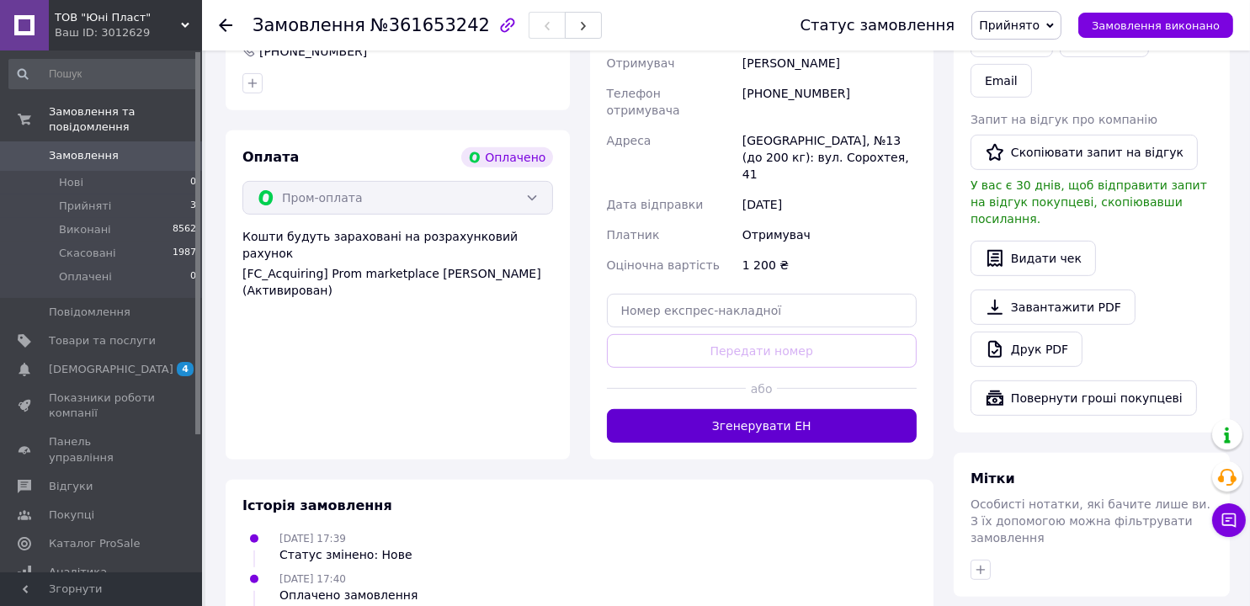
click at [752, 409] on button "Згенерувати ЕН" at bounding box center [762, 426] width 310 height 34
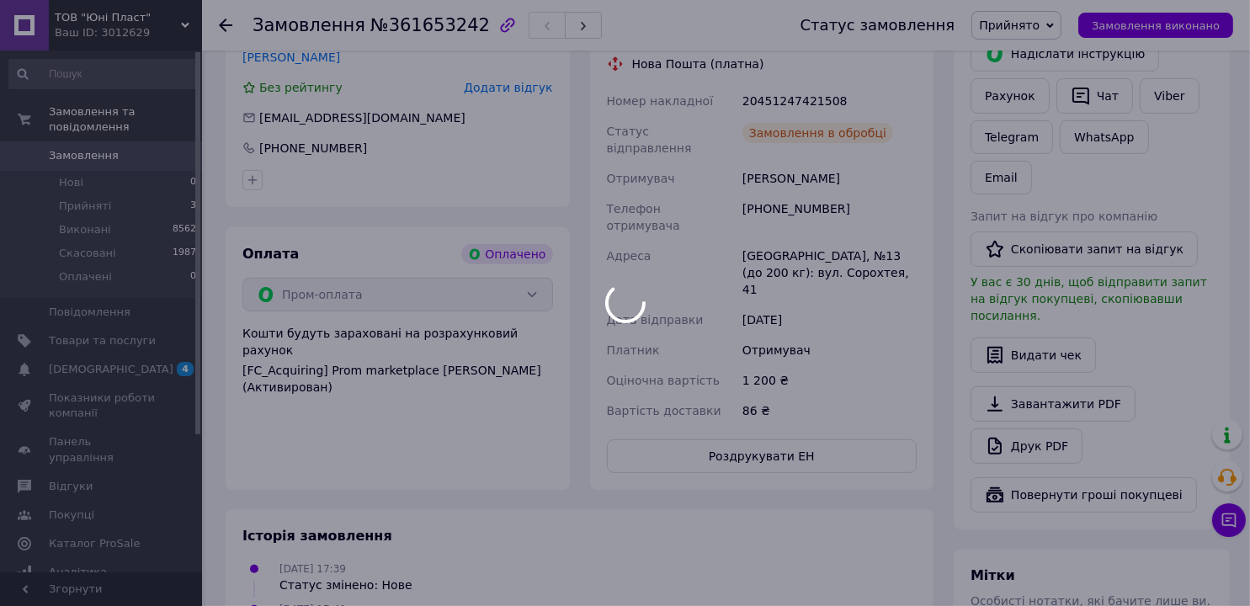
scroll to position [673, 0]
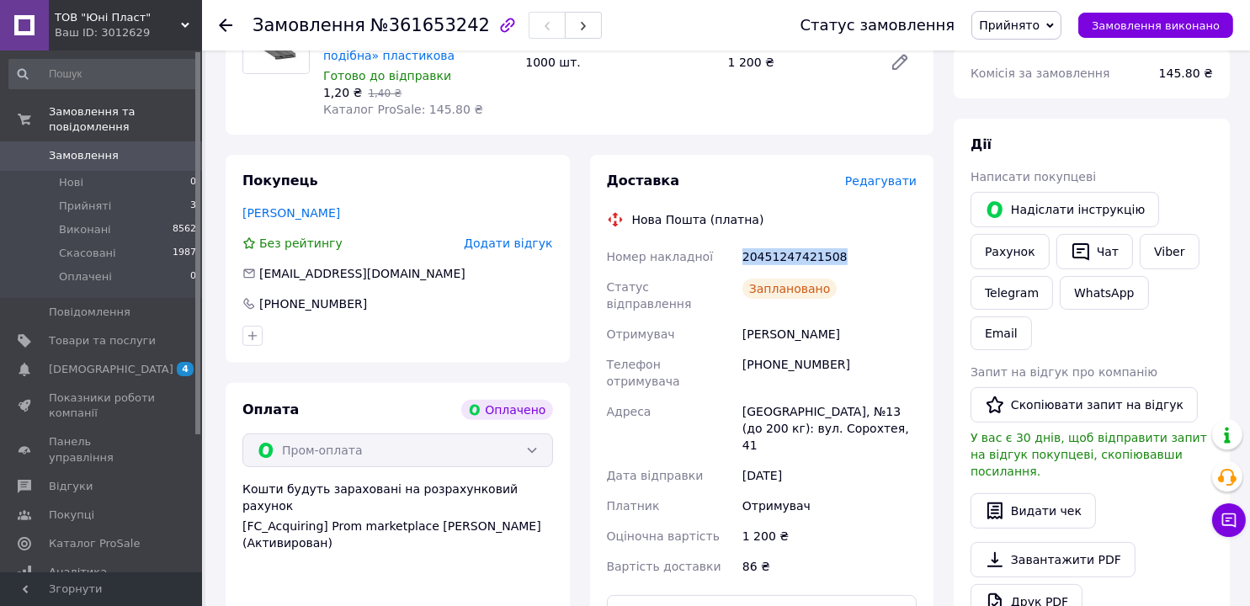
drag, startPoint x: 839, startPoint y: 241, endPoint x: 736, endPoint y: 244, distance: 102.7
click at [736, 245] on div "Номер накладної 20451247421508 Статус відправлення Заплановано Отримувач [PERSO…" at bounding box center [761, 411] width 317 height 340
copy div "Номер накладної 20451247421508"
click at [1169, 234] on link "Viber" at bounding box center [1168, 251] width 59 height 35
click at [1034, 19] on span "Прийнято" at bounding box center [1009, 25] width 61 height 13
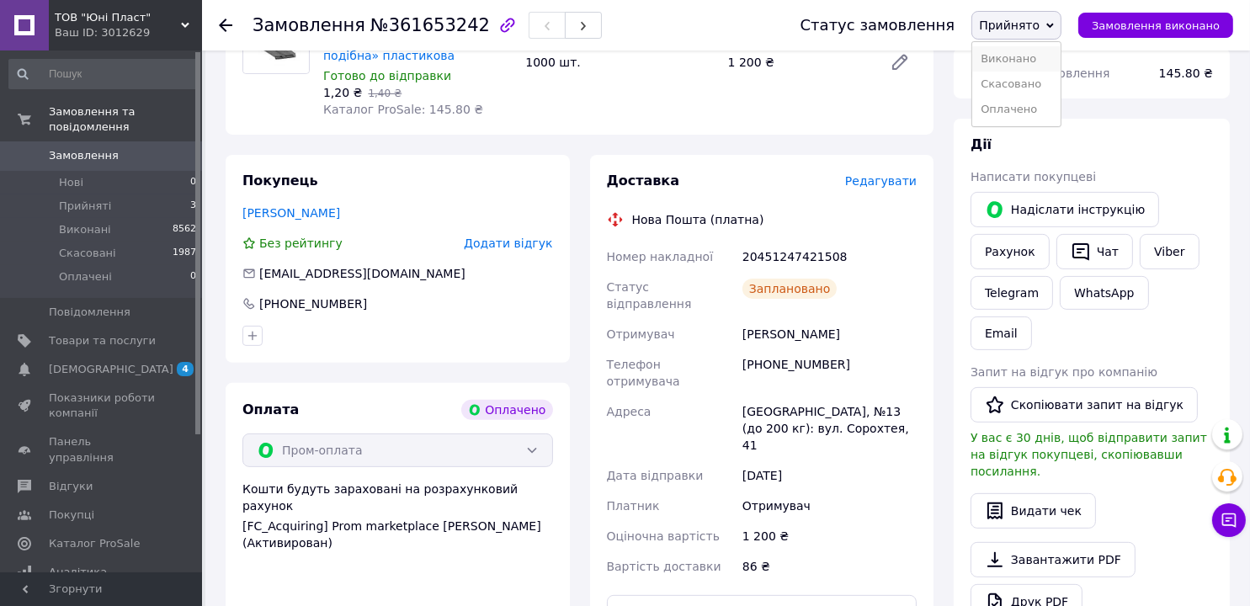
click at [1033, 58] on li "Виконано" at bounding box center [1016, 58] width 88 height 25
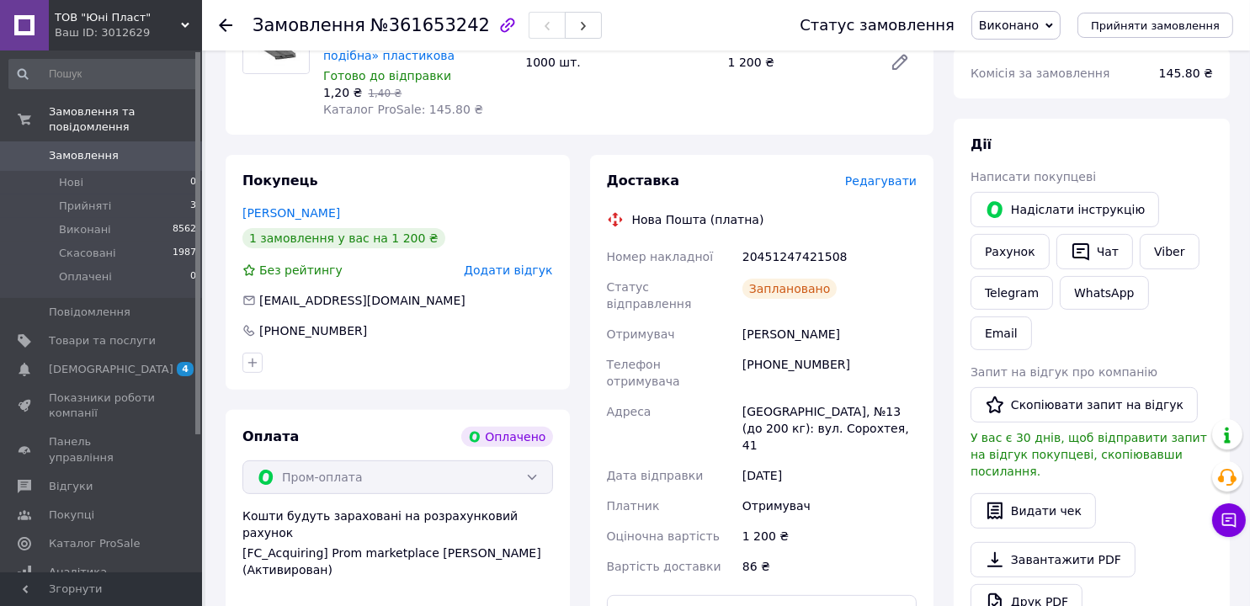
click at [225, 22] on icon at bounding box center [225, 25] width 13 height 13
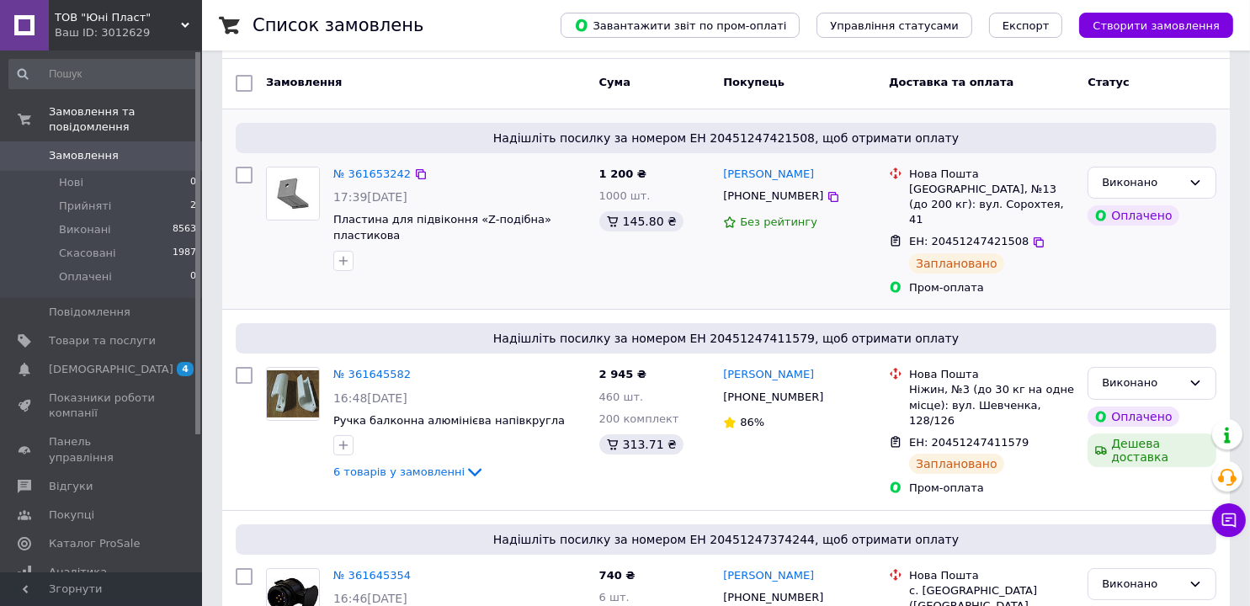
scroll to position [168, 0]
